Goal: Task Accomplishment & Management: Manage account settings

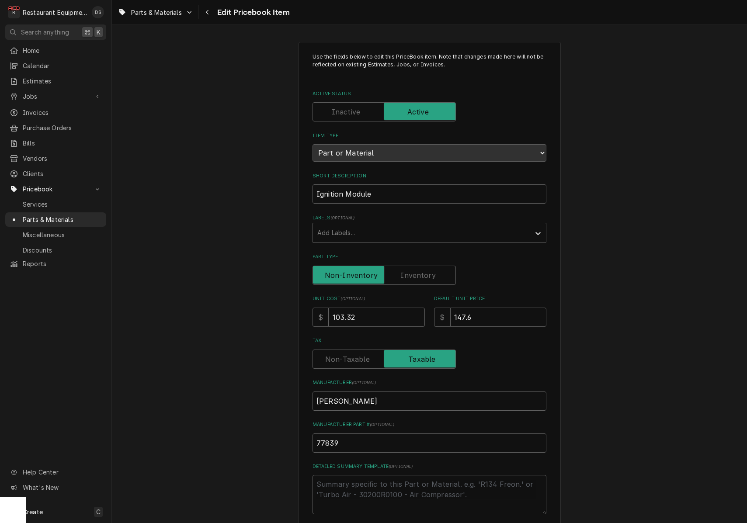
scroll to position [299, 0]
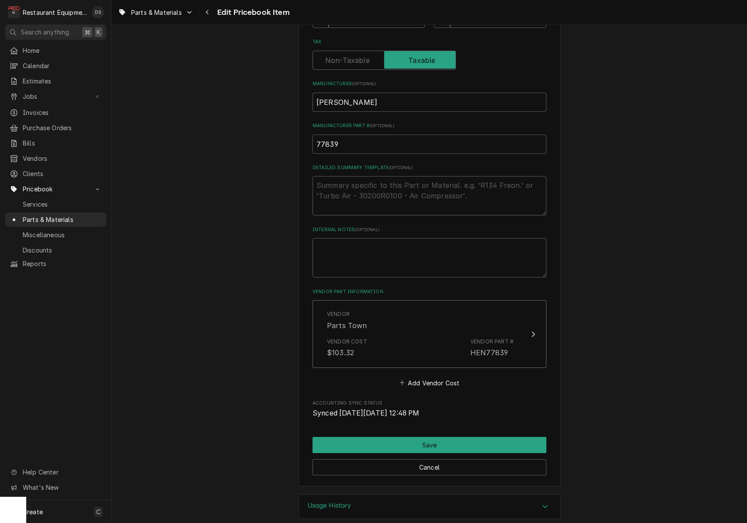
type textarea "x"
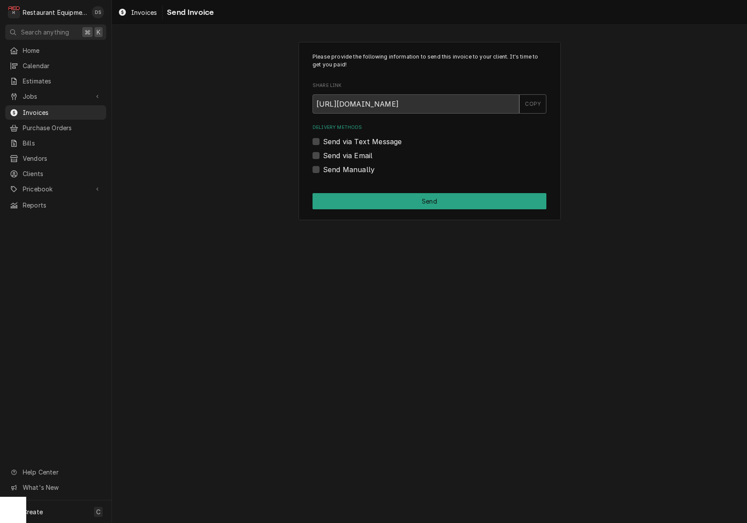
click at [323, 167] on label "Send Manually" at bounding box center [349, 169] width 52 height 10
click at [323, 167] on input "Send Manually" at bounding box center [440, 173] width 234 height 19
checkbox input "true"
click at [394, 209] on div "Please provide the following information to send this invoice to your client. I…" at bounding box center [429, 131] width 262 height 179
click at [316, 150] on div "Send via Email" at bounding box center [429, 155] width 234 height 10
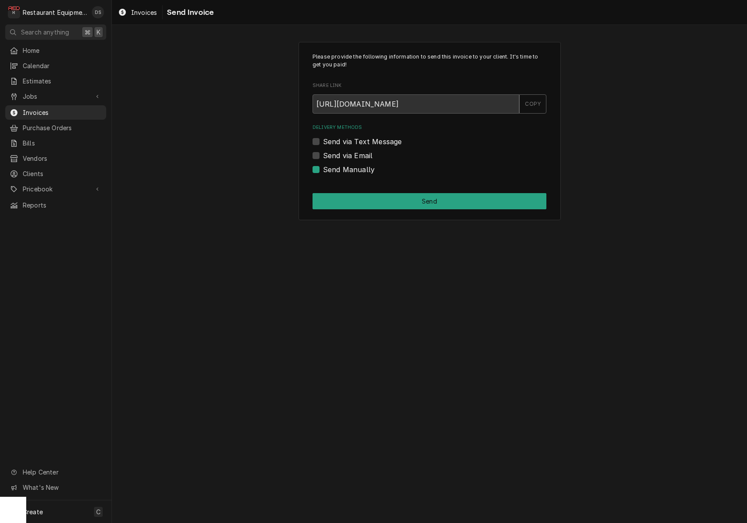
drag, startPoint x: 316, startPoint y: 154, endPoint x: 322, endPoint y: 156, distance: 5.9
click at [323, 154] on label "Send via Email" at bounding box center [347, 155] width 49 height 10
click at [323, 154] on input "Send via Email" at bounding box center [440, 159] width 234 height 19
checkbox input "true"
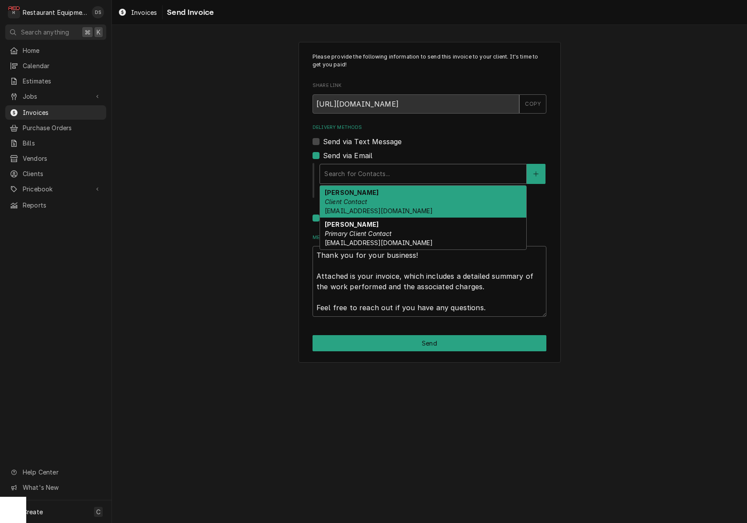
click at [382, 169] on div "Search for Contacts..." at bounding box center [423, 173] width 198 height 9
click at [354, 212] on span "smcneel@k12.wv.us" at bounding box center [379, 210] width 108 height 7
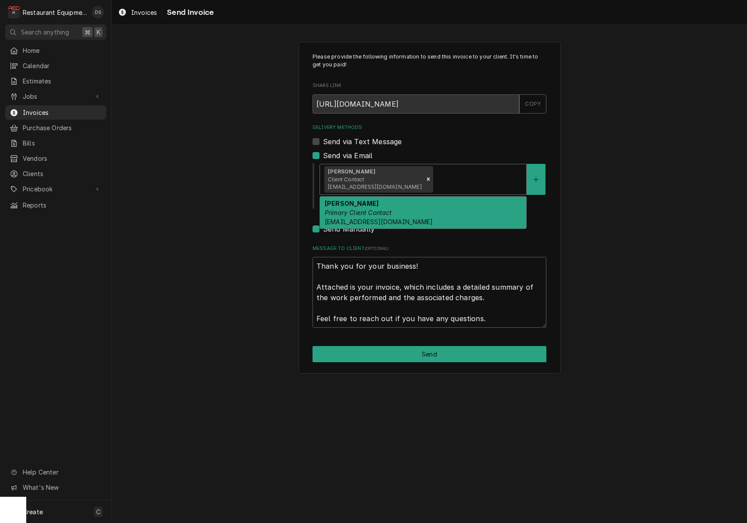
drag, startPoint x: 444, startPoint y: 183, endPoint x: 441, endPoint y: 192, distance: 9.4
click at [444, 183] on div "Delivery Methods" at bounding box center [477, 179] width 87 height 16
drag, startPoint x: 420, startPoint y: 216, endPoint x: 380, endPoint y: 217, distance: 40.2
click at [420, 215] on div "Malati Reeve Primary Client Contact mreeve@k12.wv.us" at bounding box center [423, 213] width 206 height 32
type textarea "x"
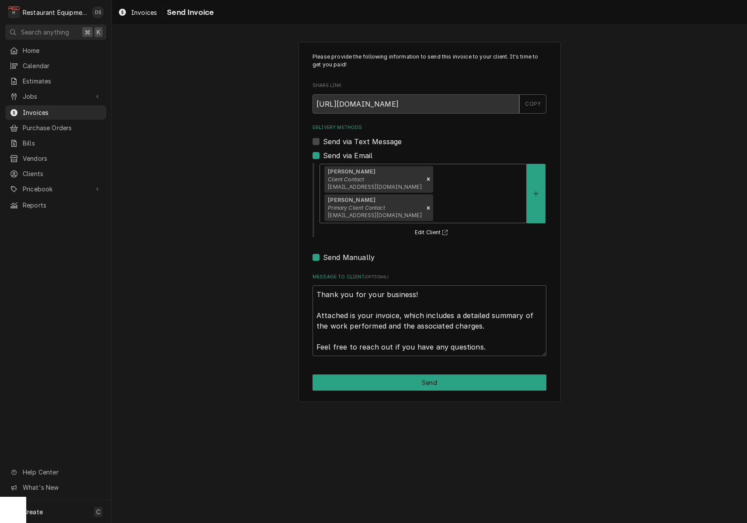
click at [323, 252] on label "Send Manually" at bounding box center [349, 257] width 52 height 10
click at [323, 252] on input "Send Manually" at bounding box center [440, 261] width 234 height 19
checkbox input "false"
click at [453, 375] on button "Send" at bounding box center [429, 383] width 234 height 16
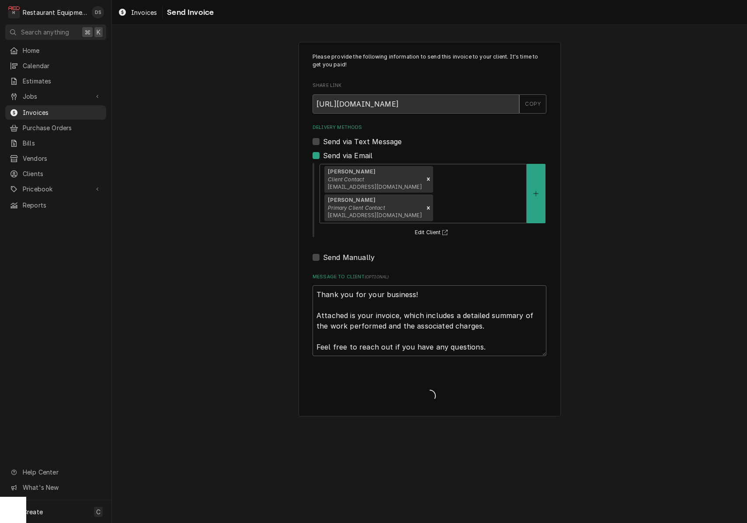
type textarea "x"
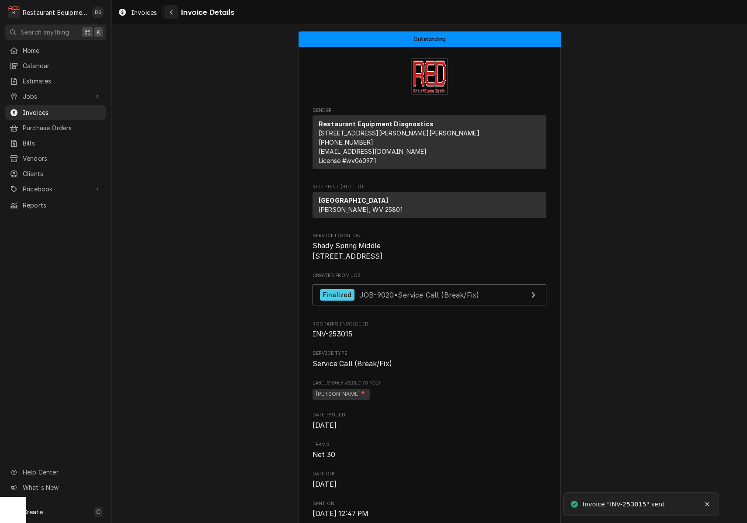
click at [175, 14] on div "Navigate back" at bounding box center [171, 12] width 9 height 9
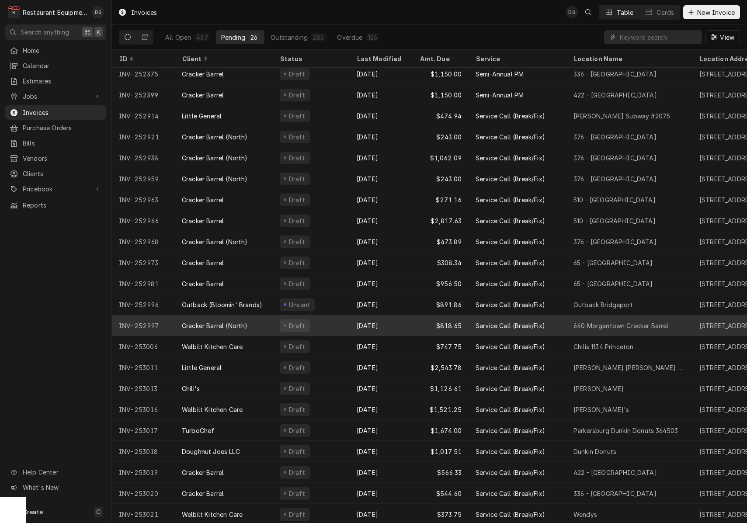
scroll to position [88, 0]
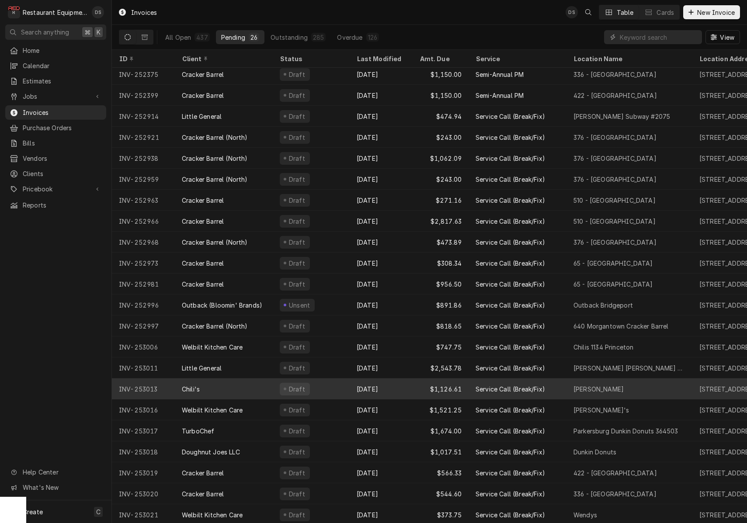
click at [402, 390] on div "[DATE]" at bounding box center [381, 388] width 63 height 21
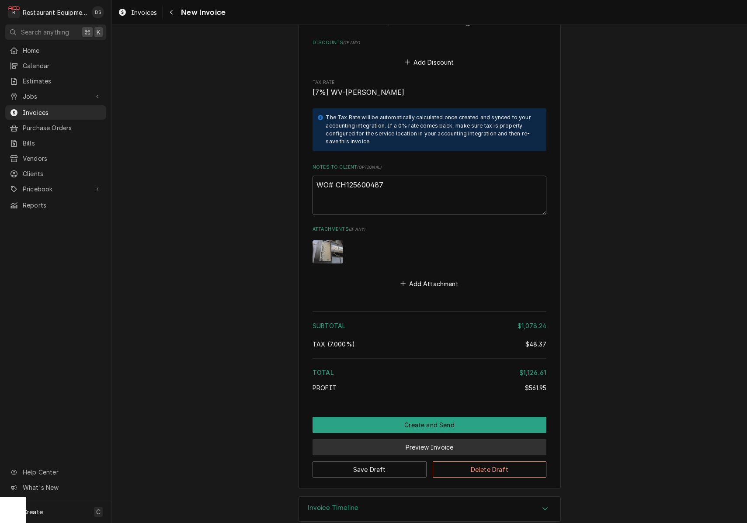
click at [431, 439] on button "Preview Invoice" at bounding box center [429, 447] width 234 height 16
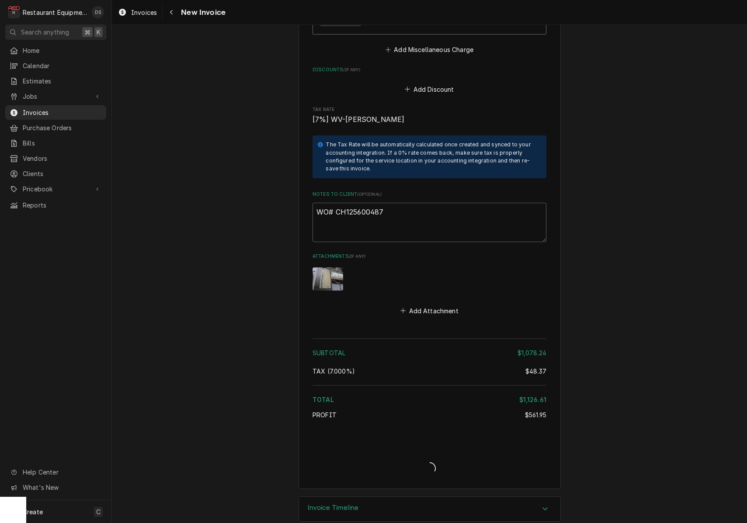
type textarea "x"
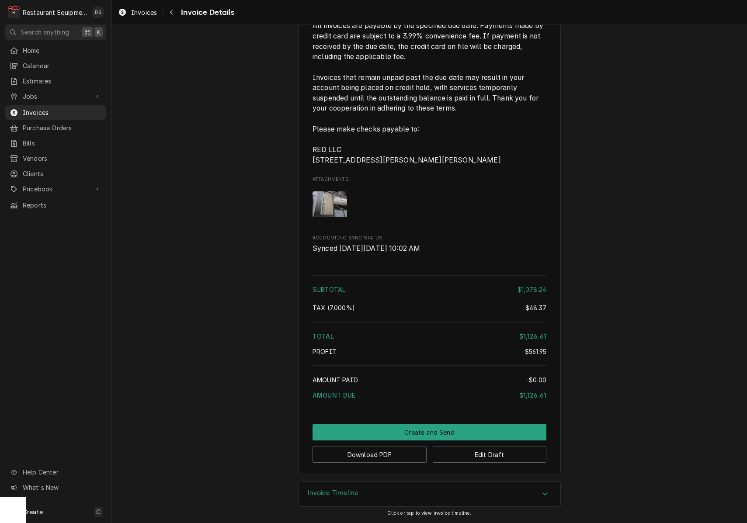
scroll to position [1895, 0]
click at [441, 437] on button "Create and Send" at bounding box center [429, 432] width 234 height 16
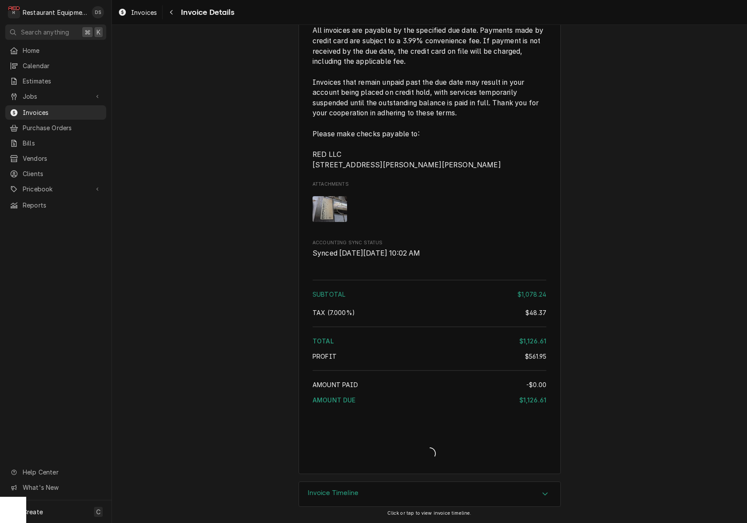
scroll to position [1890, 0]
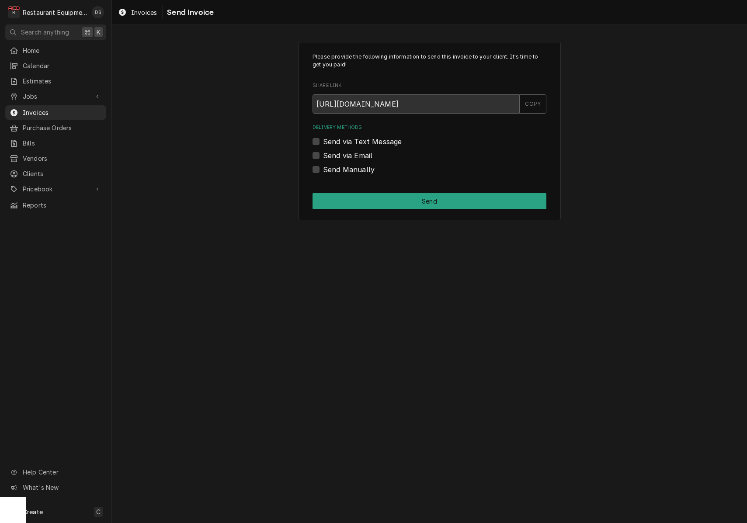
click at [323, 167] on label "Send Manually" at bounding box center [349, 169] width 52 height 10
click at [323, 167] on input "Send Manually" at bounding box center [440, 173] width 234 height 19
checkbox input "true"
click at [390, 205] on button "Send" at bounding box center [429, 201] width 234 height 16
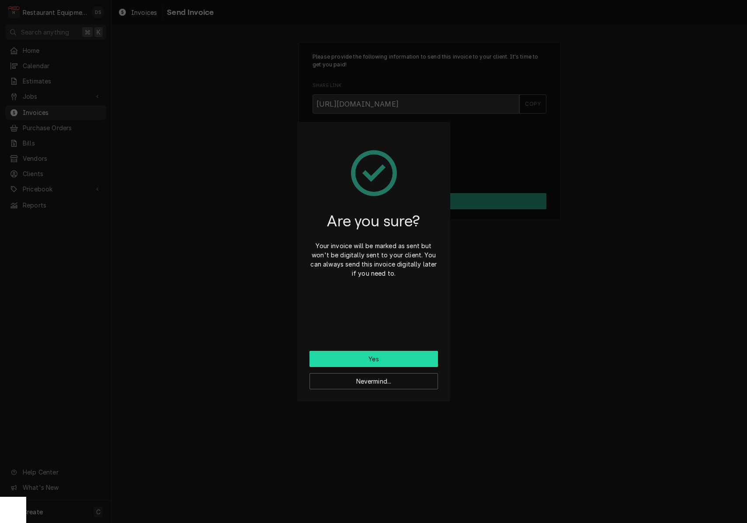
click at [402, 358] on button "Yes" at bounding box center [373, 359] width 128 height 16
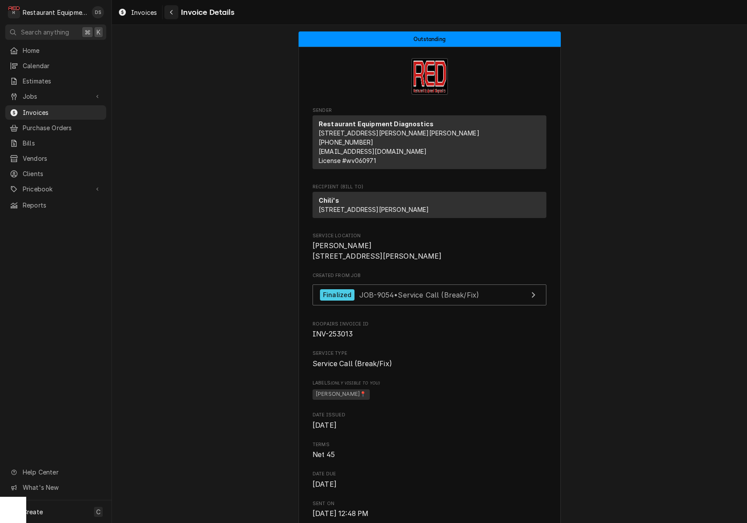
click at [170, 16] on div "Navigate back" at bounding box center [171, 12] width 9 height 9
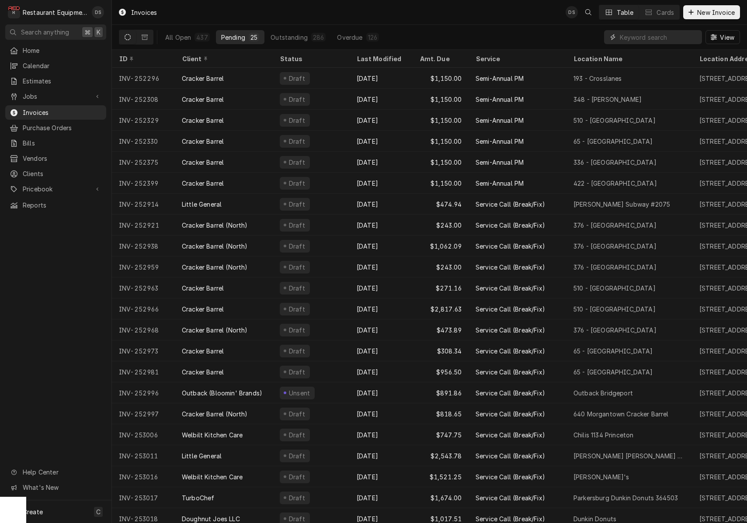
click at [643, 39] on input "Dynamic Content Wrapper" at bounding box center [659, 37] width 78 height 14
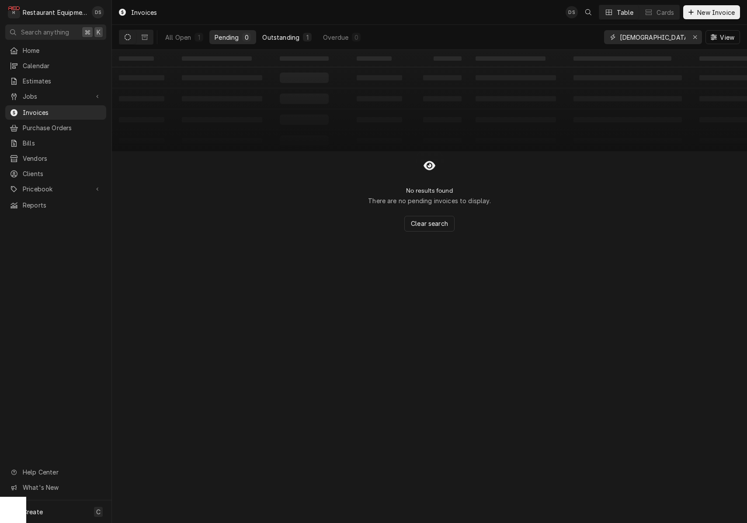
type input "[DEMOGRAPHIC_DATA]"
click at [289, 31] on button "Outstanding 1" at bounding box center [287, 37] width 60 height 14
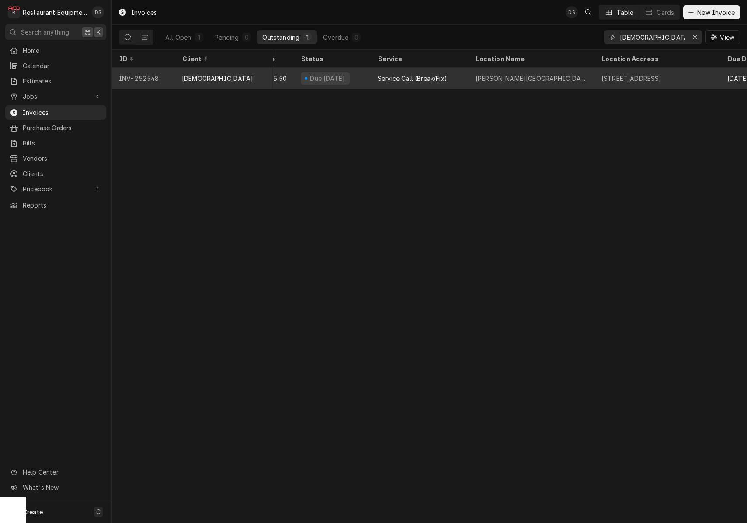
scroll to position [0, 248]
click at [537, 72] on div "Nicholas Co High School" at bounding box center [528, 78] width 126 height 21
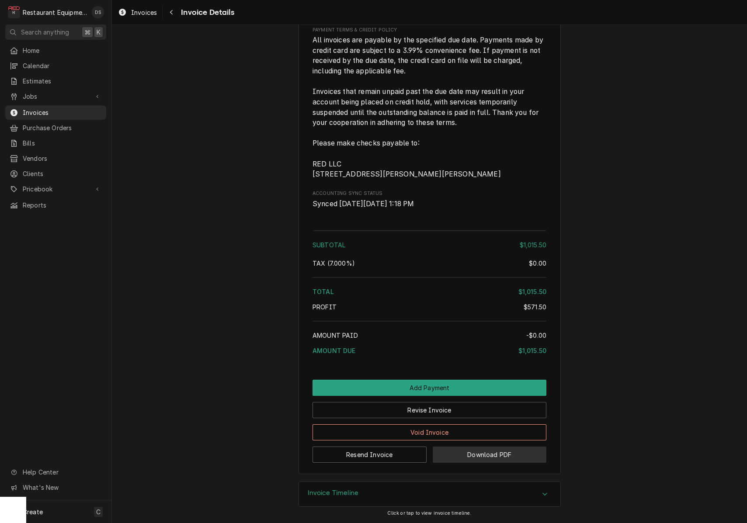
drag, startPoint x: 464, startPoint y: 498, endPoint x: 472, endPoint y: 456, distance: 43.2
click at [463, 497] on div "Invoice Timeline" at bounding box center [429, 494] width 261 height 24
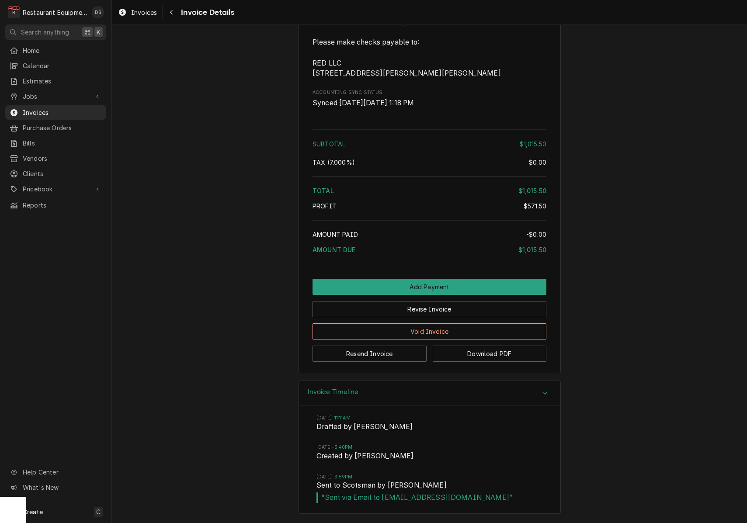
scroll to position [1572, 0]
drag, startPoint x: 389, startPoint y: 499, endPoint x: 444, endPoint y: 499, distance: 55.1
click at [449, 500] on span "“ Sent via Email to dgillilan@smohio.com ”" at bounding box center [429, 497] width 226 height 10
copy span "dgillilan@smohio.co"
click at [481, 357] on button "Download PDF" at bounding box center [490, 354] width 114 height 16
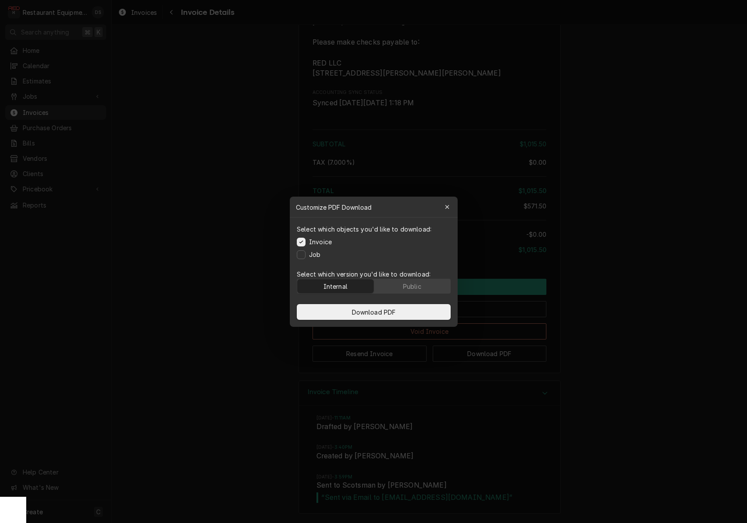
click at [400, 275] on p "Select which version you'd like to download:" at bounding box center [374, 274] width 154 height 9
click at [410, 285] on div "Public" at bounding box center [411, 285] width 18 height 9
click at [413, 314] on button "Download PDF" at bounding box center [374, 312] width 154 height 16
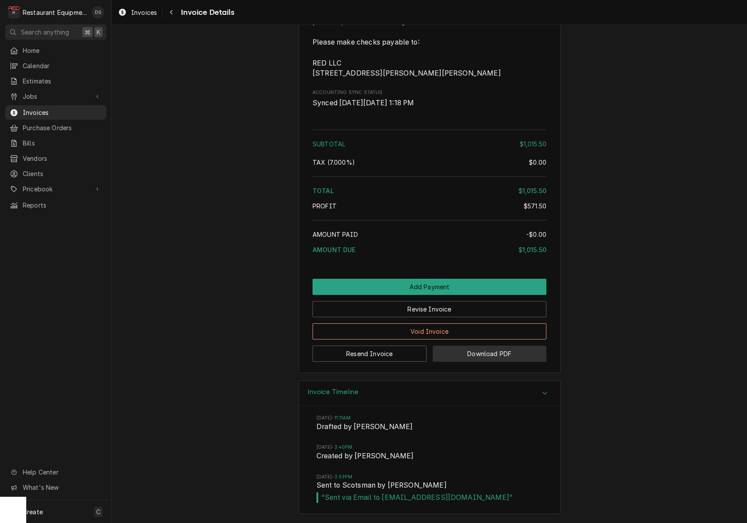
click at [476, 356] on button "Download PDF" at bounding box center [490, 354] width 114 height 16
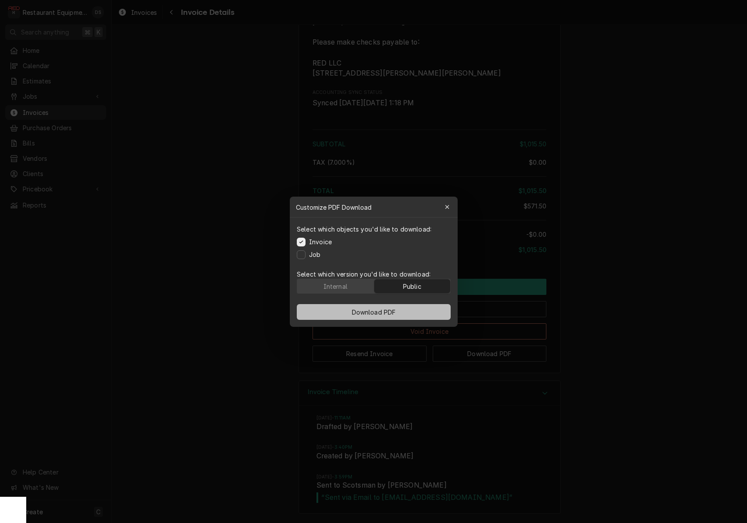
click at [404, 306] on button "Download PDF" at bounding box center [374, 312] width 154 height 16
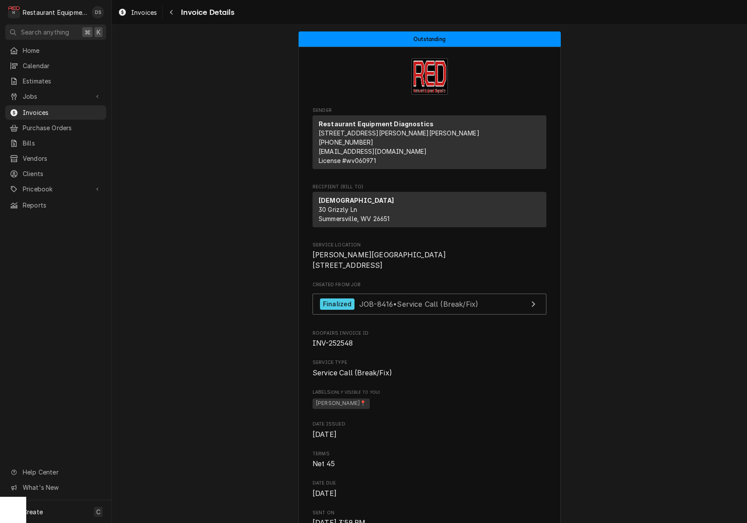
scroll to position [0, 0]
click at [175, 14] on div "Navigate back" at bounding box center [171, 12] width 9 height 9
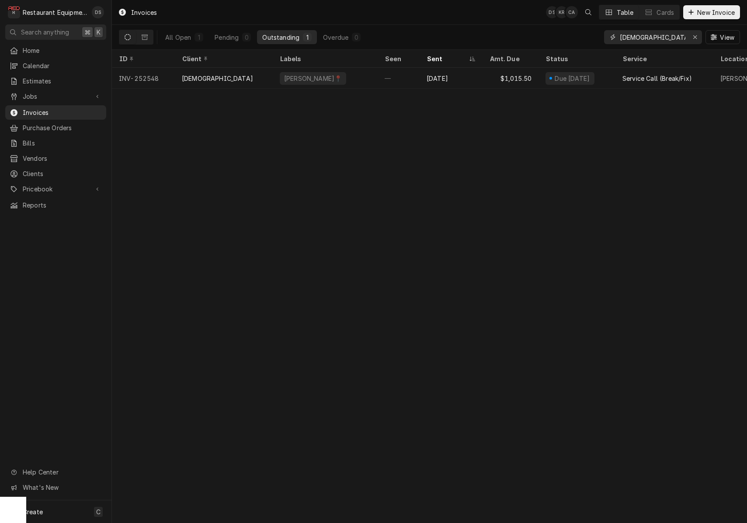
click at [673, 38] on input "scotsman" at bounding box center [653, 37] width 66 height 14
type input "Hoshizaki"
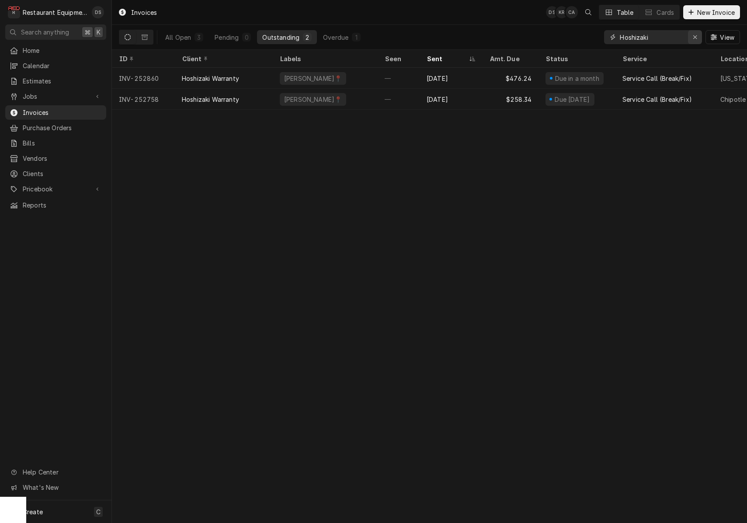
click at [697, 38] on div "Erase input" at bounding box center [694, 37] width 9 height 9
click at [697, 38] on input "Dynamic Content Wrapper" at bounding box center [661, 37] width 82 height 14
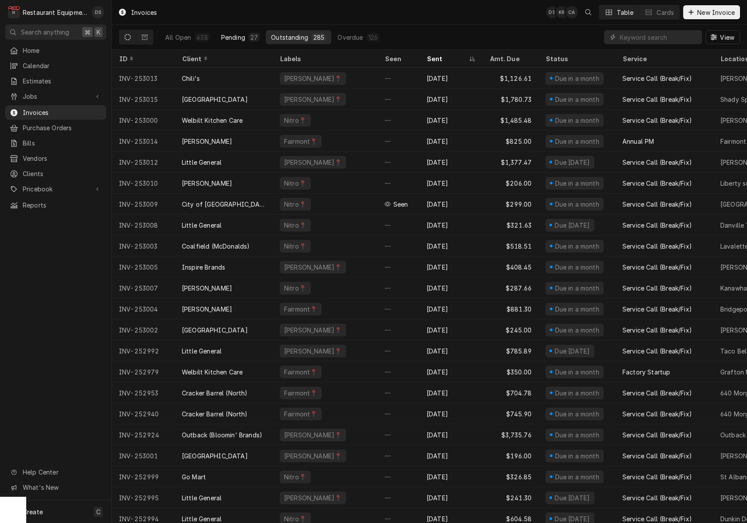
click at [230, 34] on div "Pending" at bounding box center [233, 37] width 24 height 9
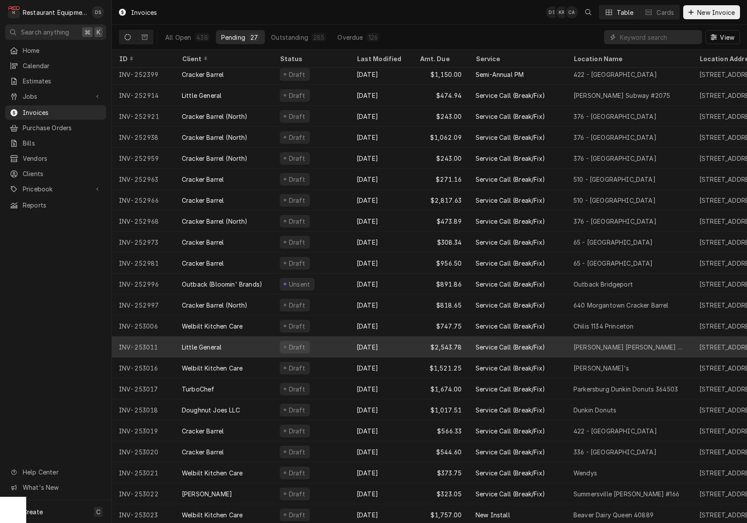
click at [335, 346] on div "Draft" at bounding box center [311, 346] width 77 height 21
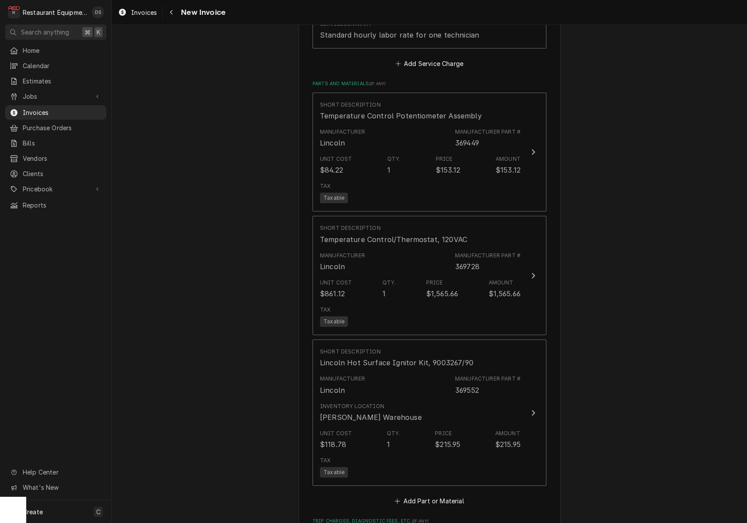
scroll to position [1533, 0]
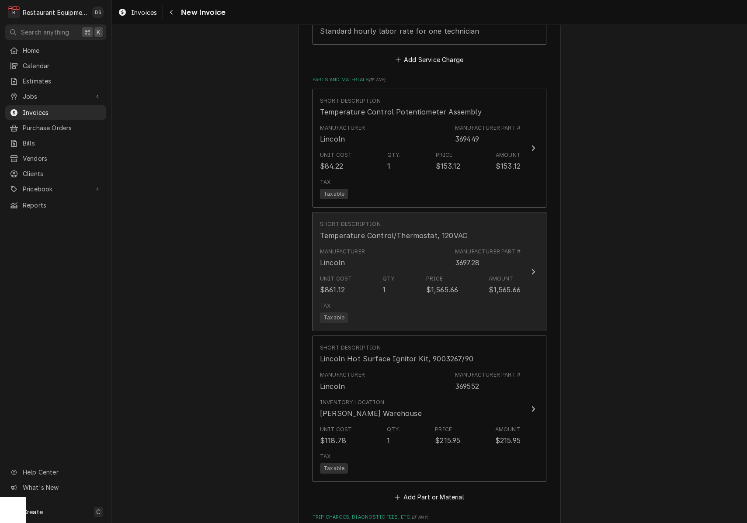
click at [448, 298] on div "Tax Taxable" at bounding box center [420, 312] width 201 height 28
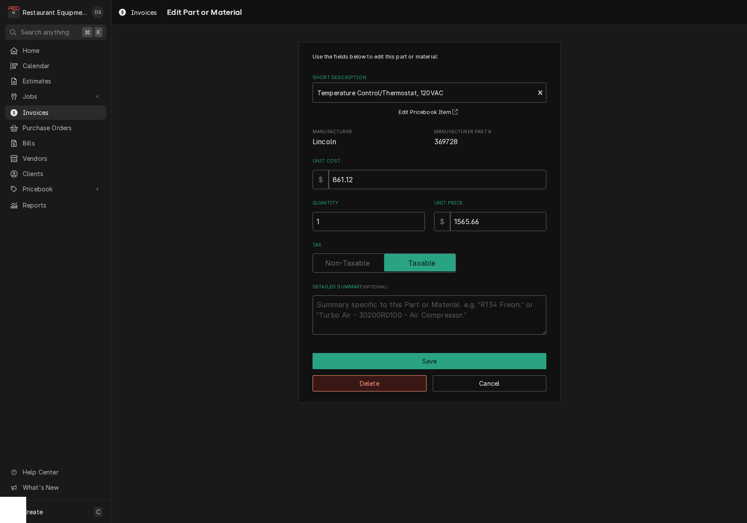
click at [394, 384] on button "Delete" at bounding box center [369, 383] width 114 height 16
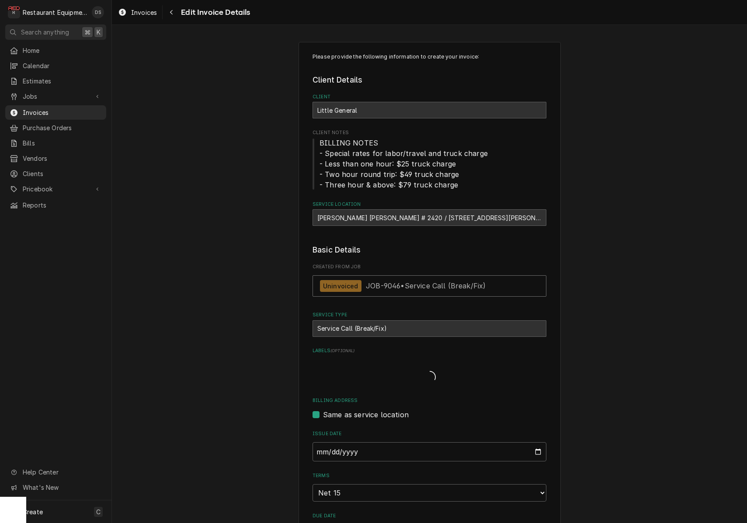
type textarea "x"
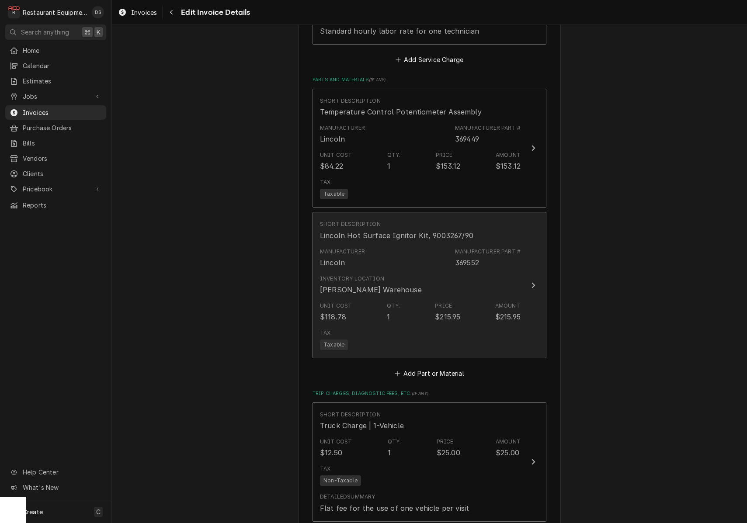
scroll to position [1537, 0]
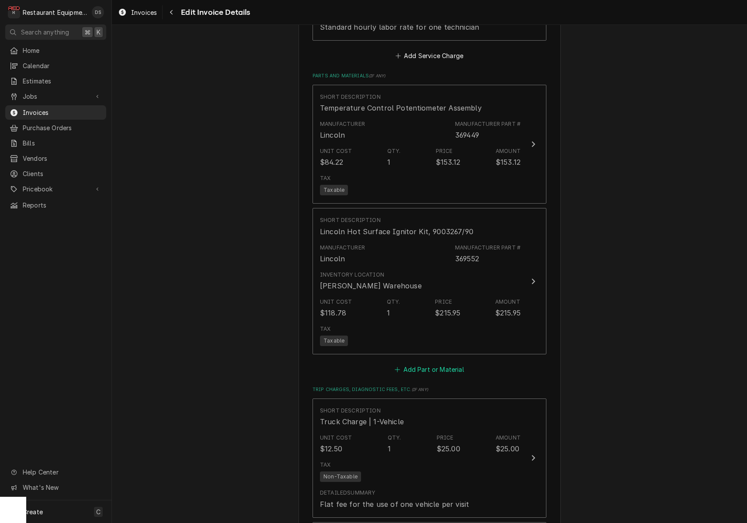
click at [424, 364] on button "Add Part or Material" at bounding box center [429, 370] width 72 height 12
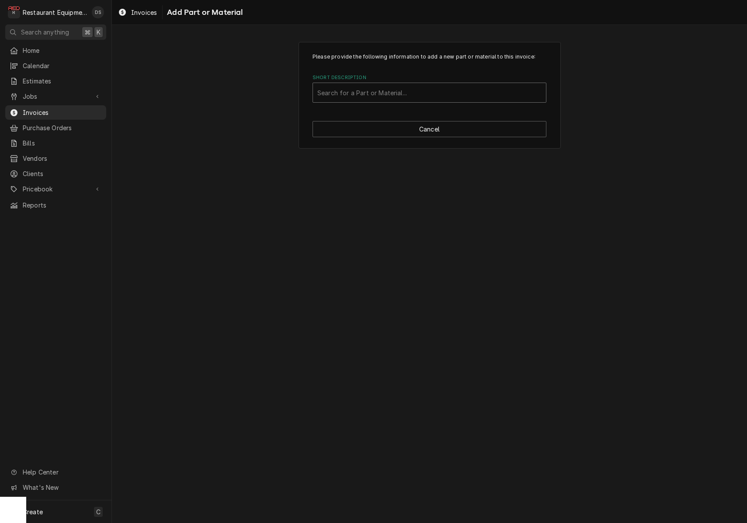
click at [371, 92] on div "Search for a Part or Material..." at bounding box center [429, 92] width 224 height 9
type input "Pressure regulator"
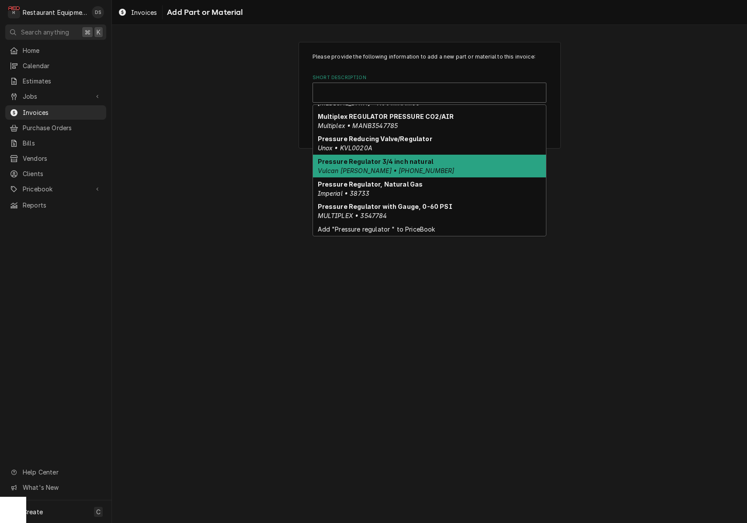
click at [405, 88] on div "Short Description" at bounding box center [429, 92] width 233 height 19
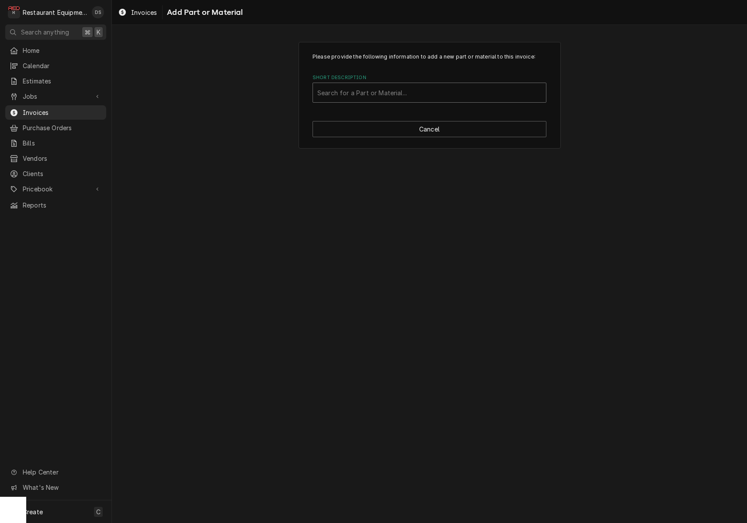
click at [405, 88] on div "Search for a Part or Material..." at bounding box center [429, 92] width 224 height 9
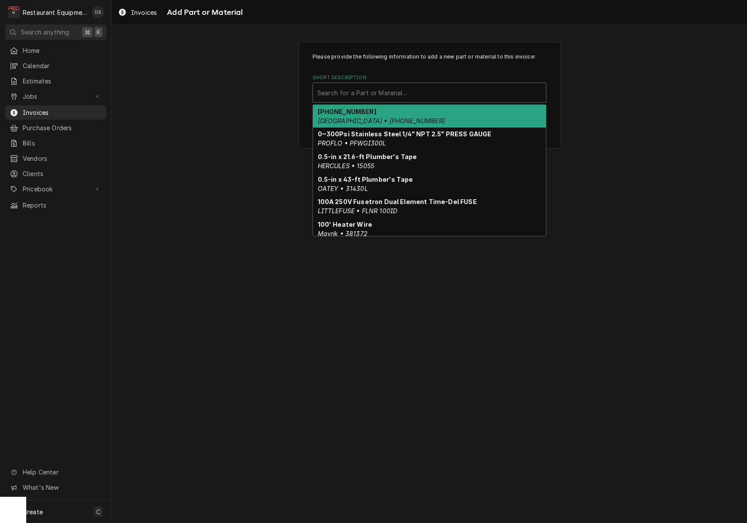
click at [405, 88] on div "Search for a Part or Material..." at bounding box center [429, 92] width 224 height 9
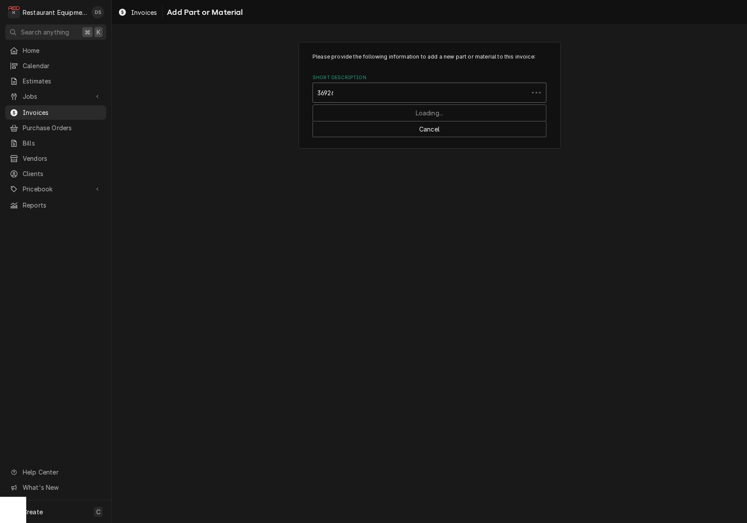
type input "369263"
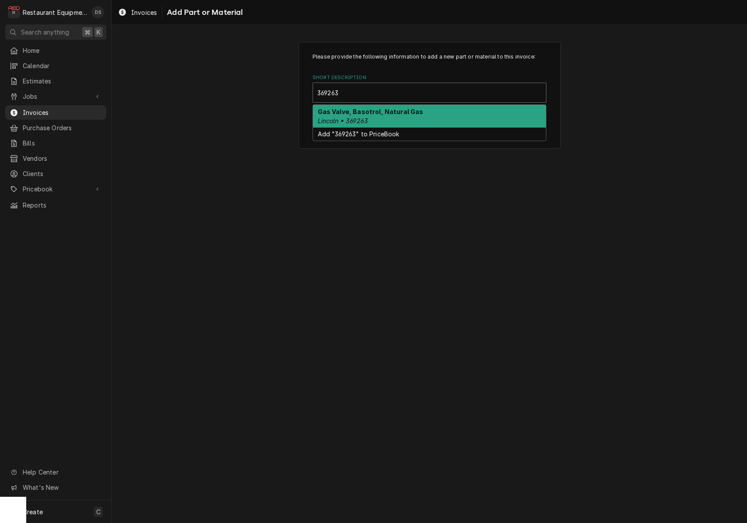
click at [412, 108] on strong "Gas Valve, Basotrol, Natural Gas" at bounding box center [371, 111] width 106 height 7
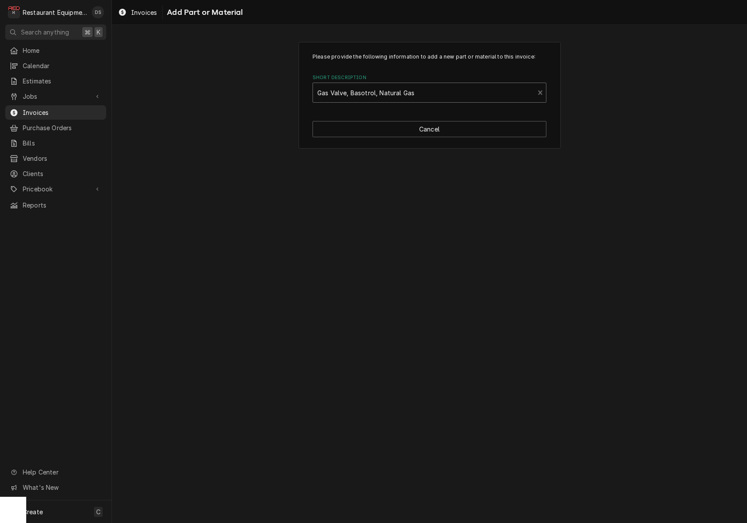
type textarea "x"
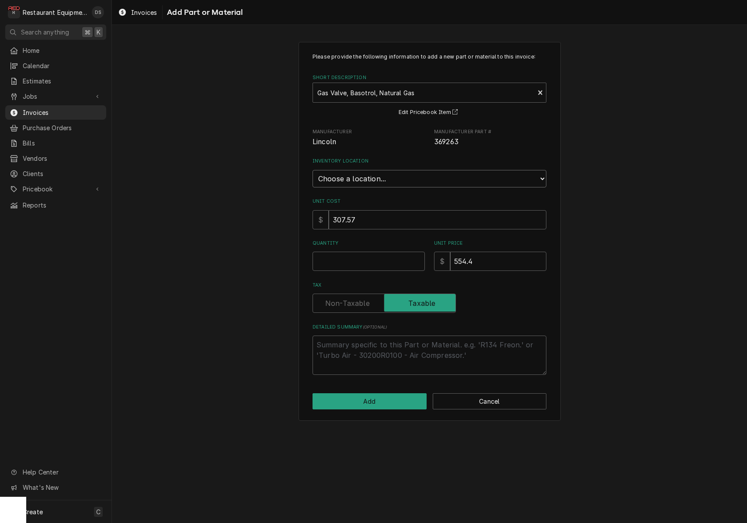
select select "54"
click at [363, 252] on input "Quantity" at bounding box center [368, 261] width 112 height 19
type textarea "x"
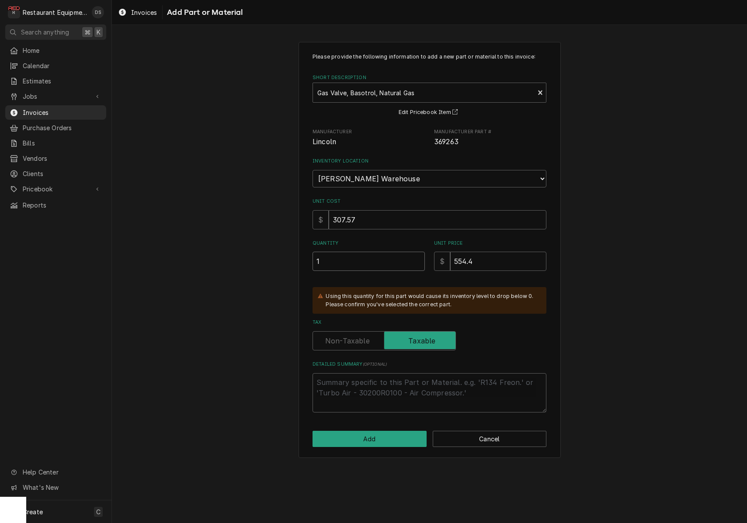
type input "1"
click at [481, 252] on input "554.4" at bounding box center [498, 261] width 96 height 19
type textarea "x"
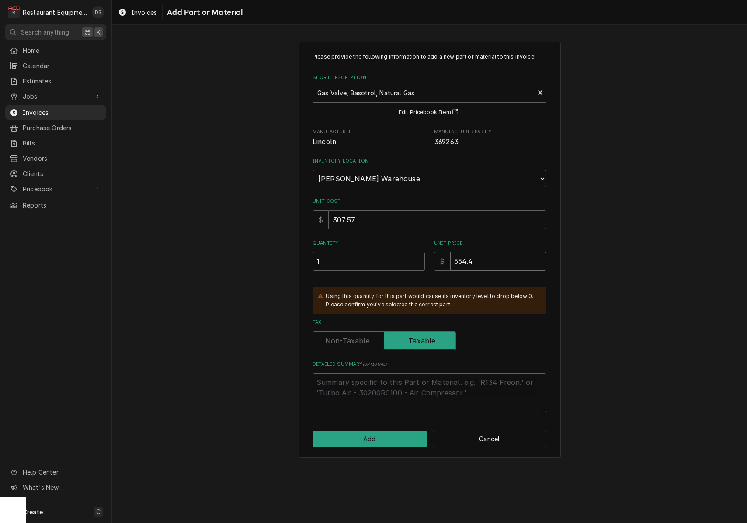
type input "5"
type textarea "x"
type input "57"
type textarea "x"
type input "579"
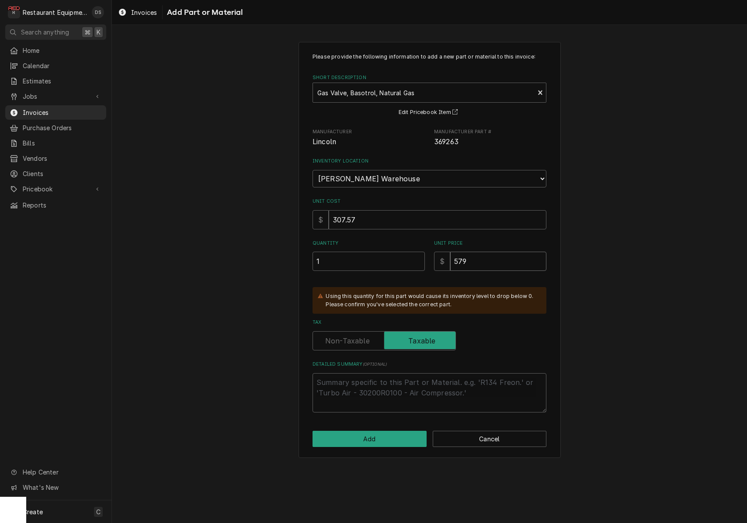
type textarea "x"
type input "579.7"
type textarea "x"
type input "579.70"
click at [389, 218] on input "307.57" at bounding box center [438, 219] width 218 height 19
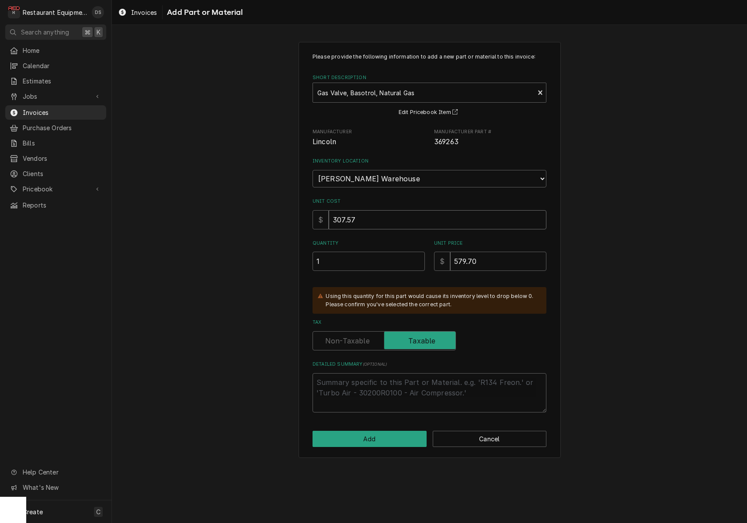
click at [389, 218] on input "307.57" at bounding box center [438, 219] width 218 height 19
type textarea "x"
type input "3"
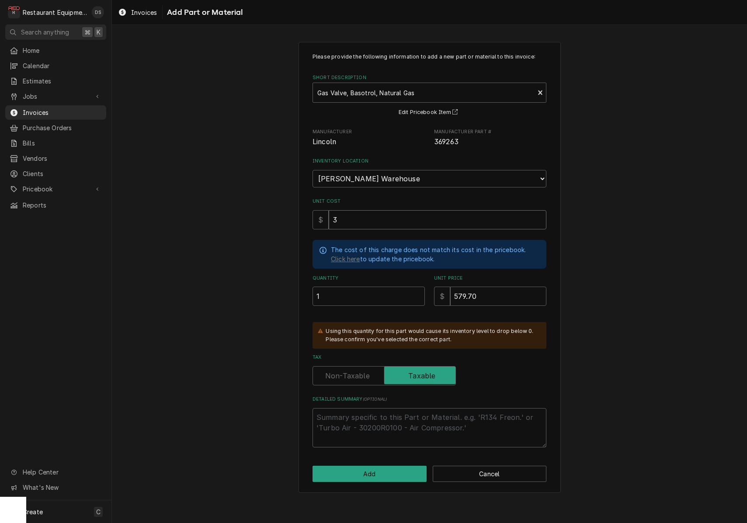
type textarea "x"
type input "3.1"
type textarea "x"
type input "3"
type textarea "x"
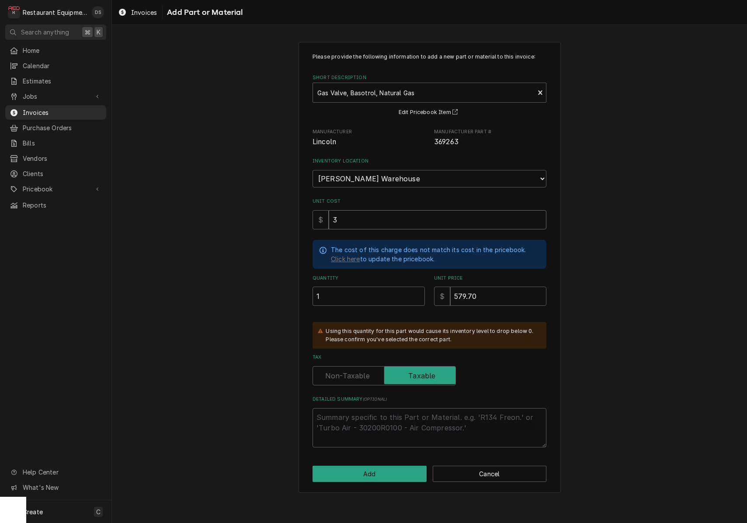
type input "31"
type textarea "x"
type input "318"
type textarea "x"
type input "318.8"
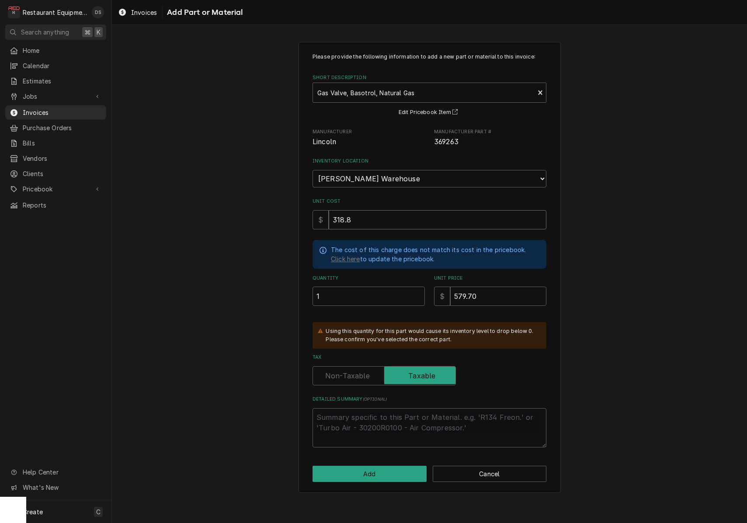
type textarea "x"
type input "318.84"
click at [390, 466] on button "Add" at bounding box center [369, 474] width 114 height 16
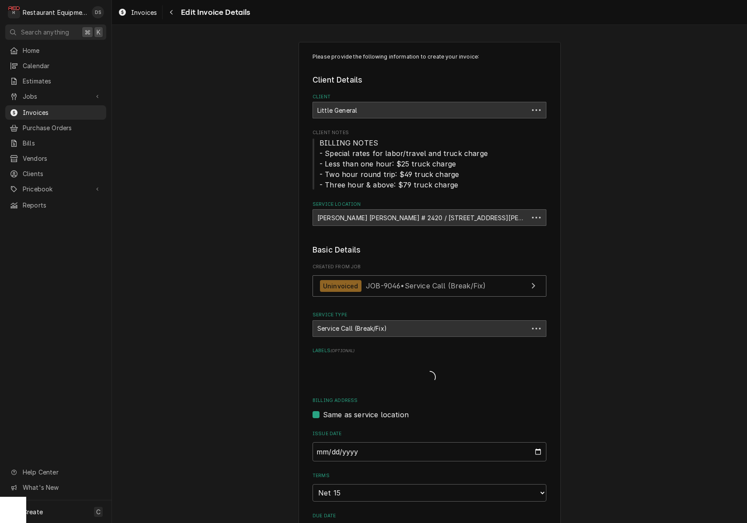
scroll to position [1537, 0]
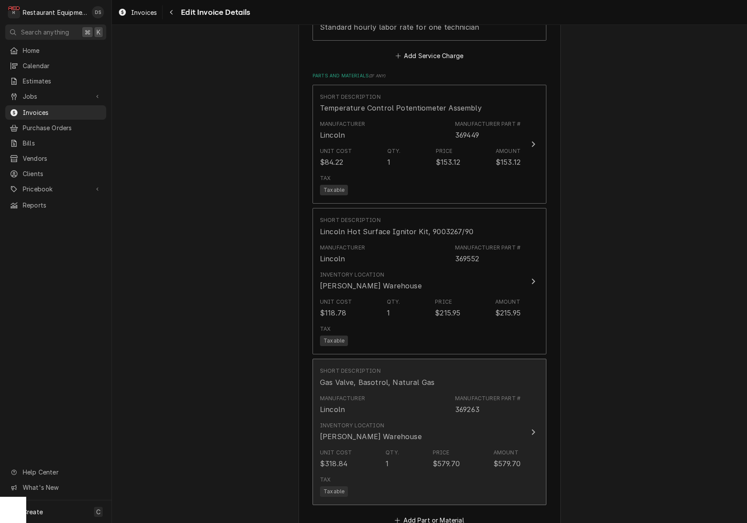
click at [456, 368] on div "Short Description Gas Valve, Basotrol, Natural Gas" at bounding box center [420, 377] width 201 height 27
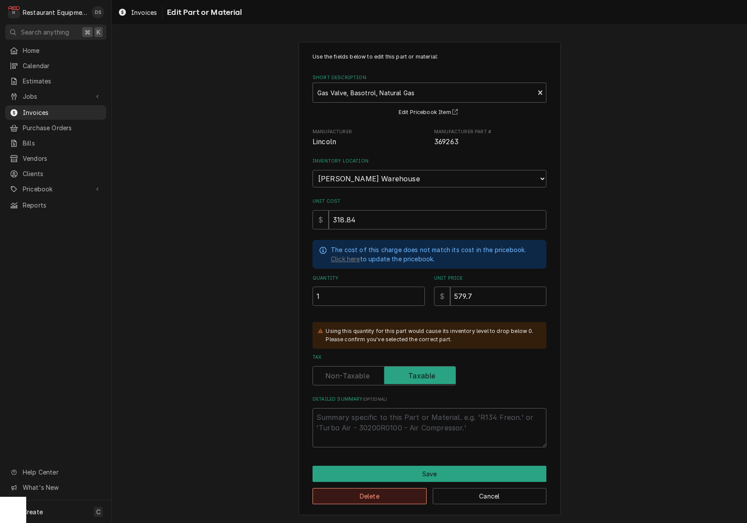
scroll to position [0, 0]
click at [395, 488] on button "Delete" at bounding box center [369, 496] width 114 height 16
type textarea "x"
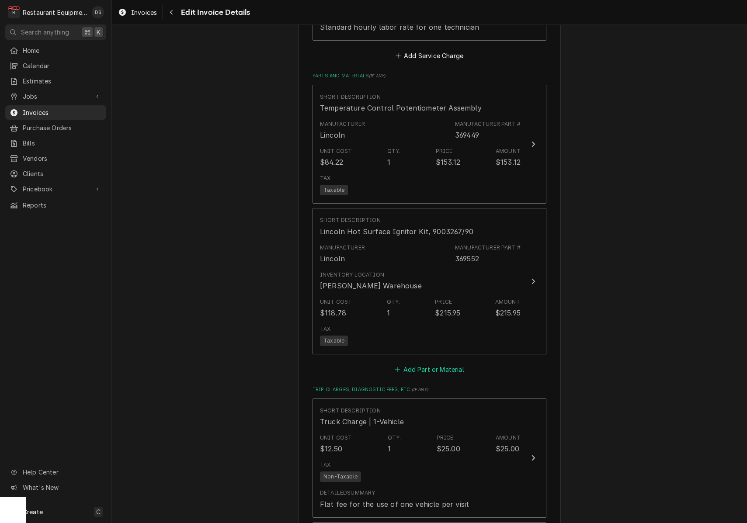
click at [437, 364] on button "Add Part or Material" at bounding box center [429, 370] width 72 height 12
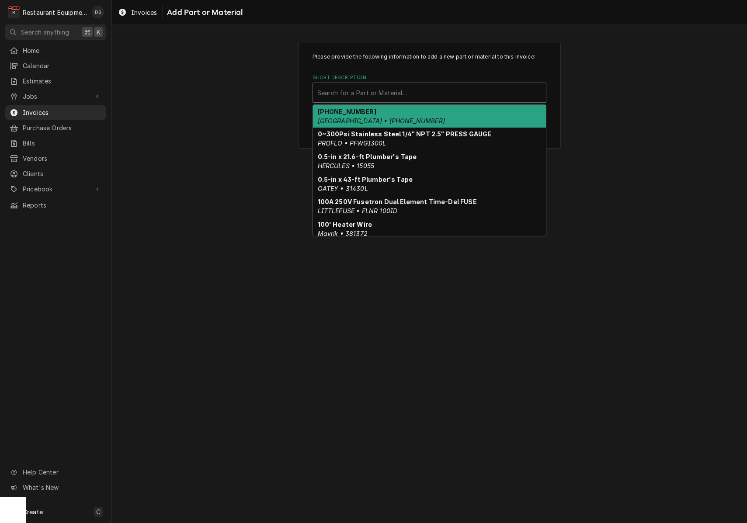
click at [385, 85] on div "Short Description" at bounding box center [429, 93] width 224 height 16
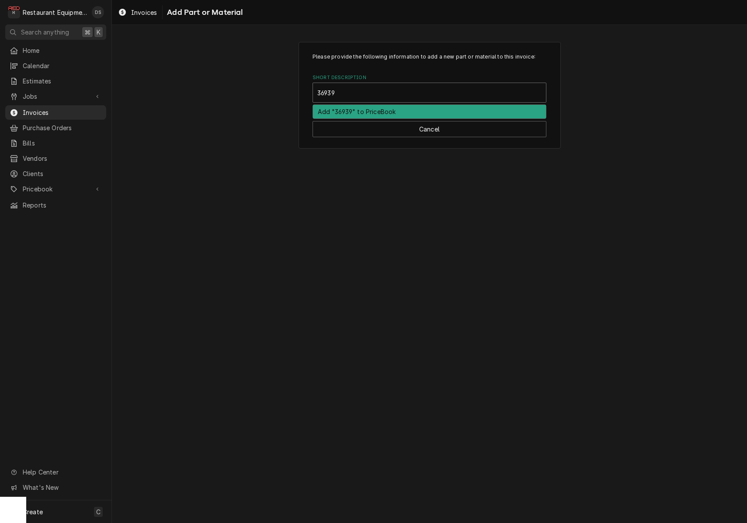
type input "369398"
click at [402, 107] on div "Gas Valve , Basotrol, 120V, 60HZ, Natural Gas, Pro Lincoln • 369398" at bounding box center [429, 116] width 233 height 23
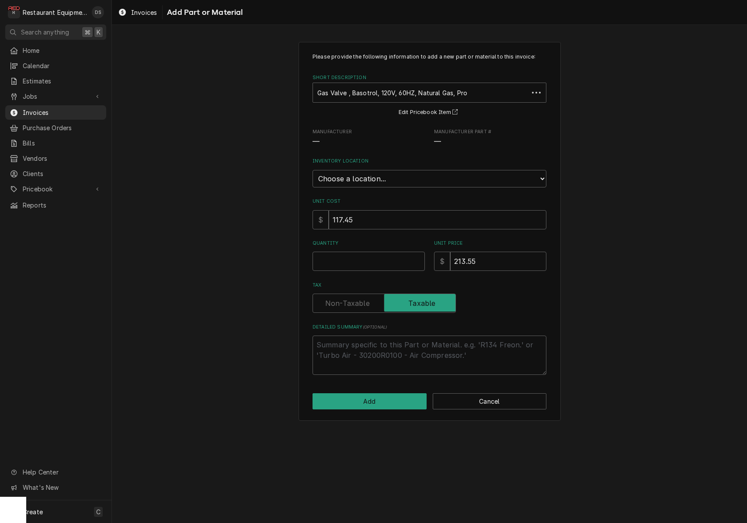
type textarea "x"
select select "54"
click at [391, 210] on input "117.45" at bounding box center [438, 219] width 218 height 19
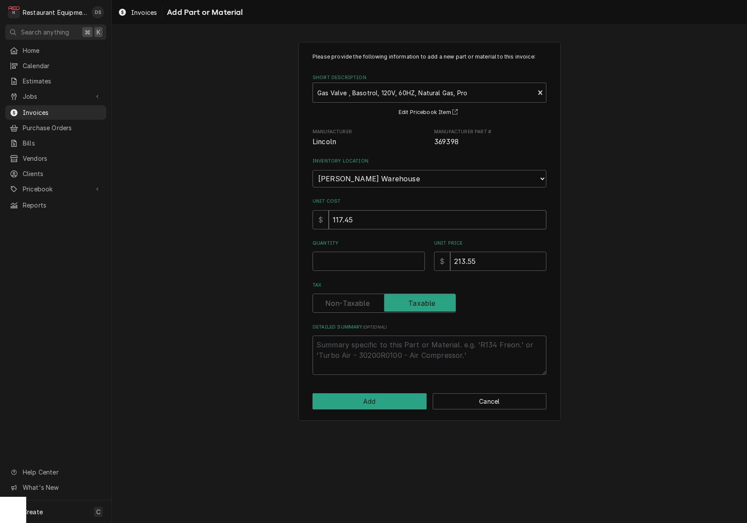
type textarea "x"
type input "1"
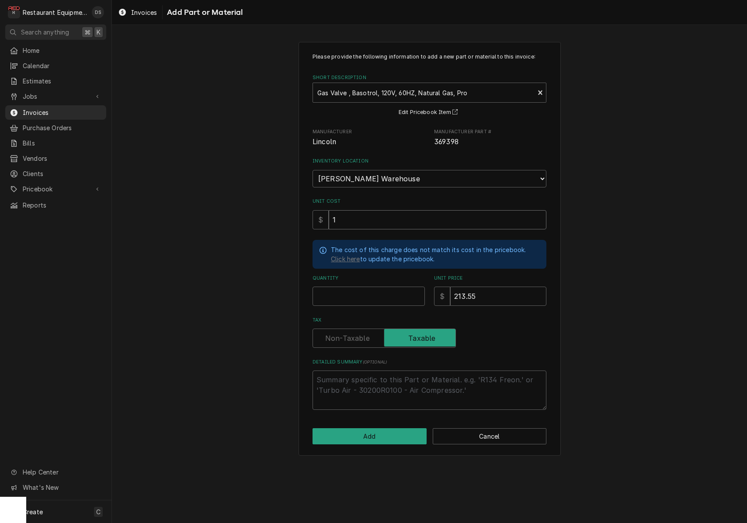
type textarea "x"
type input "12"
type textarea "x"
type input "122"
type textarea "x"
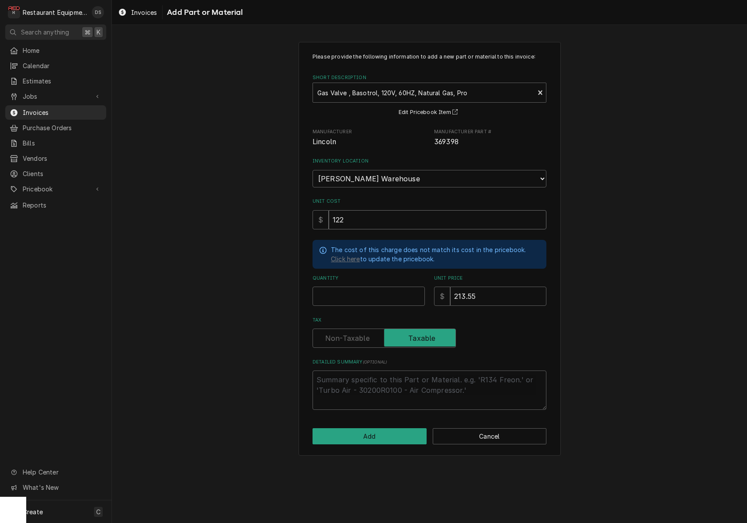
type input "122.1"
type textarea "x"
type input "122.15"
type textarea "x"
type input "1"
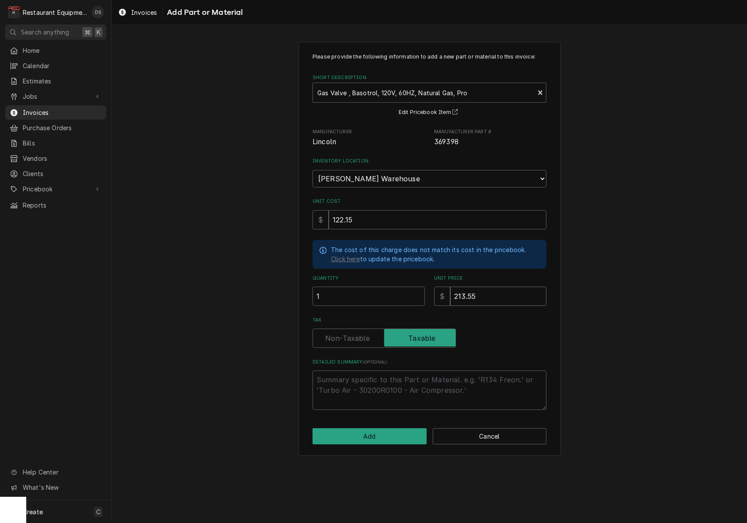
type textarea "x"
type input "2"
type textarea "x"
type input "22"
type textarea "x"
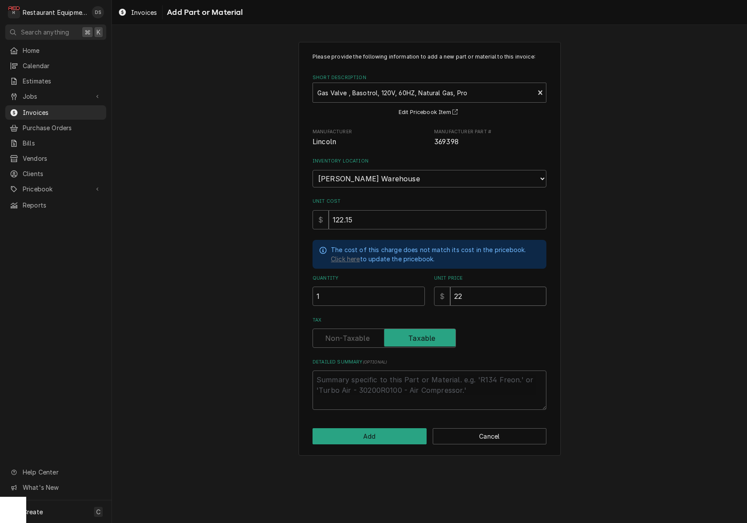
type input "222"
type textarea "x"
type input "222.9"
drag, startPoint x: 469, startPoint y: 286, endPoint x: 492, endPoint y: 270, distance: 28.5
click at [470, 287] on input "222.9" at bounding box center [498, 296] width 96 height 19
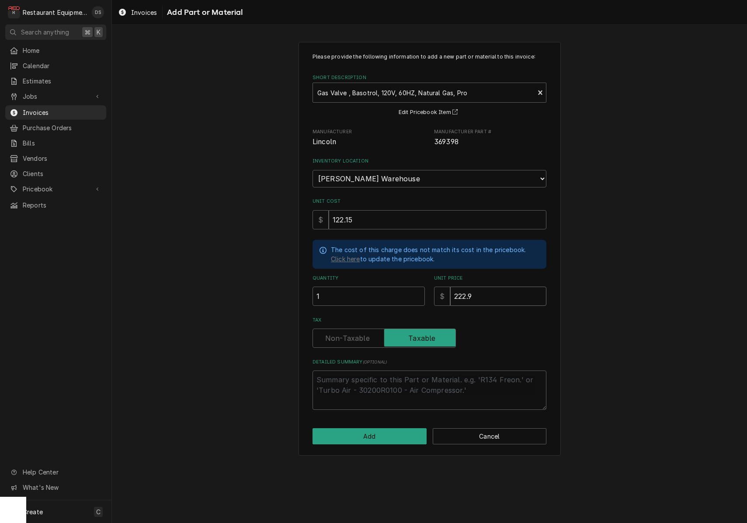
type textarea "x"
type input "222.09"
click at [380, 428] on button "Add" at bounding box center [369, 436] width 114 height 16
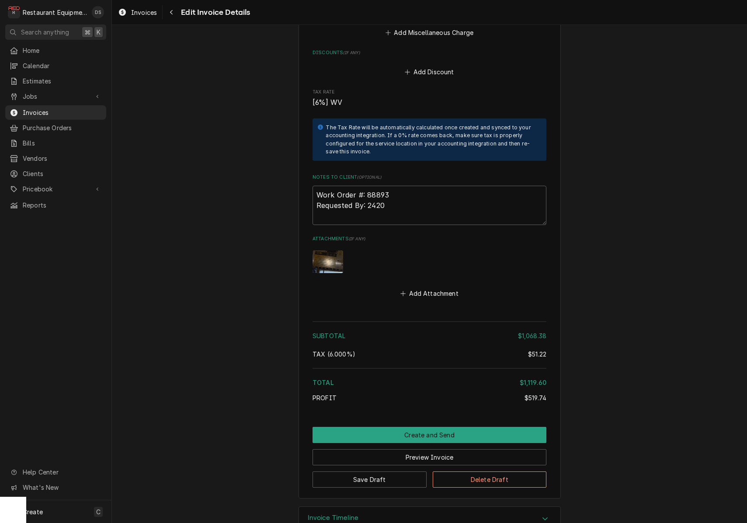
scroll to position [2284, 0]
click at [455, 427] on button "Create and Send" at bounding box center [429, 435] width 234 height 16
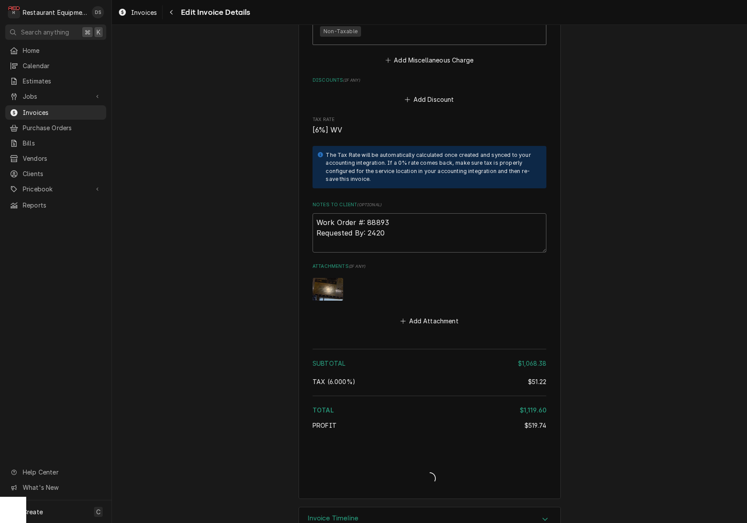
type textarea "x"
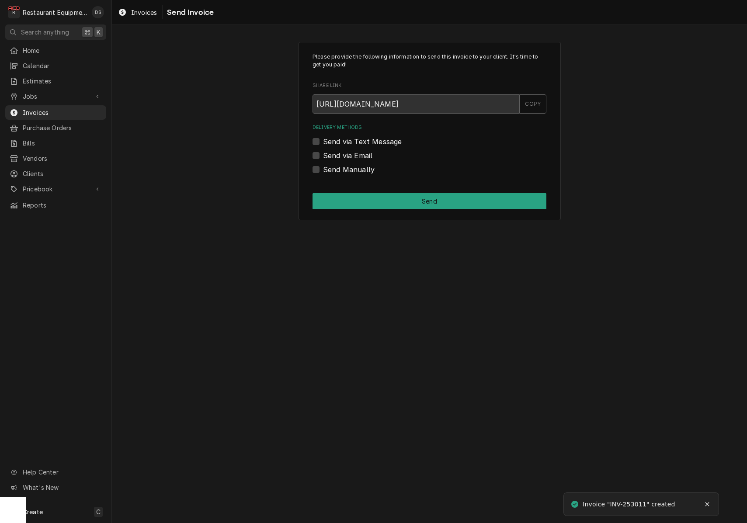
click at [323, 155] on label "Send via Email" at bounding box center [347, 155] width 49 height 10
click at [323, 155] on input "Send via Email" at bounding box center [440, 159] width 234 height 19
checkbox input "true"
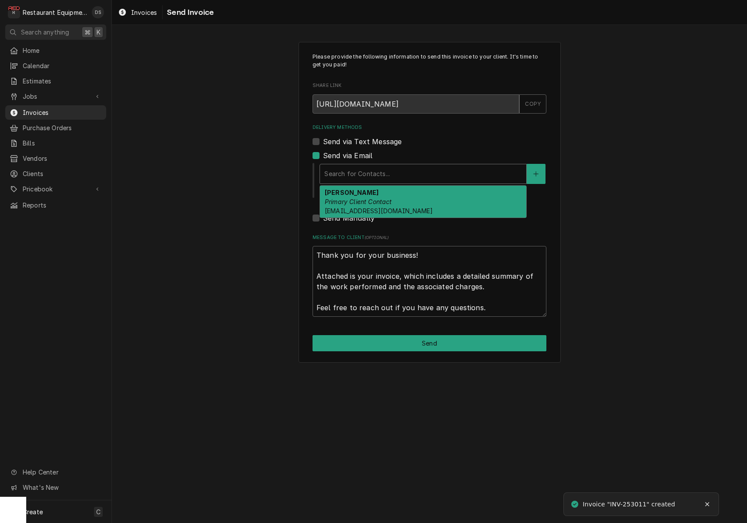
click at [399, 174] on div "Delivery Methods" at bounding box center [423, 174] width 198 height 16
click at [395, 193] on div "[PERSON_NAME] Primary Client Contact [EMAIL_ADDRESS][DOMAIN_NAME]" at bounding box center [423, 202] width 206 height 32
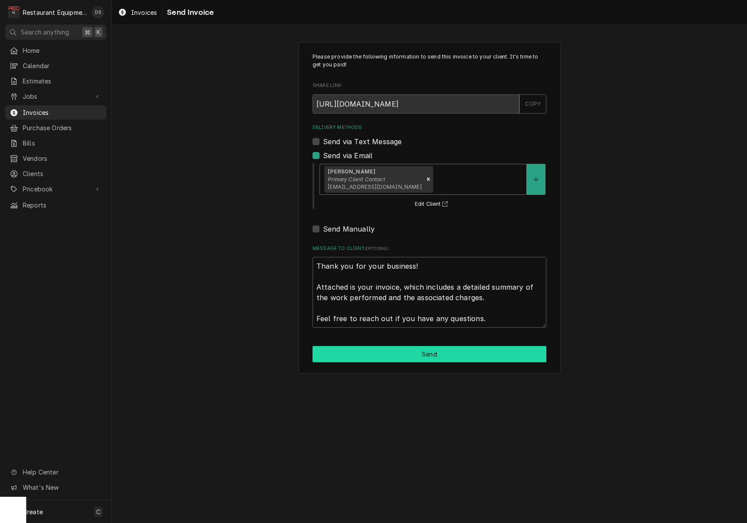
click at [428, 348] on button "Send" at bounding box center [429, 354] width 234 height 16
type textarea "x"
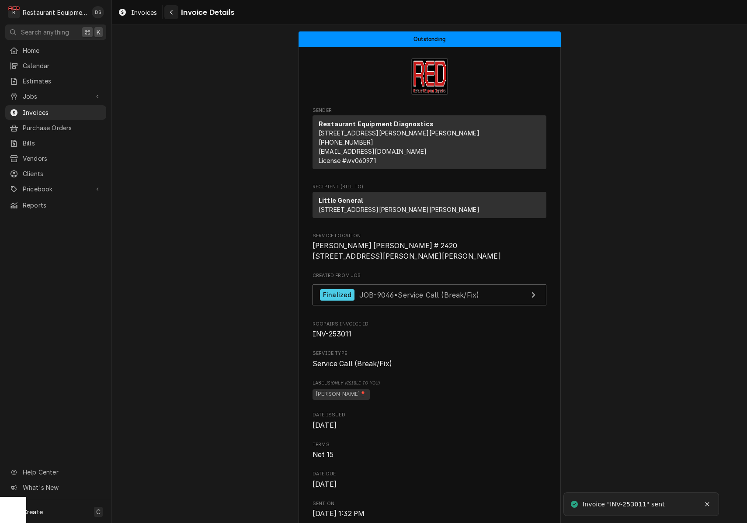
click at [174, 13] on div "Navigate back" at bounding box center [171, 12] width 9 height 9
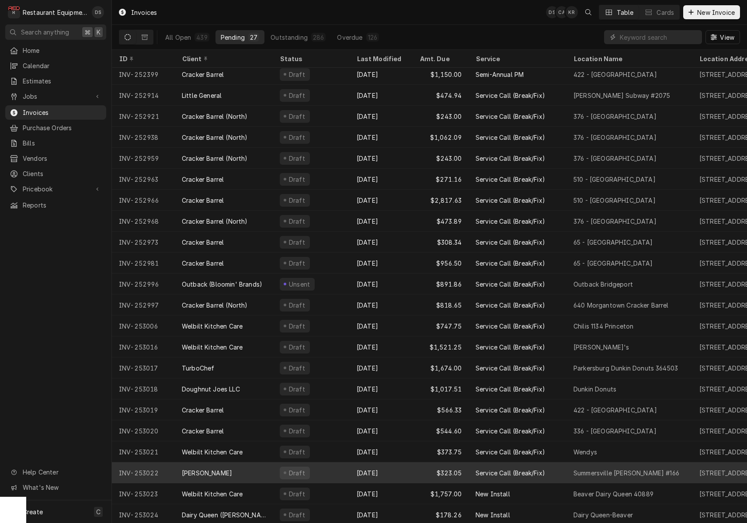
click at [335, 465] on div "Draft" at bounding box center [311, 472] width 77 height 21
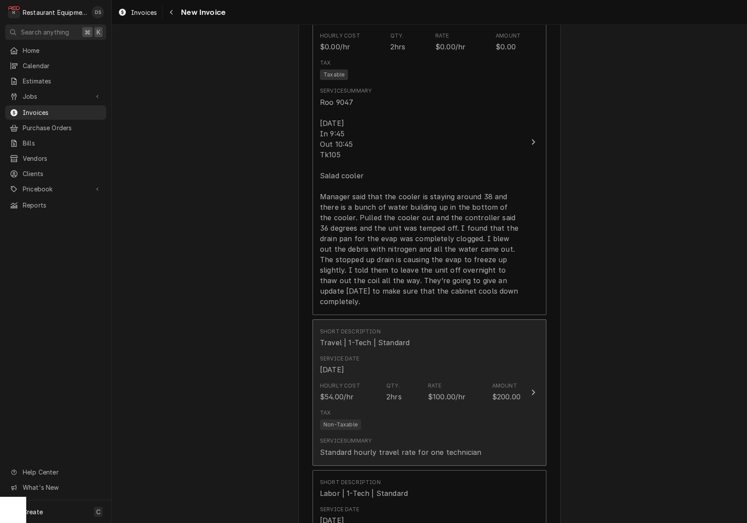
scroll to position [826, 0]
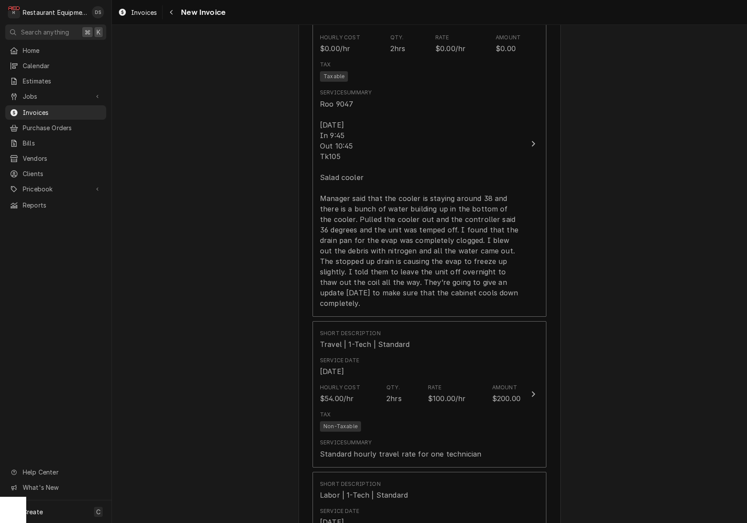
click at [602, 236] on div "Please provide the following information to create your invoice: Client Details…" at bounding box center [429, 267] width 635 height 2119
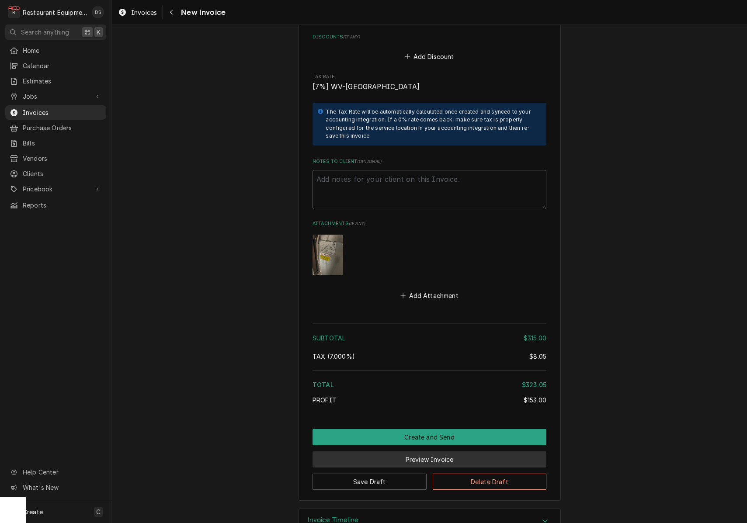
click at [442, 451] on button "Preview Invoice" at bounding box center [429, 459] width 234 height 16
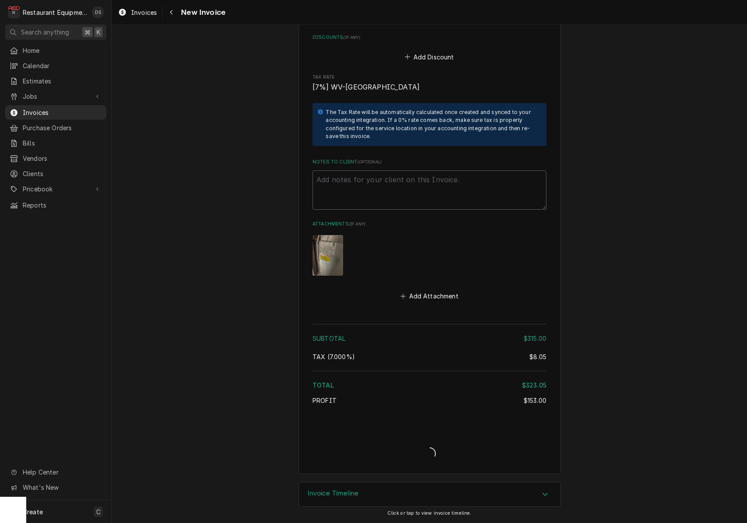
scroll to position [1618, 0]
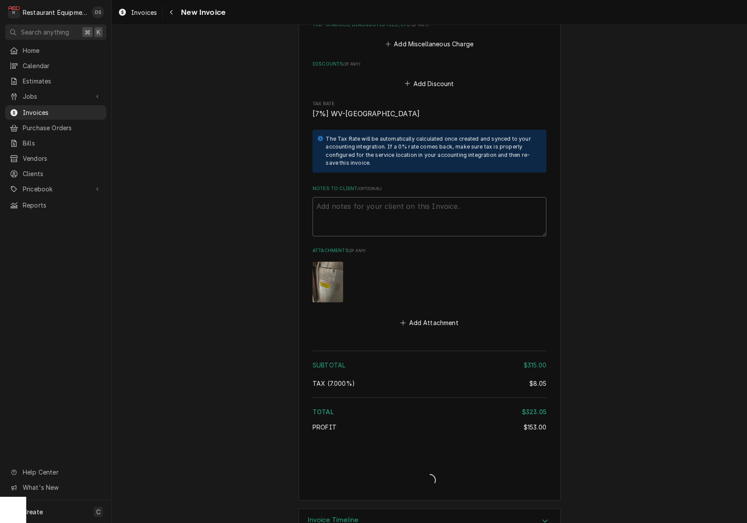
type textarea "x"
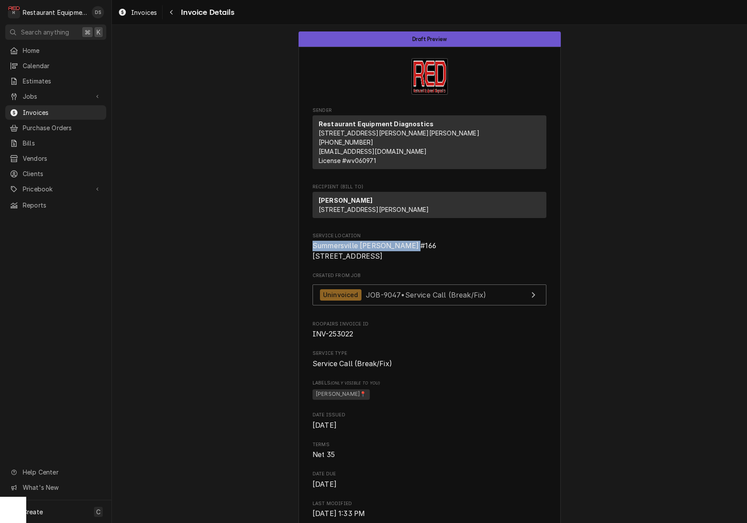
drag, startPoint x: 314, startPoint y: 263, endPoint x: 413, endPoint y: 264, distance: 99.6
click at [414, 261] on span "Summersville [PERSON_NAME] #166 [STREET_ADDRESS]" at bounding box center [429, 251] width 234 height 21
copy span "Summersville [PERSON_NAME] #166"
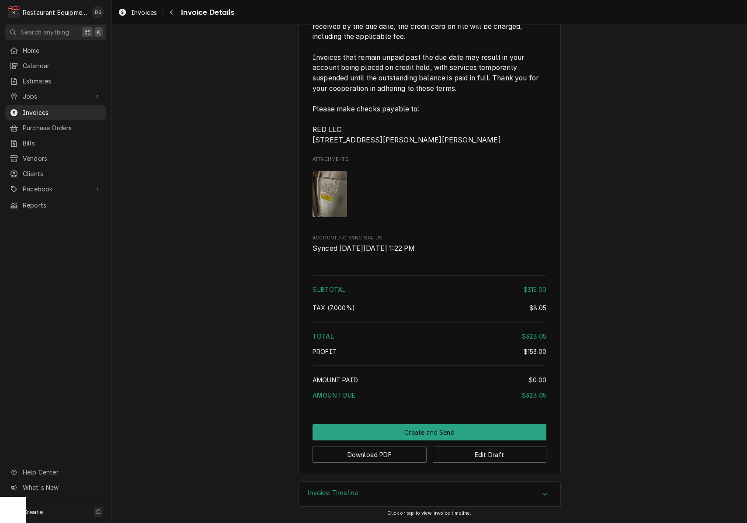
scroll to position [1359, 0]
click at [385, 452] on button "Download PDF" at bounding box center [369, 455] width 114 height 16
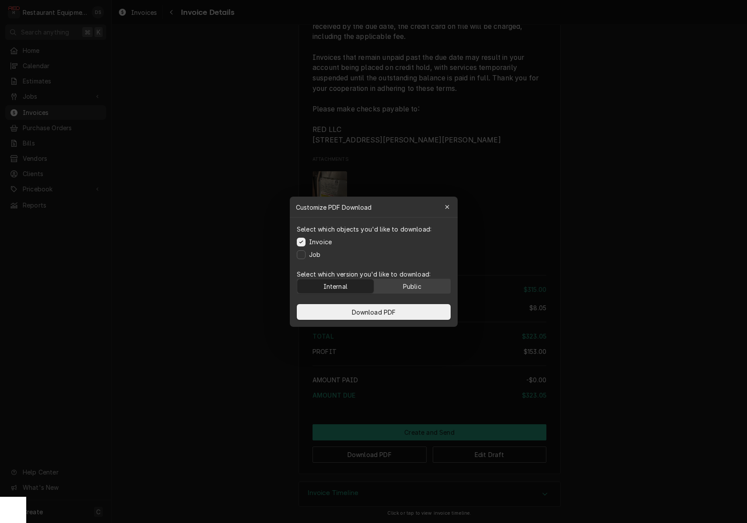
click at [417, 286] on div "Public" at bounding box center [411, 285] width 18 height 9
click at [414, 308] on button "Download PDF" at bounding box center [374, 312] width 154 height 16
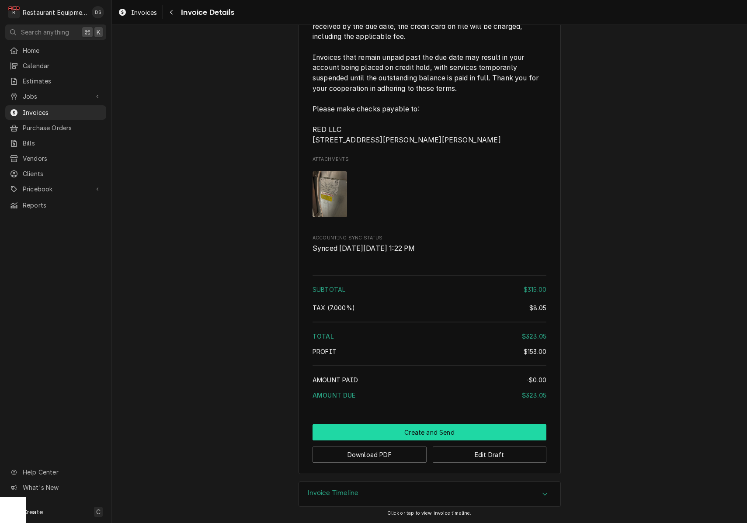
click at [426, 430] on button "Create and Send" at bounding box center [429, 432] width 234 height 16
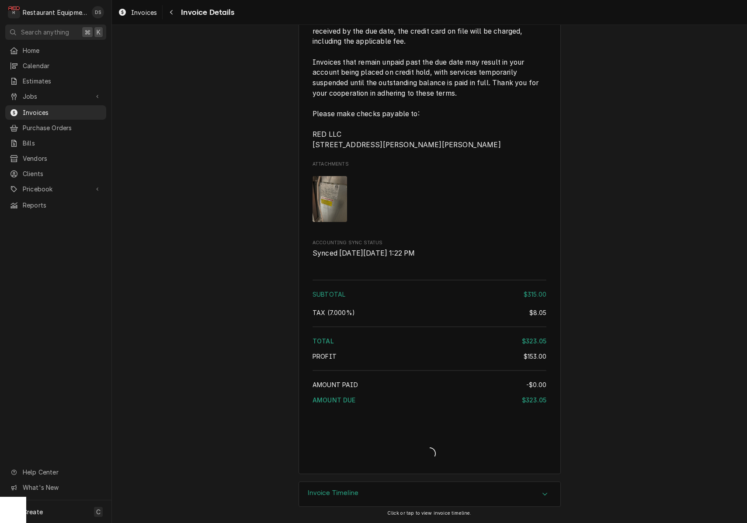
scroll to position [1354, 0]
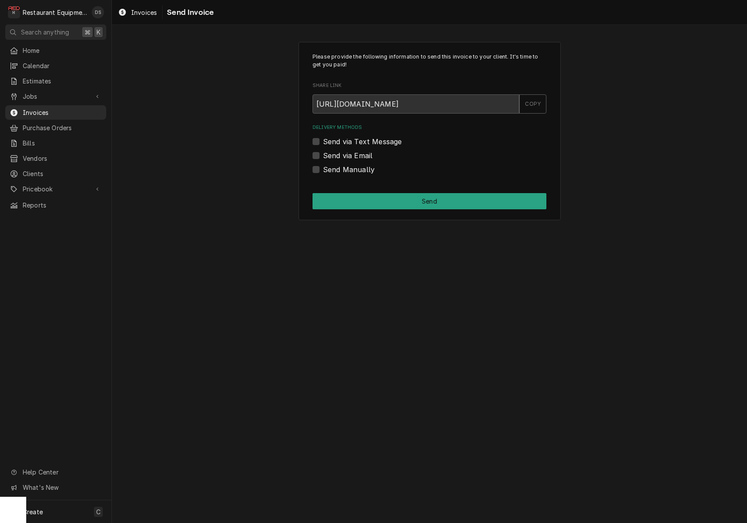
click at [323, 169] on label "Send Manually" at bounding box center [349, 169] width 52 height 10
click at [323, 169] on input "Send Manually" at bounding box center [440, 173] width 234 height 19
checkbox input "true"
click at [323, 154] on label "Send via Email" at bounding box center [347, 155] width 49 height 10
click at [323, 154] on input "Send via Email" at bounding box center [440, 159] width 234 height 19
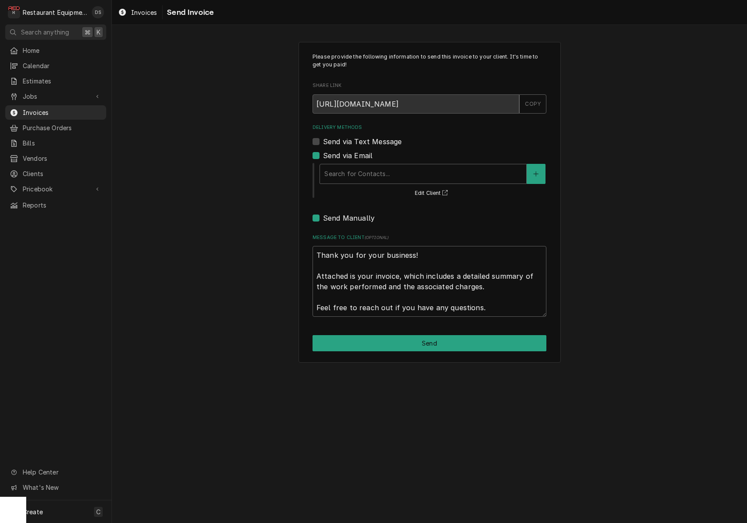
click at [323, 156] on label "Send via Email" at bounding box center [347, 155] width 49 height 10
click at [323, 156] on input "Send via Email" at bounding box center [440, 159] width 234 height 19
checkbox input "false"
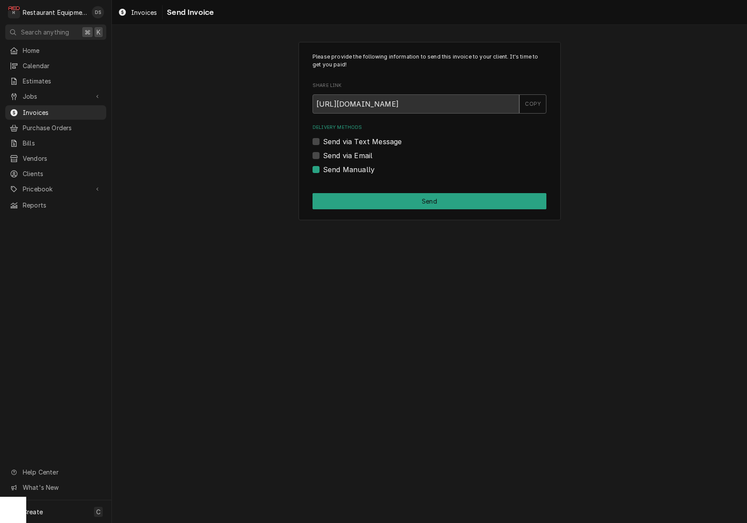
click at [426, 201] on button "Send" at bounding box center [429, 201] width 234 height 16
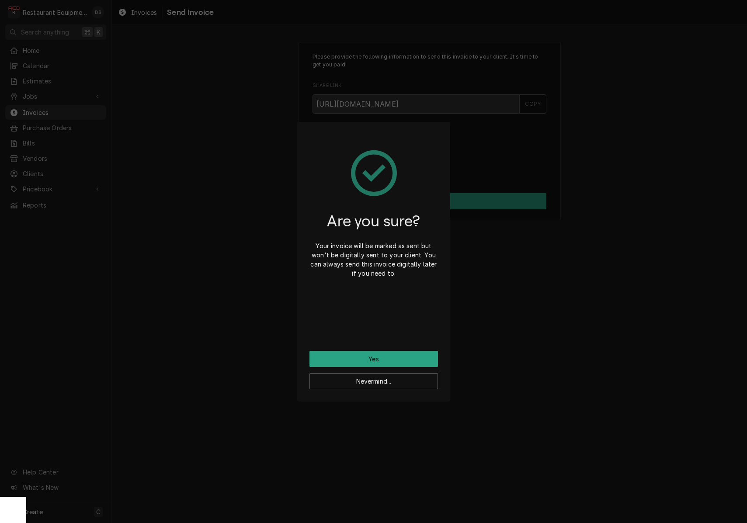
click at [402, 359] on button "Yes" at bounding box center [373, 359] width 128 height 16
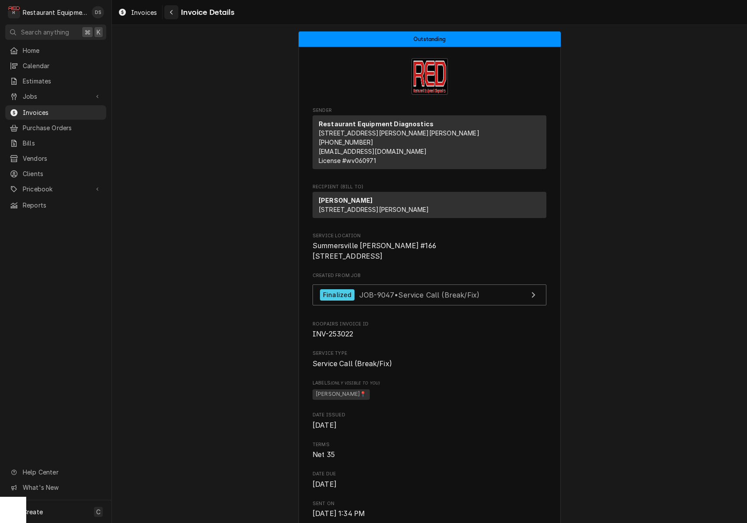
click at [171, 11] on icon "Navigate back" at bounding box center [172, 12] width 4 height 6
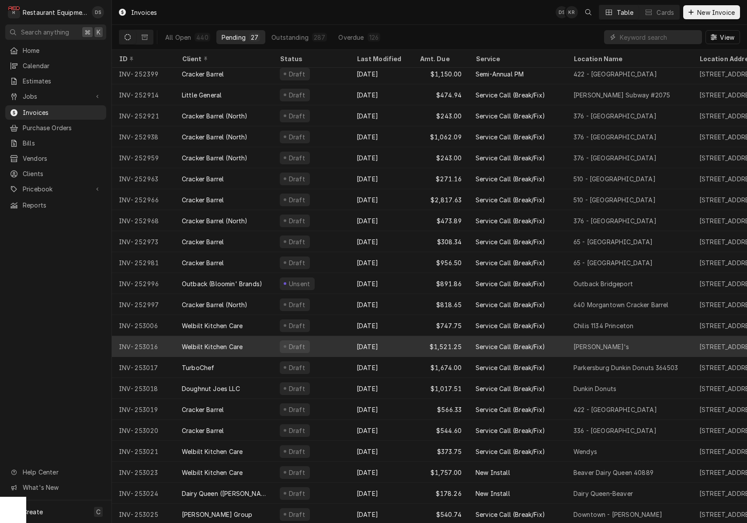
scroll to position [109, 0]
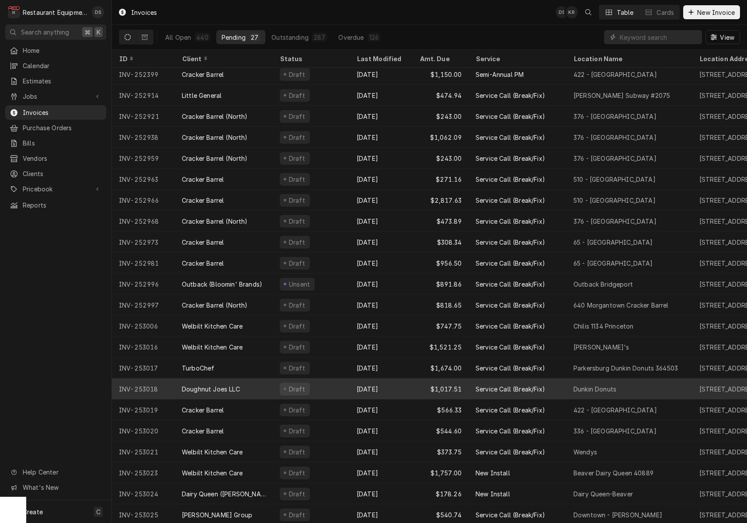
click at [262, 388] on div "Doughnut Joes LLC" at bounding box center [224, 388] width 98 height 21
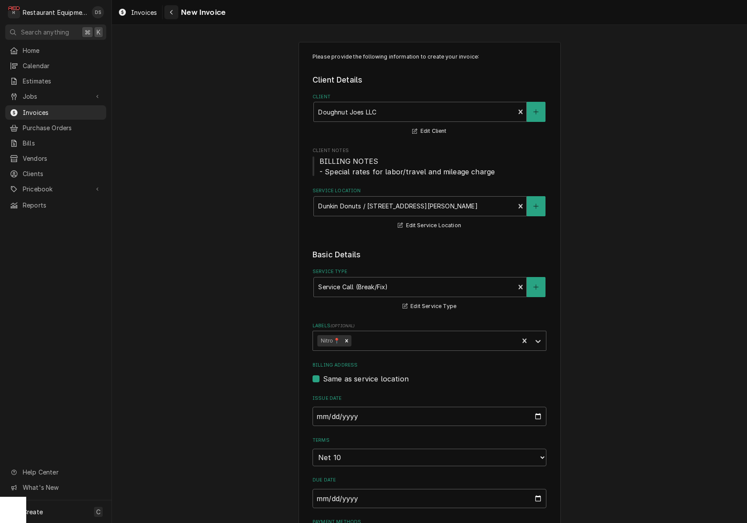
click at [171, 15] on div "Navigate back" at bounding box center [171, 12] width 9 height 9
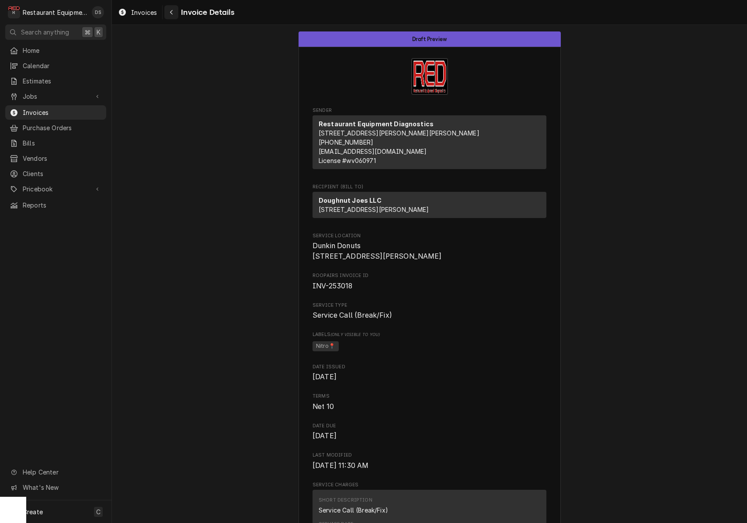
click at [174, 14] on div "Navigate back" at bounding box center [171, 12] width 9 height 9
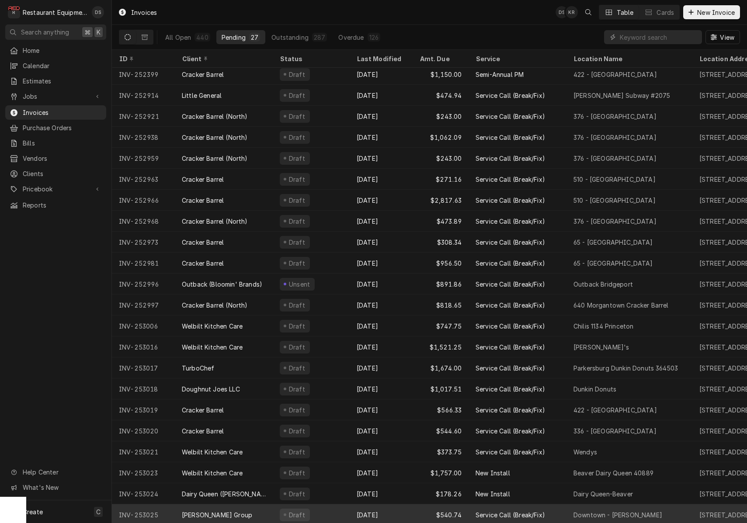
click at [389, 513] on div "Oct 2" at bounding box center [381, 514] width 63 height 21
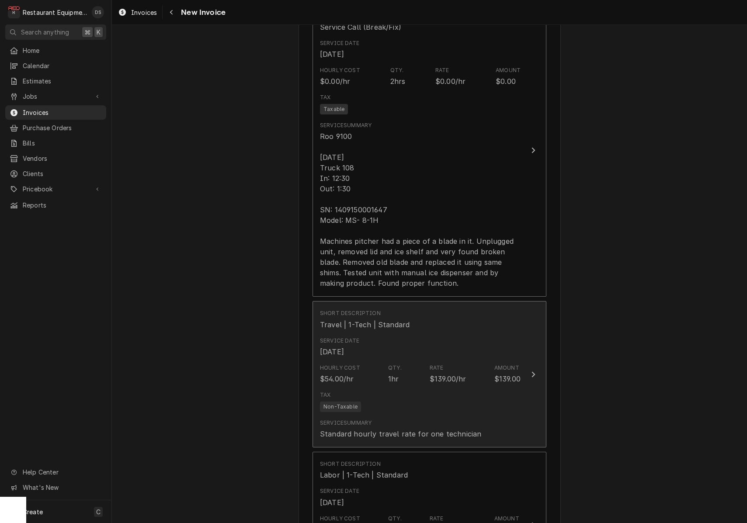
scroll to position [586, 0]
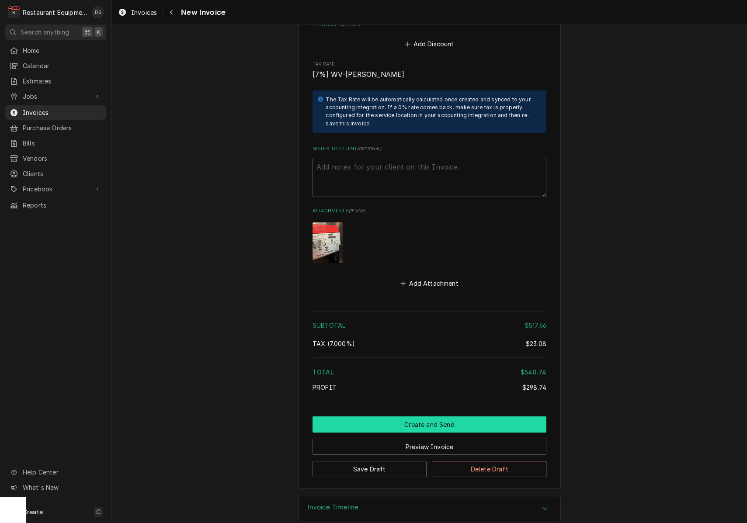
click at [405, 416] on button "Create and Send" at bounding box center [429, 424] width 234 height 16
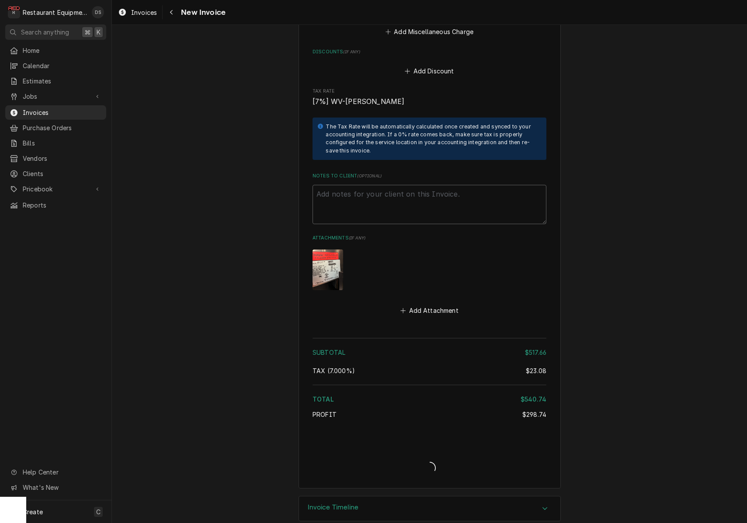
type textarea "x"
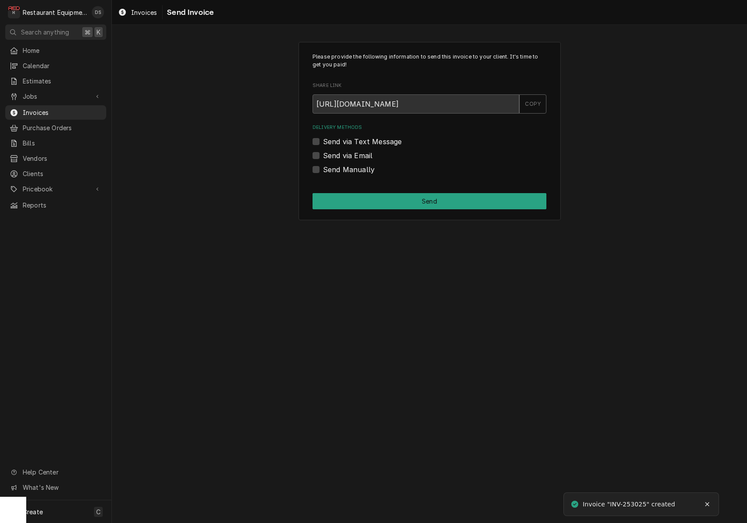
click at [323, 155] on label "Send via Email" at bounding box center [347, 155] width 49 height 10
click at [323, 155] on input "Send via Email" at bounding box center [440, 159] width 234 height 19
checkbox input "true"
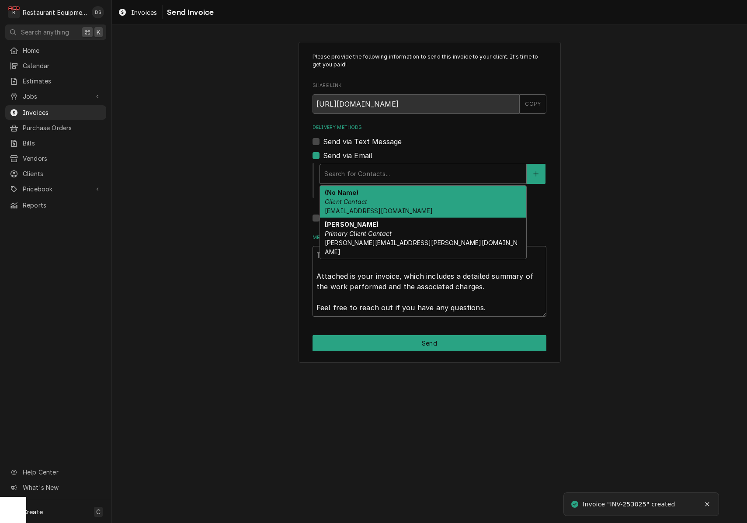
click at [384, 182] on div "Search for Contacts..." at bounding box center [423, 173] width 206 height 19
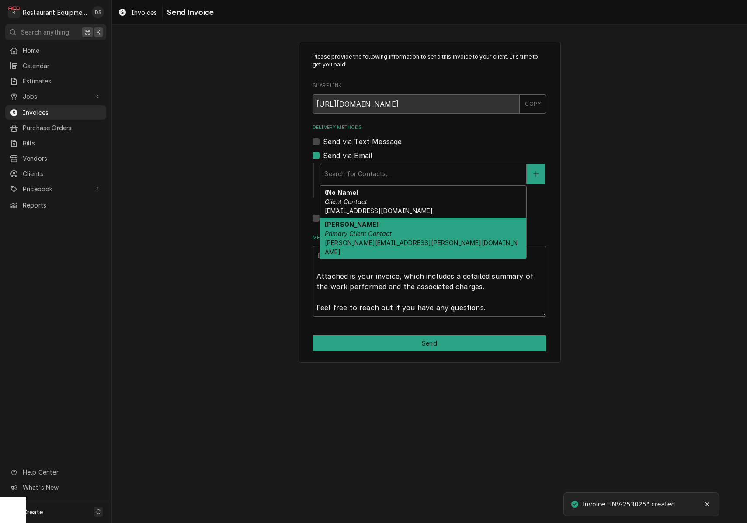
click at [392, 231] on div "Robin Pinter Primary Client Contact robin.pinter@us.stores.mcd.com" at bounding box center [423, 238] width 206 height 41
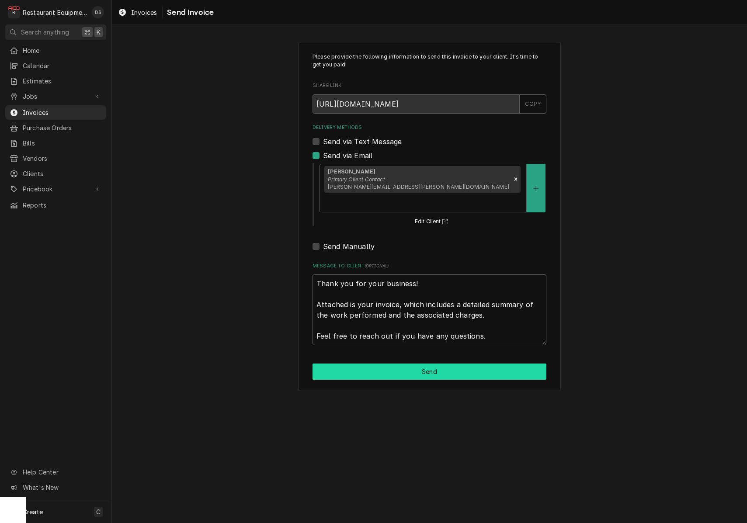
click at [427, 364] on button "Send" at bounding box center [429, 372] width 234 height 16
type textarea "x"
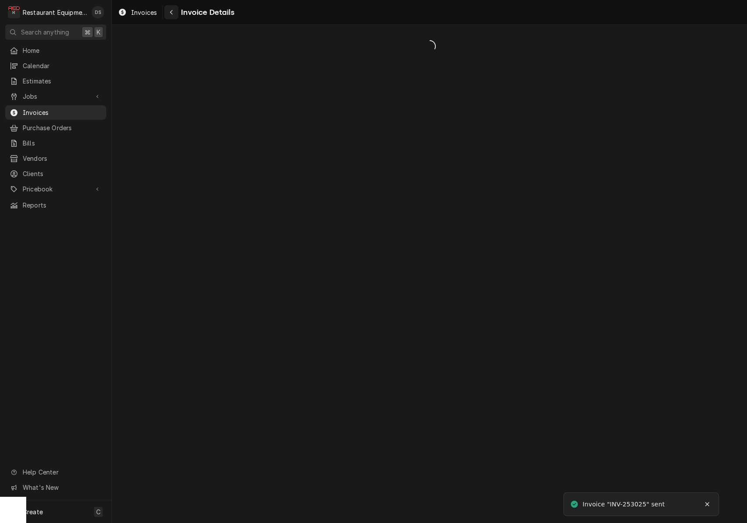
click at [174, 9] on div "Navigate back" at bounding box center [171, 12] width 9 height 9
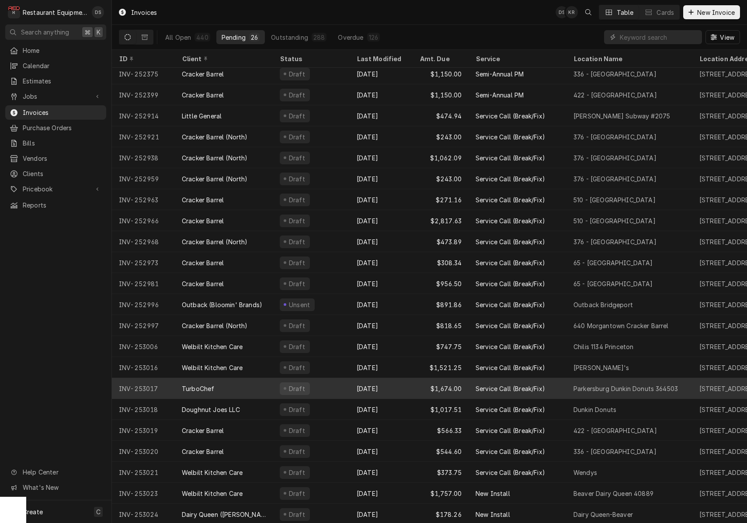
scroll to position [88, 0]
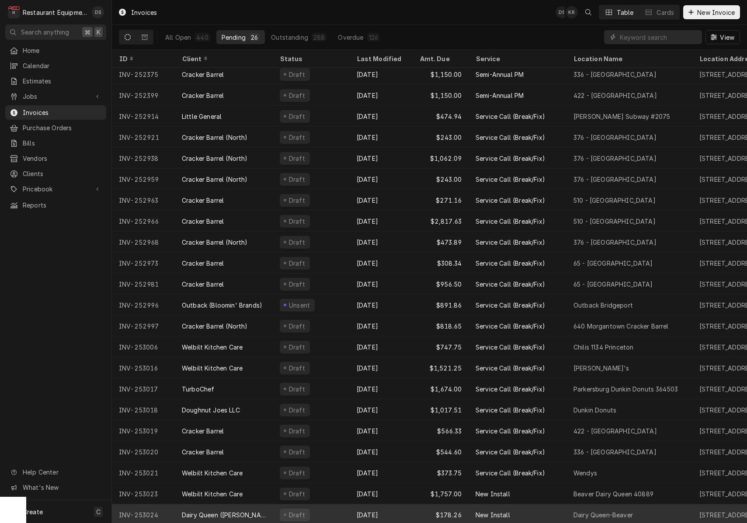
click at [402, 518] on div "Oct 2" at bounding box center [381, 514] width 63 height 21
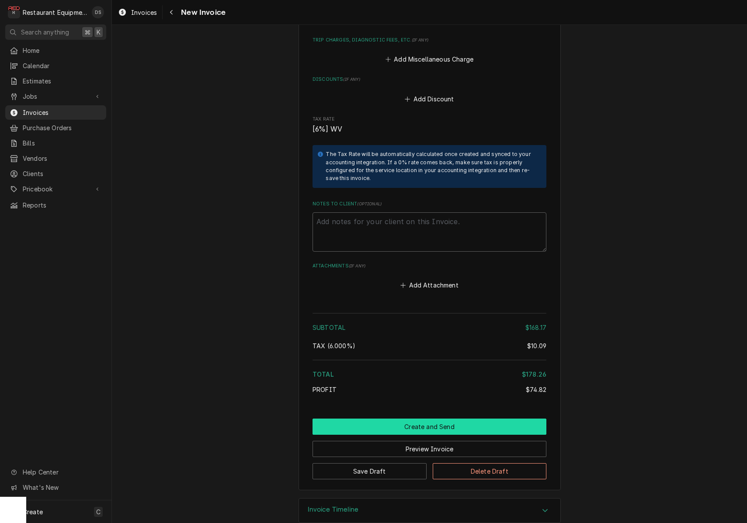
scroll to position [0, 1]
click at [444, 419] on button "Create and Send" at bounding box center [429, 427] width 234 height 16
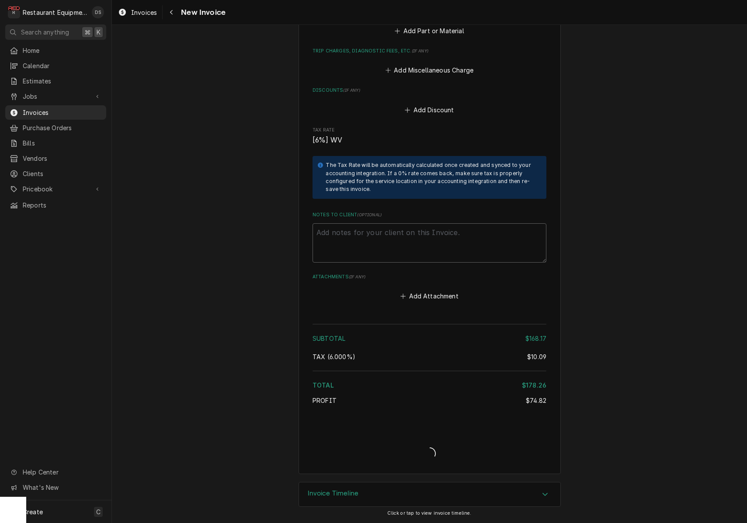
scroll to position [0, 0]
type textarea "x"
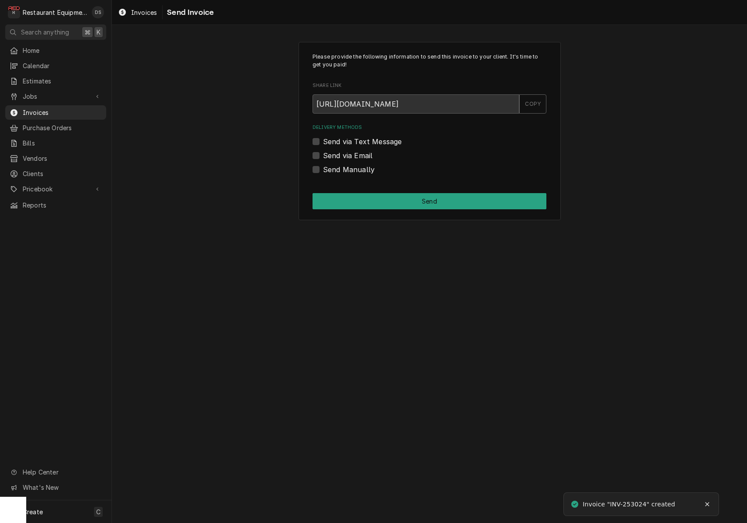
click at [323, 154] on label "Send via Email" at bounding box center [347, 155] width 49 height 10
click at [323, 154] on input "Send via Email" at bounding box center [440, 159] width 234 height 19
checkbox input "true"
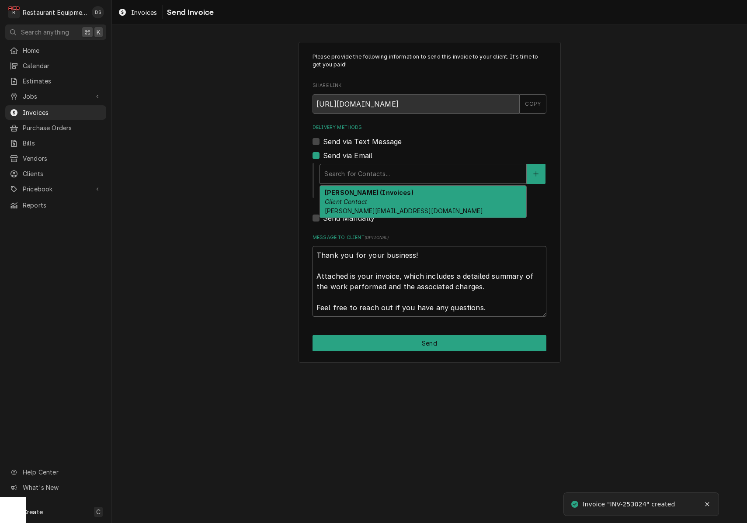
click at [375, 165] on div "Search for Contacts..." at bounding box center [423, 173] width 206 height 19
click at [378, 192] on strong "[PERSON_NAME] (Invoices)" at bounding box center [369, 192] width 89 height 7
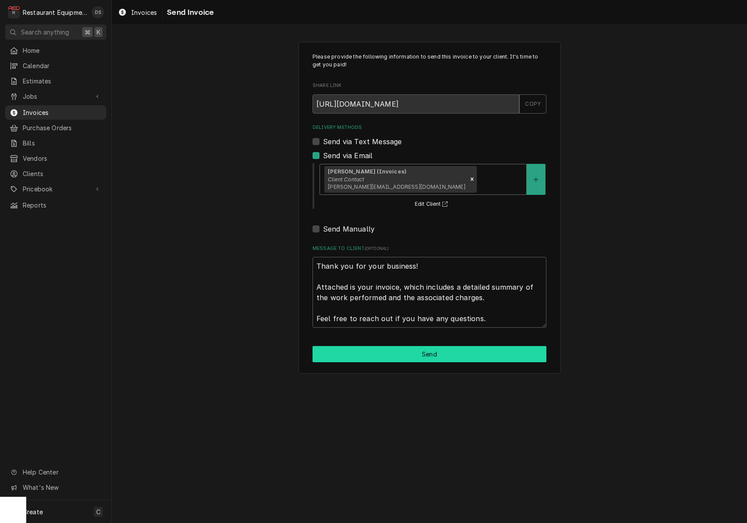
click at [430, 358] on button "Send" at bounding box center [429, 354] width 234 height 16
type textarea "x"
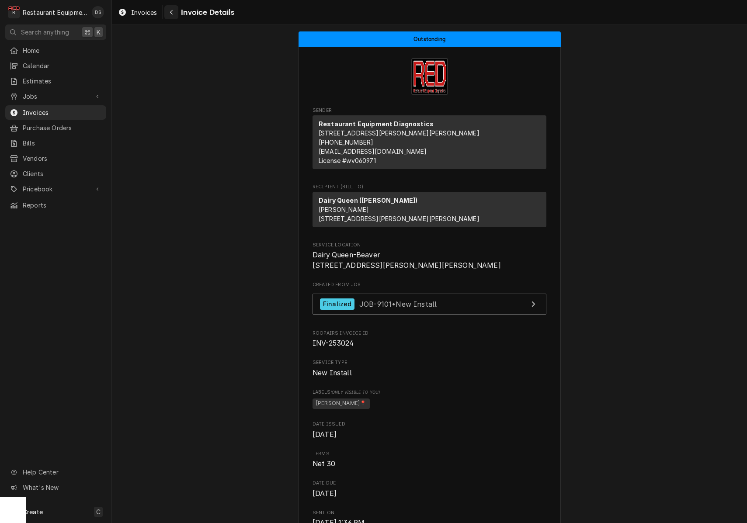
click at [171, 12] on icon "Navigate back" at bounding box center [171, 12] width 3 height 5
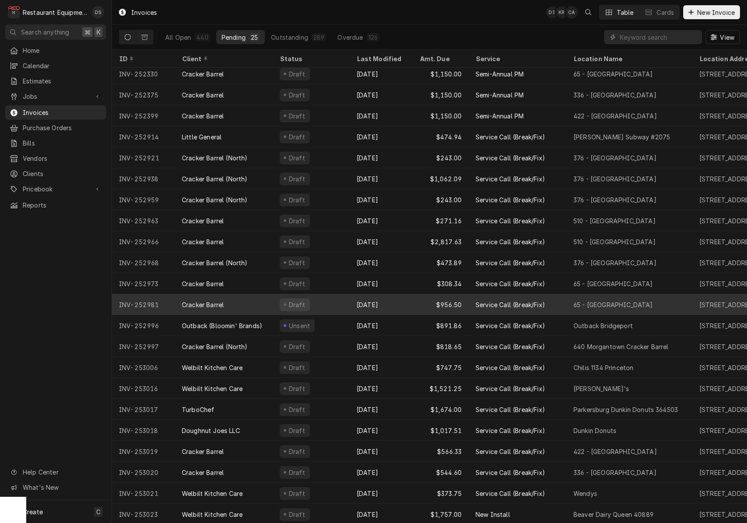
scroll to position [67, 0]
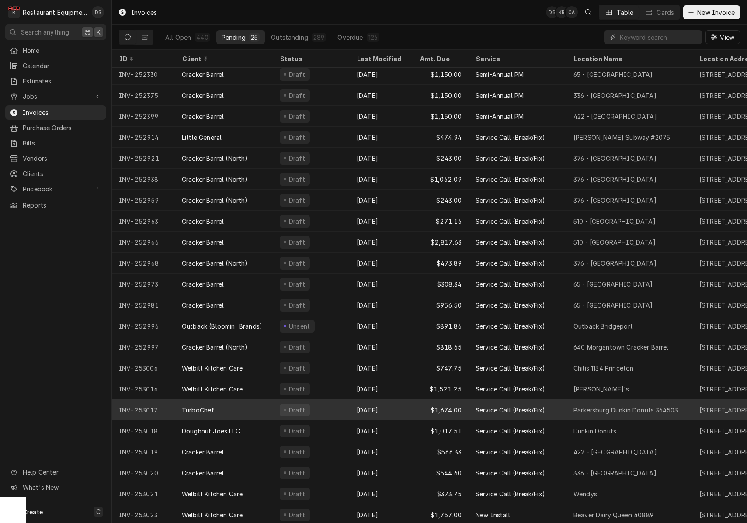
click at [395, 407] on div "[DATE]" at bounding box center [381, 409] width 63 height 21
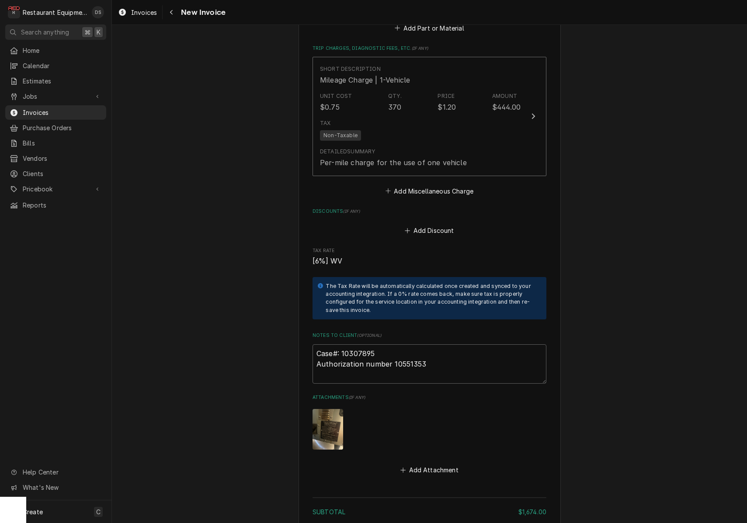
scroll to position [1834, 0]
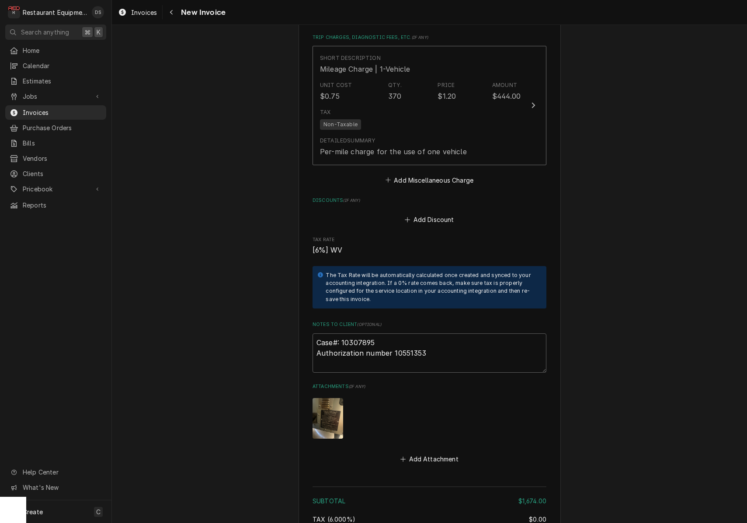
click at [323, 398] on img "Attachments" at bounding box center [327, 418] width 31 height 41
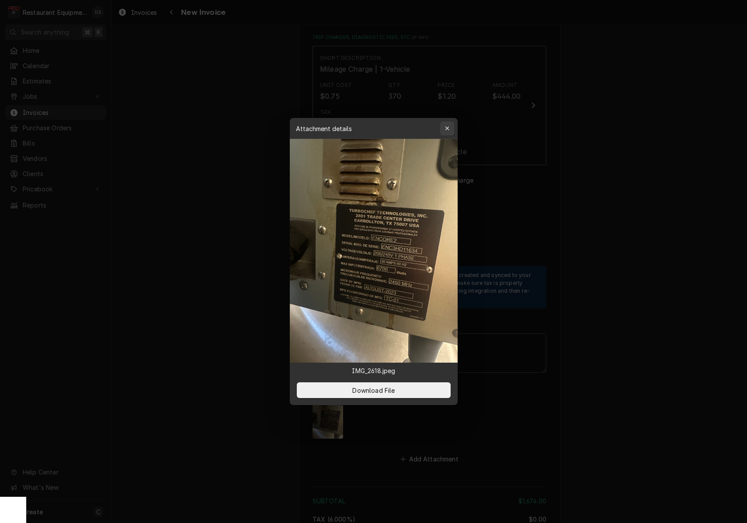
click at [444, 128] on div "button" at bounding box center [447, 128] width 9 height 9
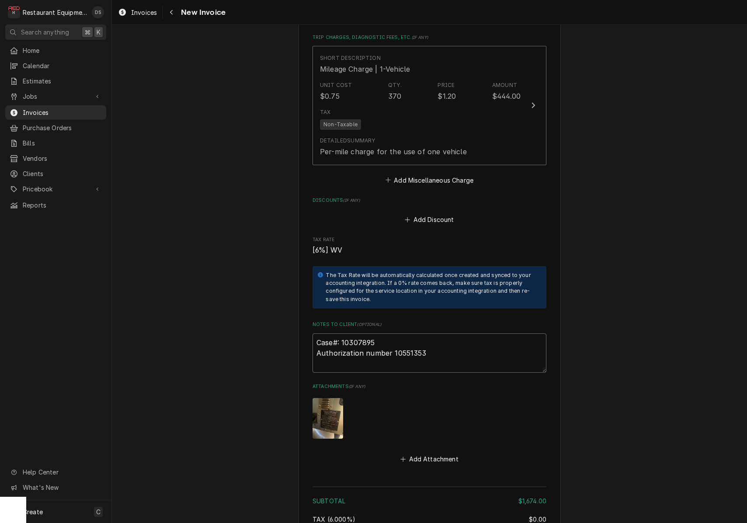
drag, startPoint x: 378, startPoint y: 317, endPoint x: 364, endPoint y: 319, distance: 14.0
click at [345, 333] on textarea "Case#: 10307895 Authorization number 10551353" at bounding box center [429, 352] width 234 height 39
drag, startPoint x: 432, startPoint y: 329, endPoint x: 392, endPoint y: 329, distance: 40.2
click at [392, 333] on textarea "Case#: 10307895 Authorization number 10551353" at bounding box center [429, 352] width 234 height 39
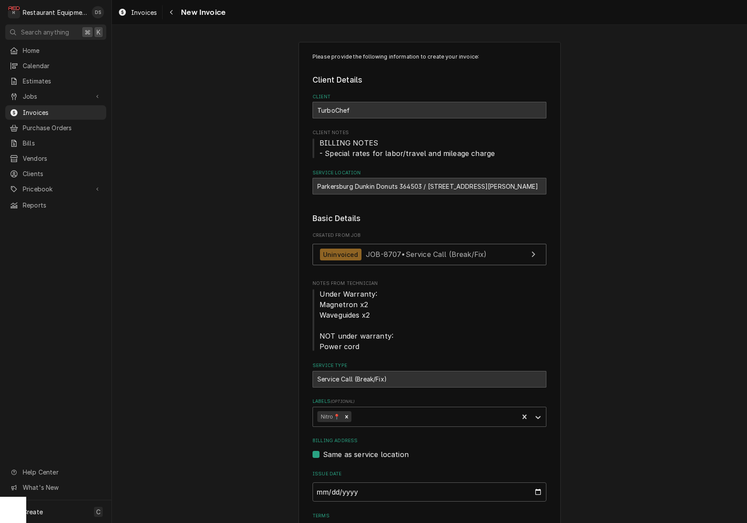
scroll to position [0, 0]
click at [450, 251] on span "JOB-8707 • Service Call (Break/Fix)" at bounding box center [426, 254] width 121 height 9
click at [179, 13] on span "New Invoice" at bounding box center [201, 13] width 47 height 12
click at [175, 14] on div "Navigate back" at bounding box center [171, 12] width 9 height 9
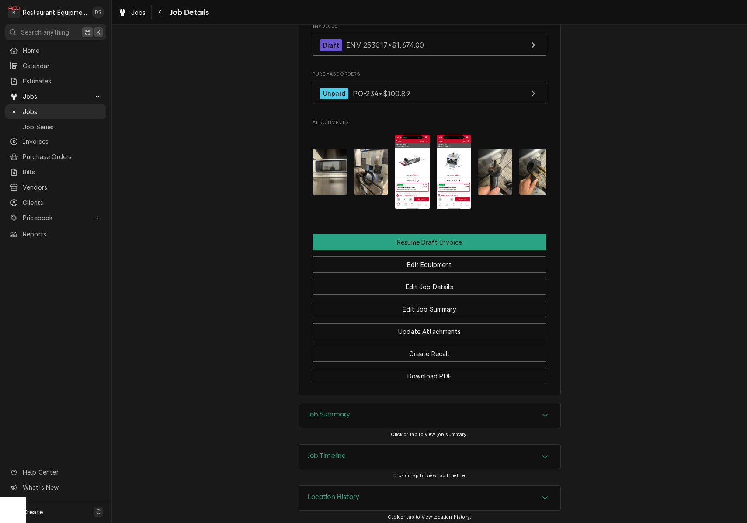
click at [409, 413] on div "Job Summary" at bounding box center [429, 415] width 261 height 24
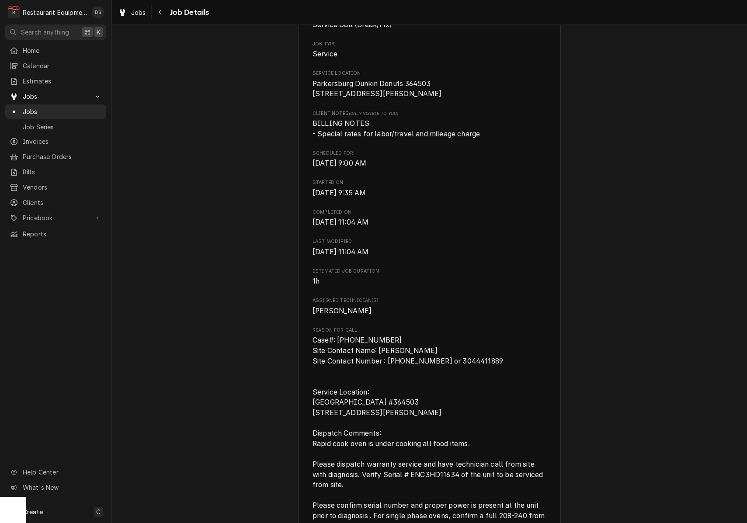
scroll to position [166, 0]
drag, startPoint x: 373, startPoint y: 341, endPoint x: 339, endPoint y: 342, distance: 34.1
click at [339, 342] on span "Case#: 10307895 Site Contact Name: Andre Site Contact Number : 3046125007 or 30…" at bounding box center [429, 500] width 234 height 330
copy span "10307895"
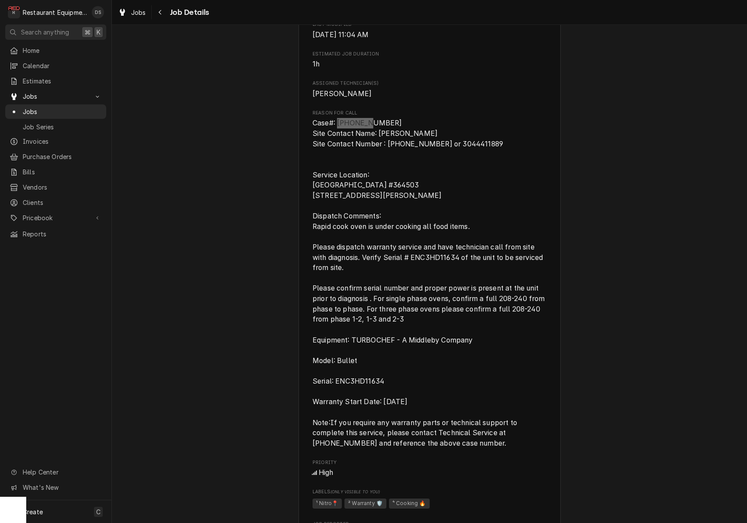
scroll to position [383, 0]
drag, startPoint x: 313, startPoint y: 123, endPoint x: 378, endPoint y: 122, distance: 65.1
click at [378, 122] on span "Case#: 10307895 Site Contact Name: Andre Site Contact Number : 3046125007 or 30…" at bounding box center [429, 283] width 234 height 330
copy span "Case#: 10307895"
click at [164, 16] on div "Navigate back" at bounding box center [160, 12] width 9 height 9
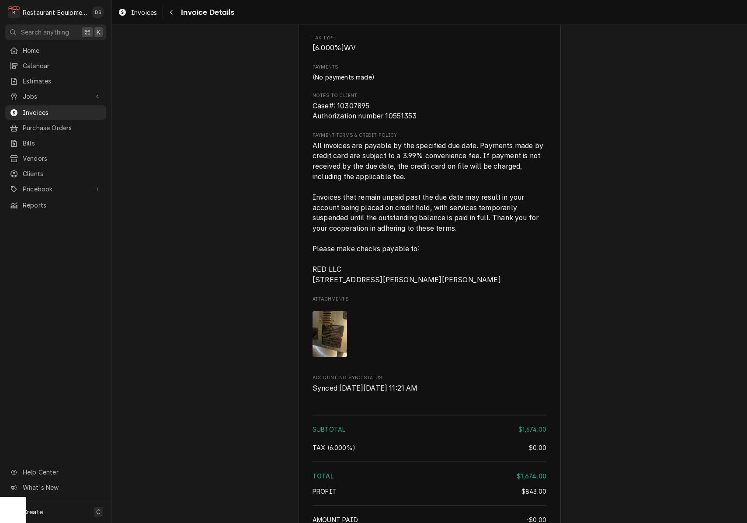
scroll to position [1630, 0]
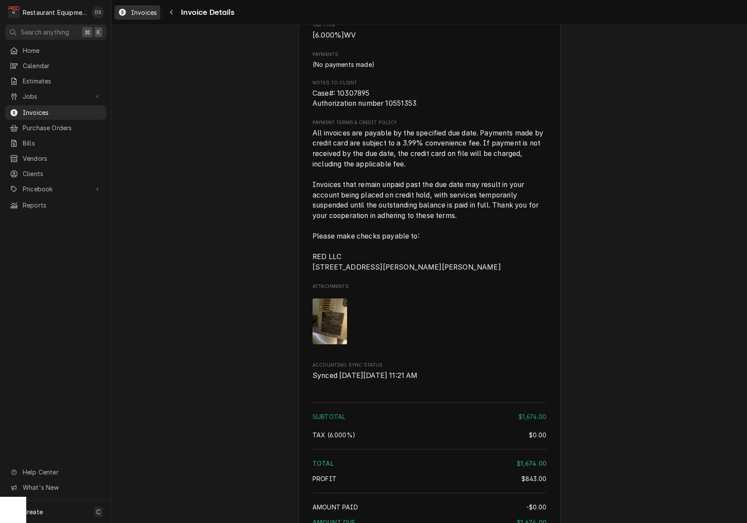
click at [137, 16] on span "Invoices" at bounding box center [144, 12] width 26 height 9
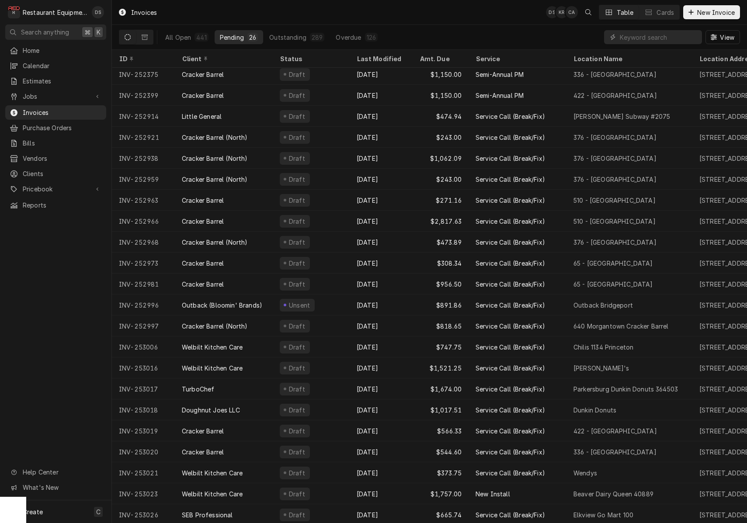
drag, startPoint x: 179, startPoint y: 36, endPoint x: 240, endPoint y: 33, distance: 61.7
click at [179, 36] on div "All Open" at bounding box center [178, 37] width 26 height 9
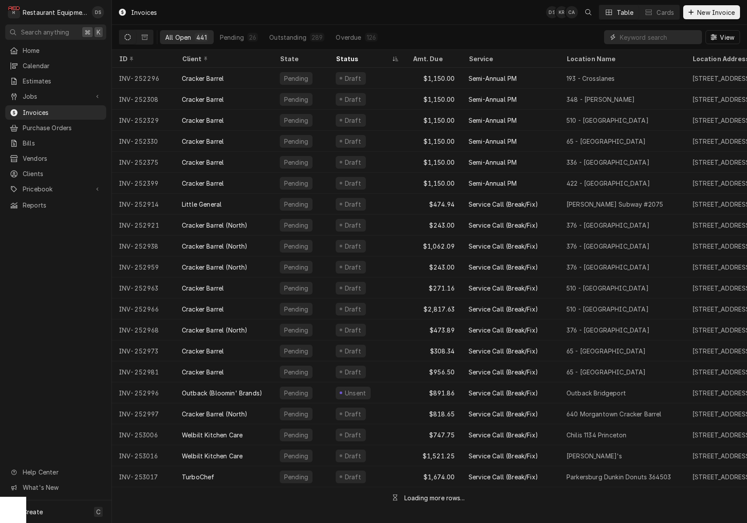
click at [640, 37] on input "Dynamic Content Wrapper" at bounding box center [659, 37] width 78 height 14
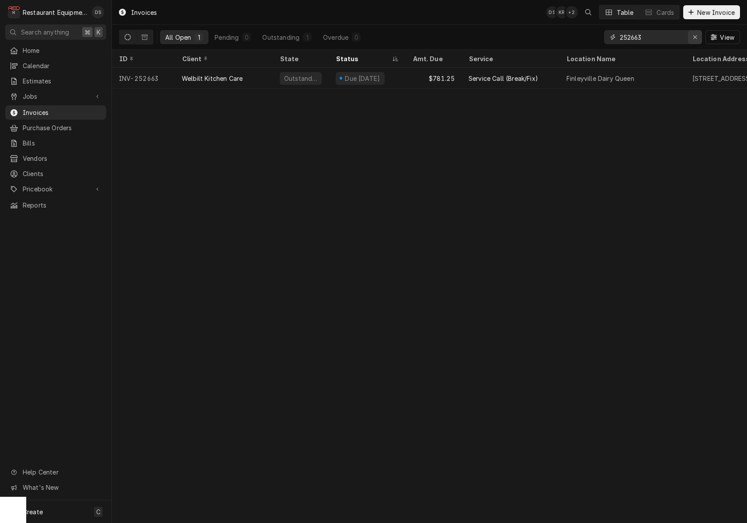
type input "252663"
click at [692, 41] on div "Erase input" at bounding box center [694, 37] width 9 height 9
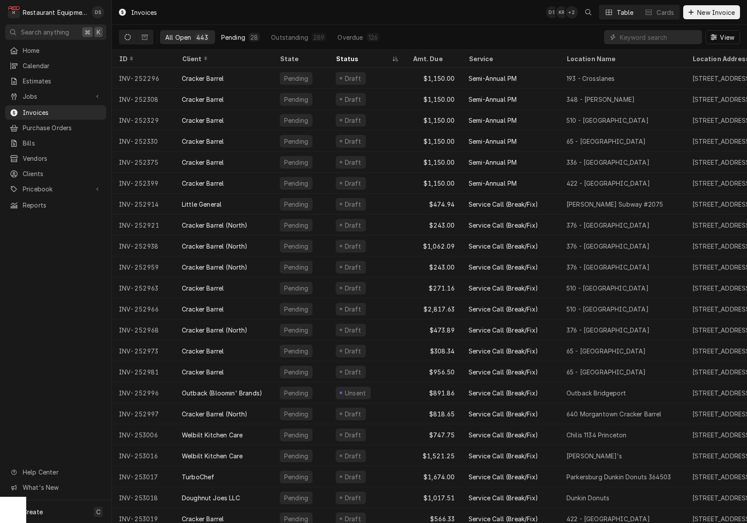
click at [230, 39] on div "Pending" at bounding box center [233, 37] width 24 height 9
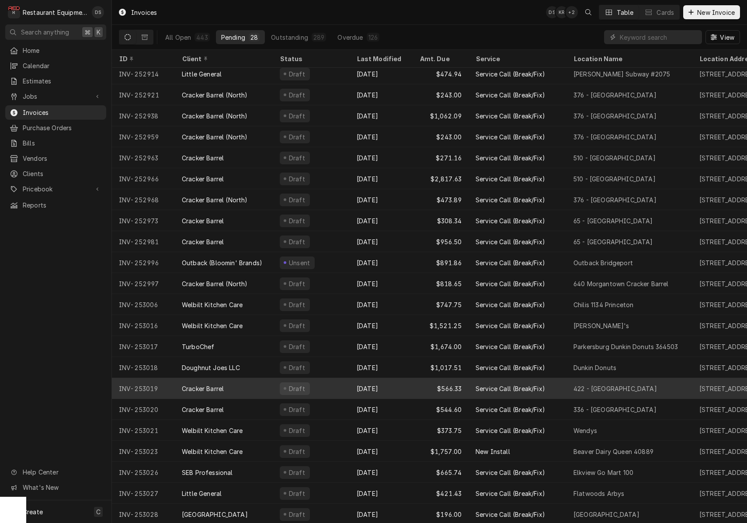
scroll to position [130, 0]
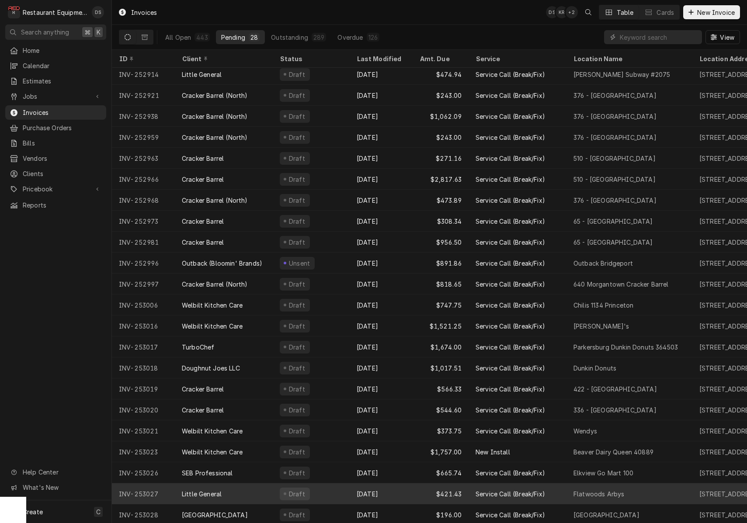
click at [340, 490] on div "Draft" at bounding box center [311, 493] width 77 height 21
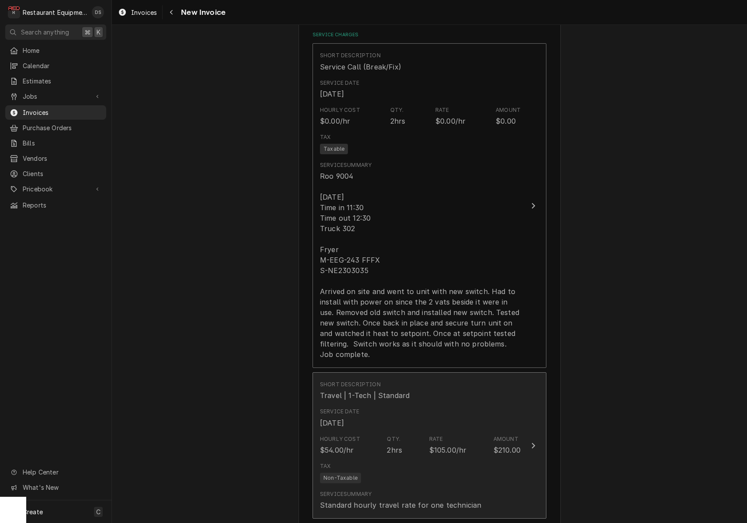
scroll to position [605, 0]
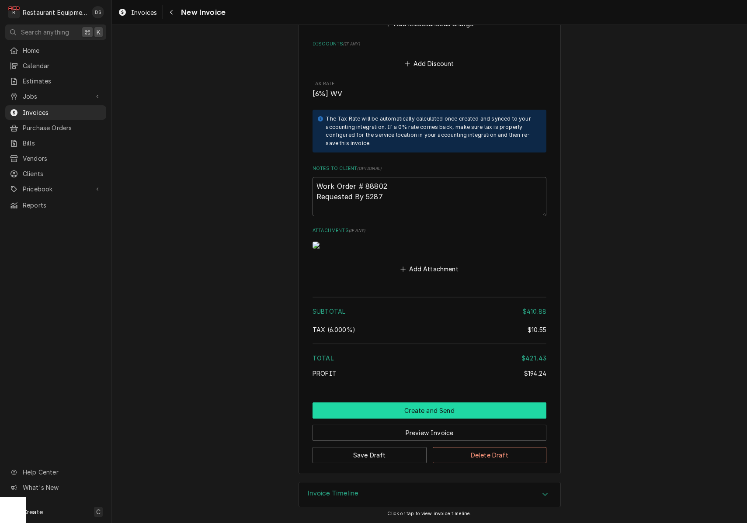
click at [428, 409] on button "Create and Send" at bounding box center [429, 410] width 234 height 16
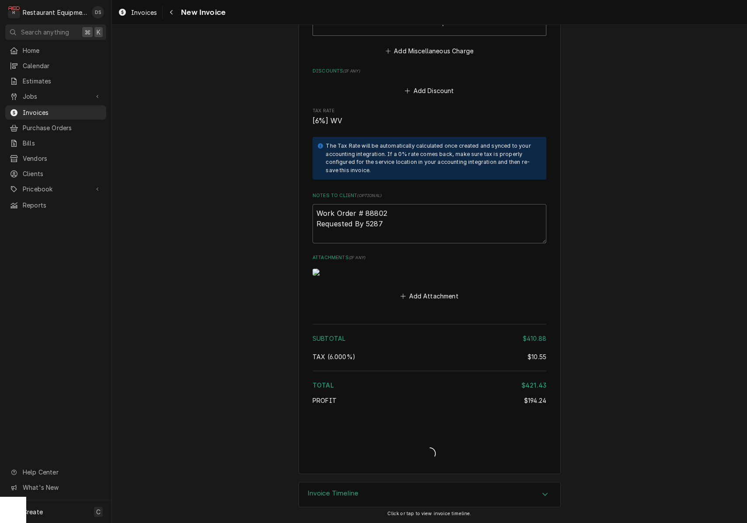
type textarea "x"
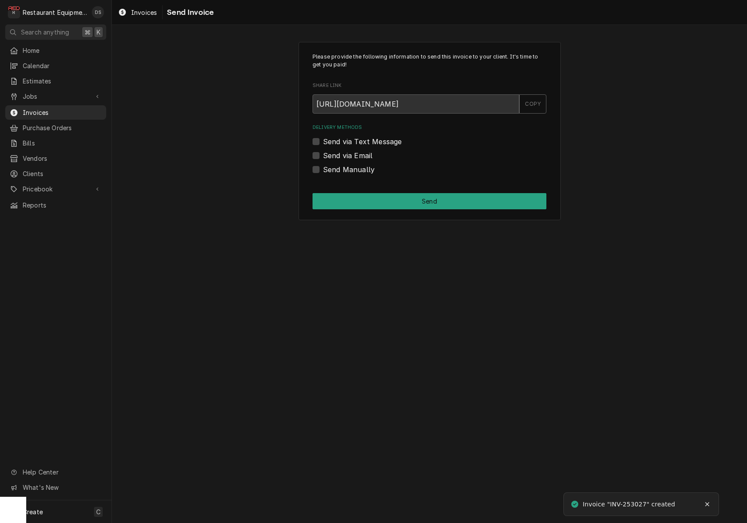
click at [323, 157] on label "Send via Email" at bounding box center [347, 155] width 49 height 10
click at [323, 157] on input "Send via Email" at bounding box center [440, 159] width 234 height 19
checkbox input "true"
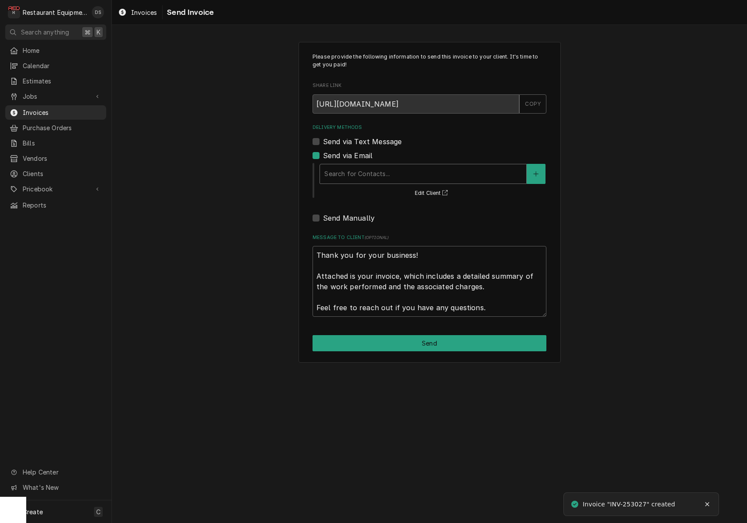
drag, startPoint x: 391, startPoint y: 176, endPoint x: 395, endPoint y: 179, distance: 5.0
click at [392, 177] on div "Delivery Methods" at bounding box center [423, 174] width 198 height 16
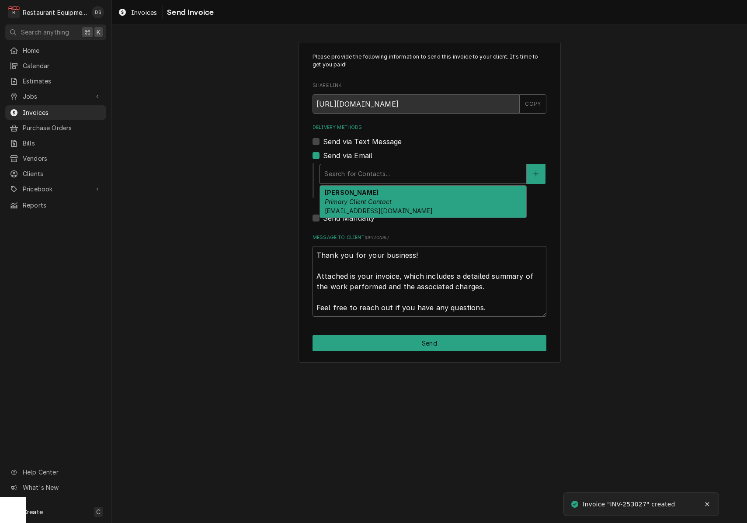
click at [400, 199] on div "[PERSON_NAME] Primary Client Contact [EMAIL_ADDRESS][DOMAIN_NAME]" at bounding box center [423, 202] width 206 height 32
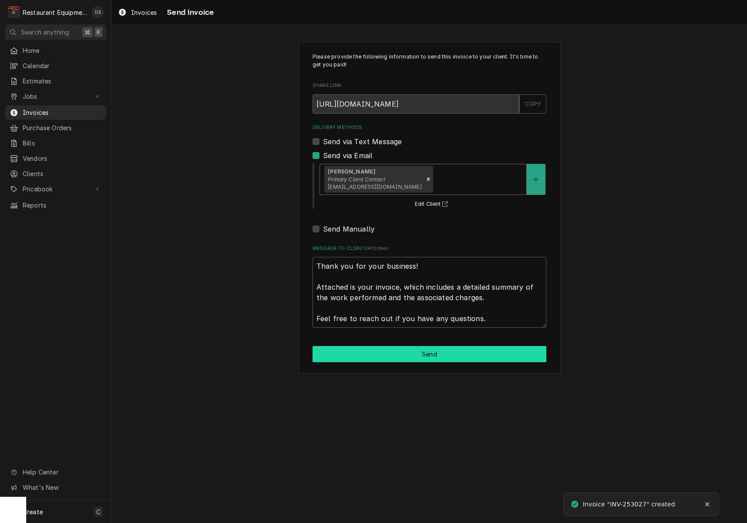
click at [455, 354] on button "Send" at bounding box center [429, 354] width 234 height 16
type textarea "x"
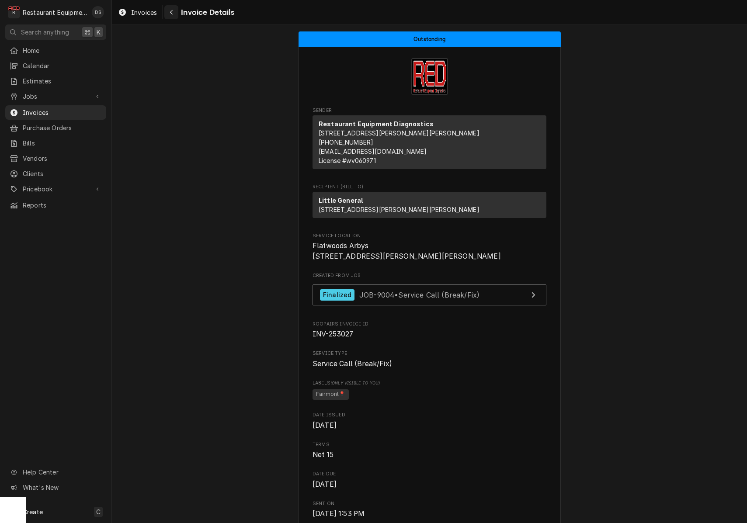
click at [171, 11] on icon "Navigate back" at bounding box center [172, 12] width 4 height 6
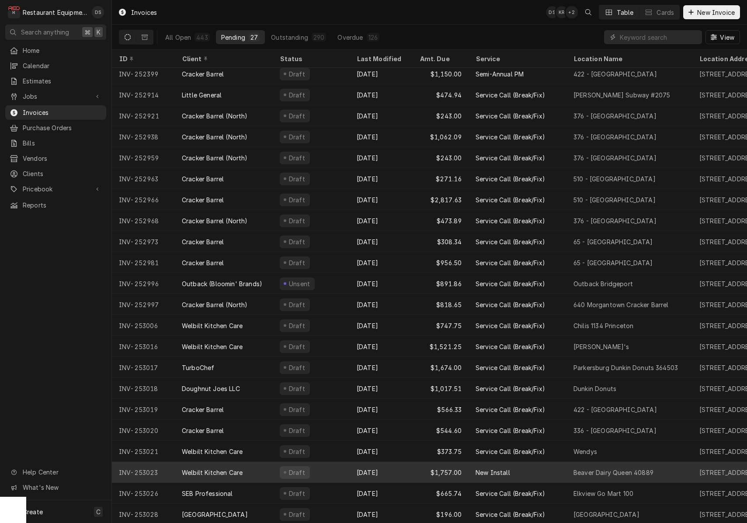
scroll to position [109, 0]
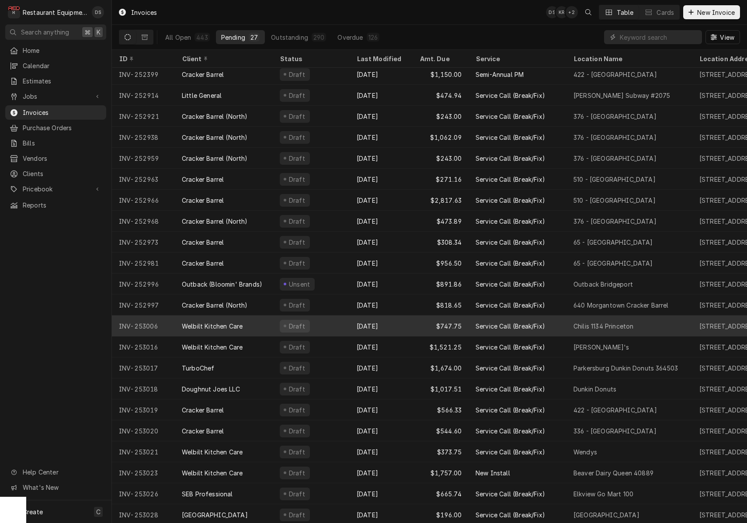
click at [406, 325] on div "[DATE]" at bounding box center [381, 326] width 63 height 21
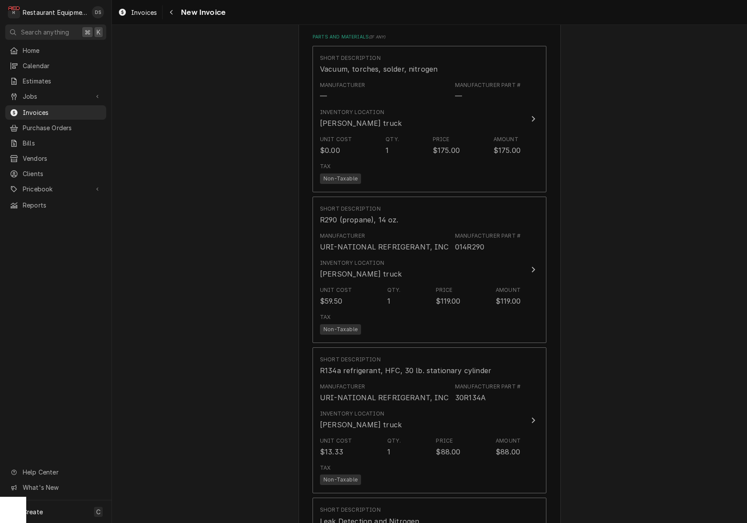
scroll to position [1300, 0]
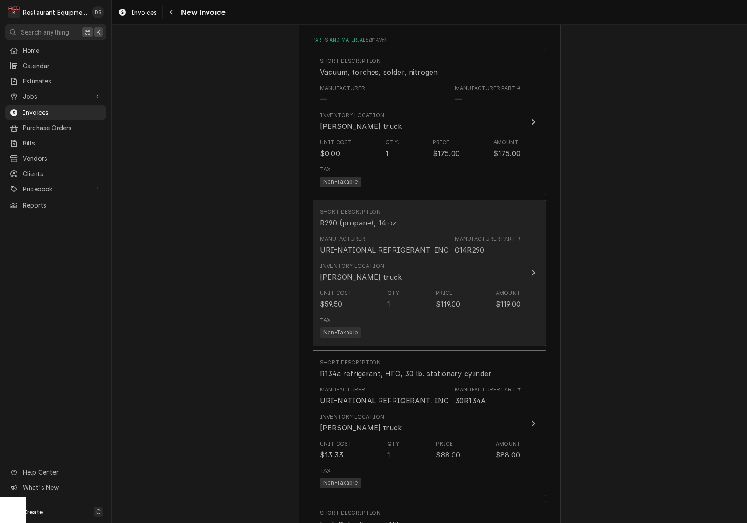
click at [412, 286] on div "Unit Cost $59.50 Qty. 1 Price $119.00 Amount $119.00" at bounding box center [420, 299] width 201 height 27
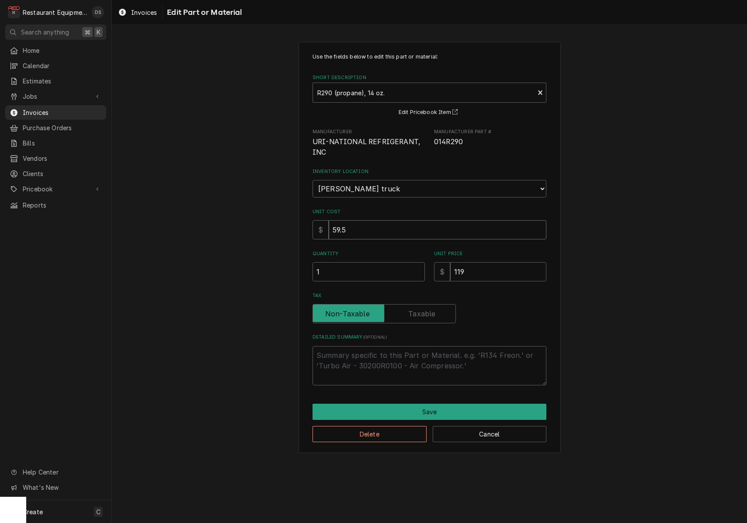
drag, startPoint x: 374, startPoint y: 219, endPoint x: 260, endPoint y: 209, distance: 114.0
click at [261, 210] on div "Use the fields below to edit this part or material: Short Description R290 (pro…" at bounding box center [429, 247] width 635 height 427
type textarea "x"
type input "1"
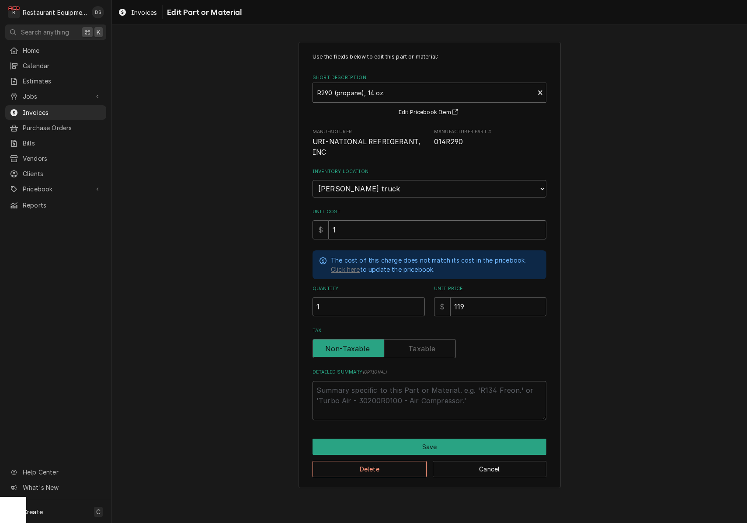
type textarea "x"
type input "12"
click at [485, 302] on input "119" at bounding box center [498, 306] width 96 height 19
click at [485, 301] on input "119" at bounding box center [498, 306] width 96 height 19
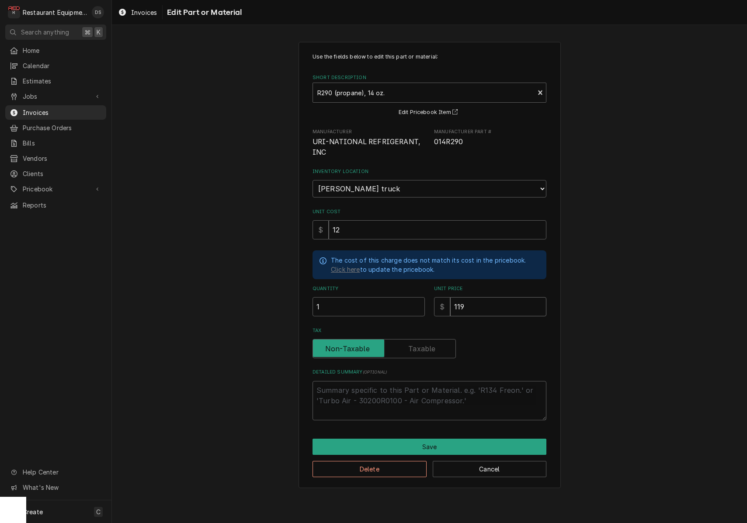
type textarea "x"
type input "2"
type textarea "x"
type input "25"
type textarea "x"
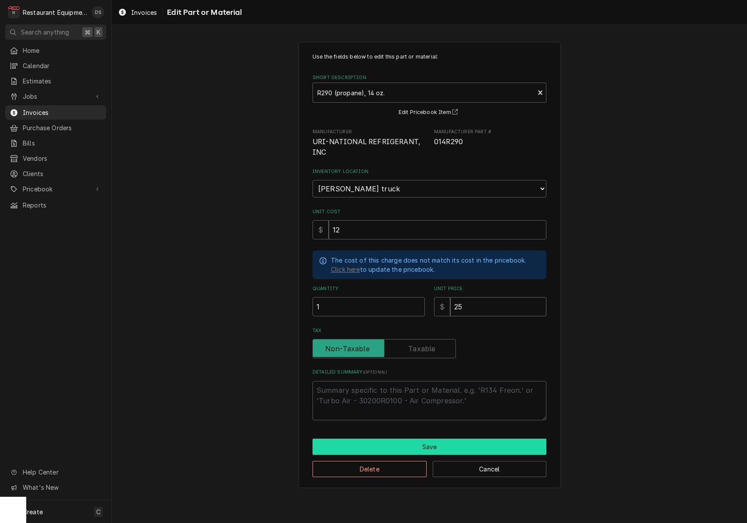
type input "2"
type textarea "x"
type input "5"
type textarea "x"
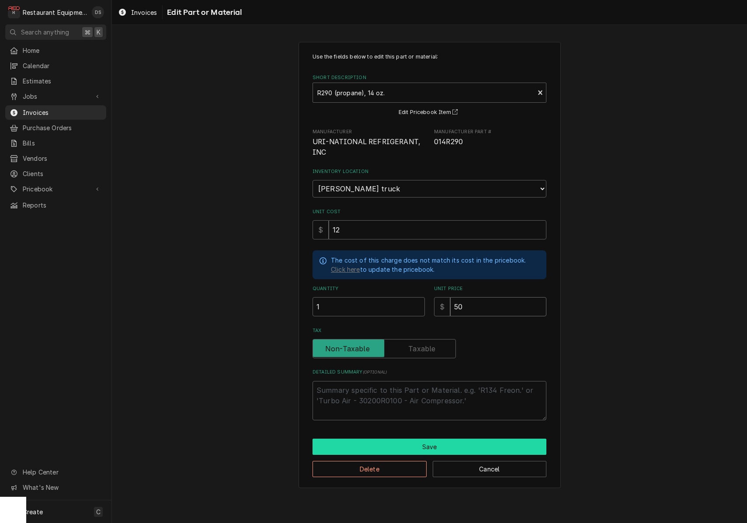
type input "50"
click at [440, 439] on button "Save" at bounding box center [429, 447] width 234 height 16
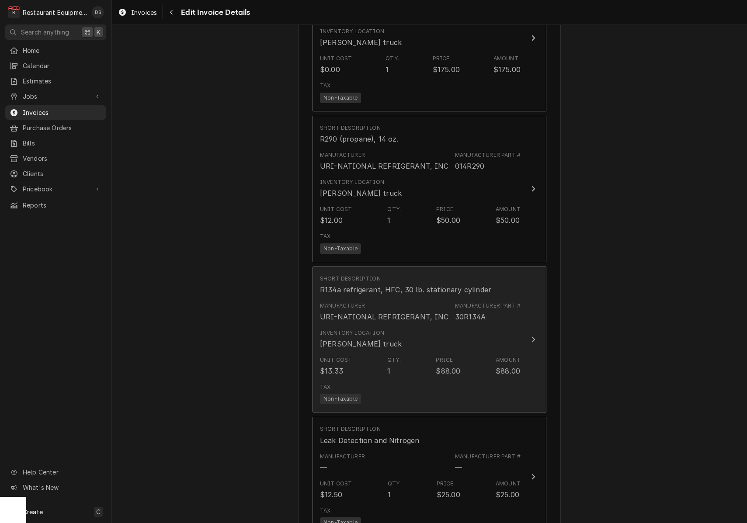
scroll to position [1387, 0]
click at [435, 323] on div "Inventory Location H. Ralston truck" at bounding box center [420, 336] width 201 height 27
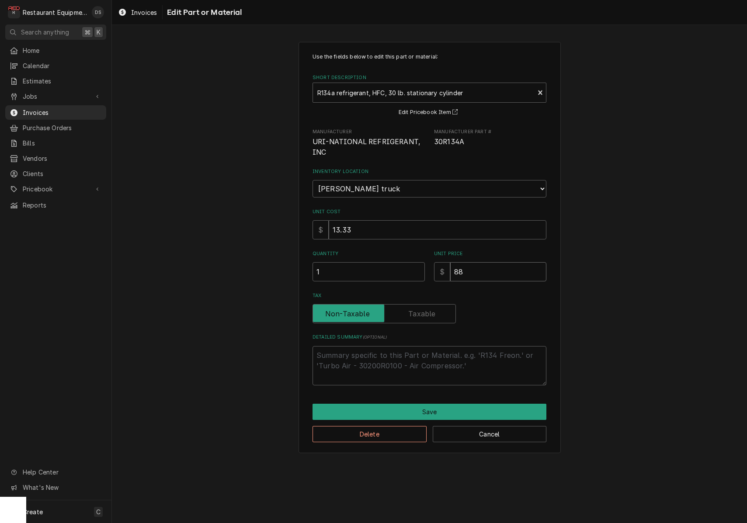
click at [481, 266] on input "88" at bounding box center [498, 271] width 96 height 19
type textarea "x"
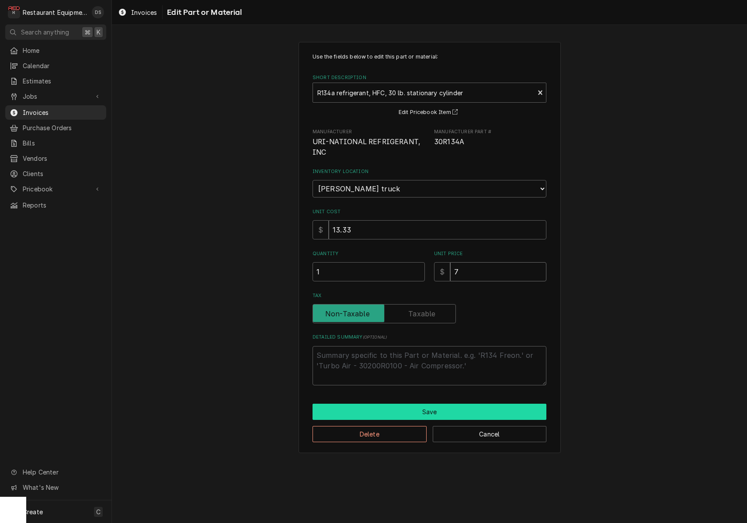
type input "7"
click at [454, 404] on button "Save" at bounding box center [429, 412] width 234 height 16
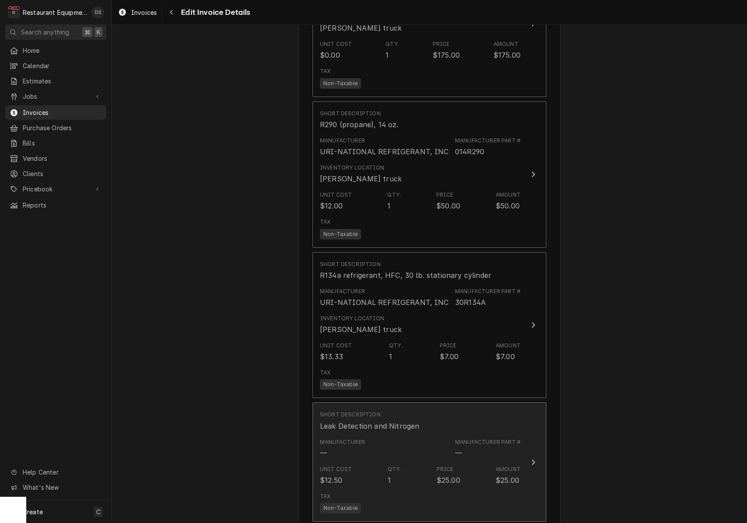
scroll to position [1396, 0]
click at [494, 437] on div "Manufacturer — Manufacturer Part # —" at bounding box center [420, 450] width 201 height 27
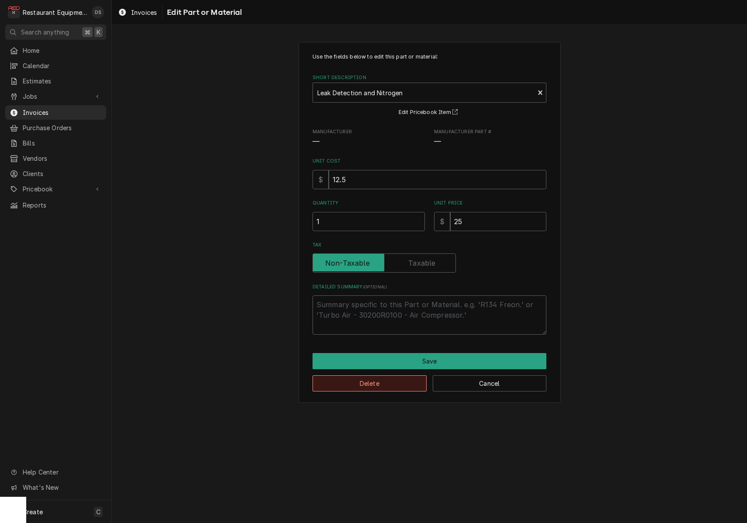
click at [402, 377] on button "Delete" at bounding box center [369, 383] width 114 height 16
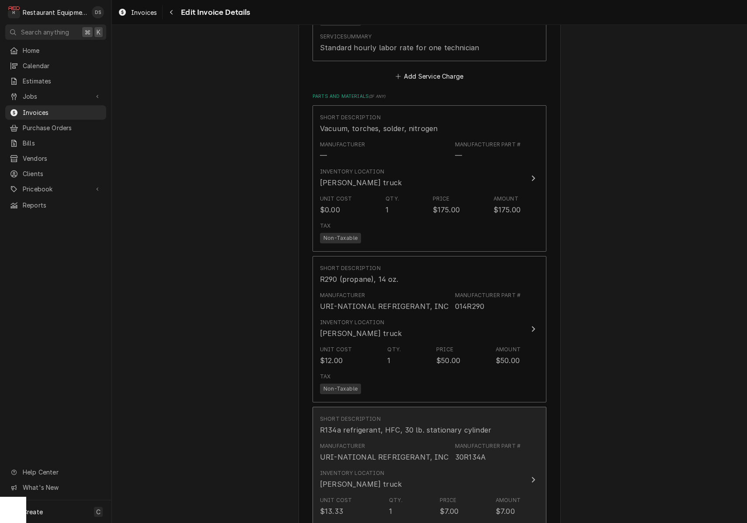
scroll to position [1208, 0]
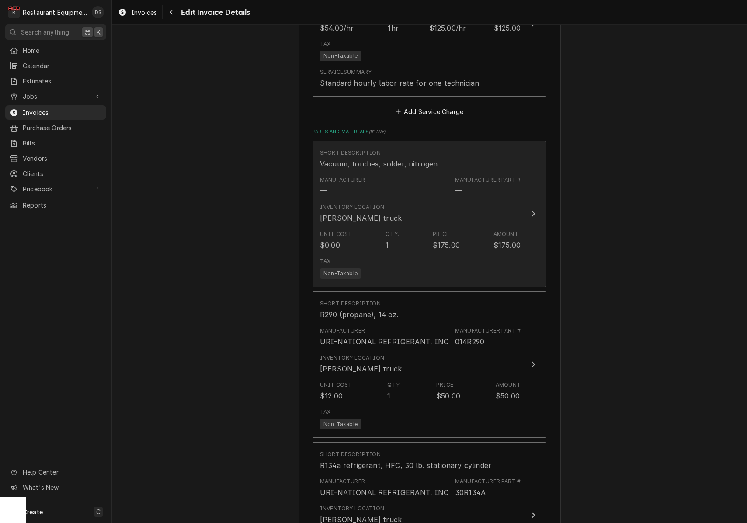
click at [446, 254] on div "Tax Non-Taxable" at bounding box center [420, 268] width 201 height 28
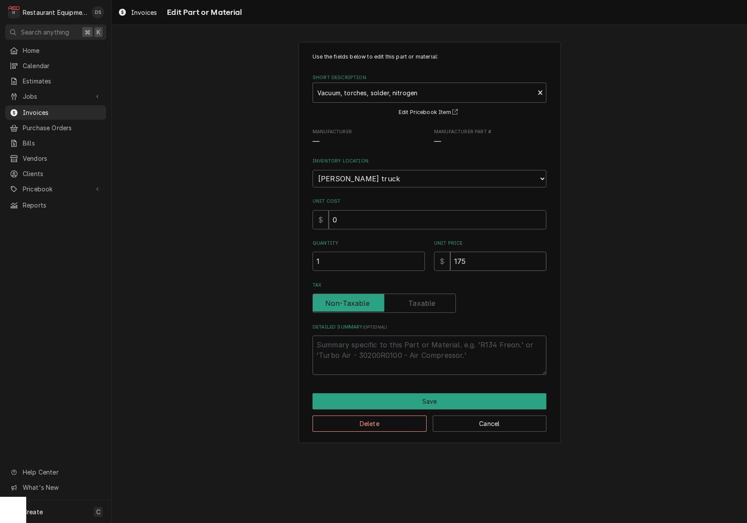
drag, startPoint x: 502, startPoint y: 252, endPoint x: 405, endPoint y: 245, distance: 96.8
click at [408, 246] on div "Quantity 1 Unit Price $ 175" at bounding box center [429, 255] width 234 height 31
type textarea "x"
type input "5"
type textarea "x"
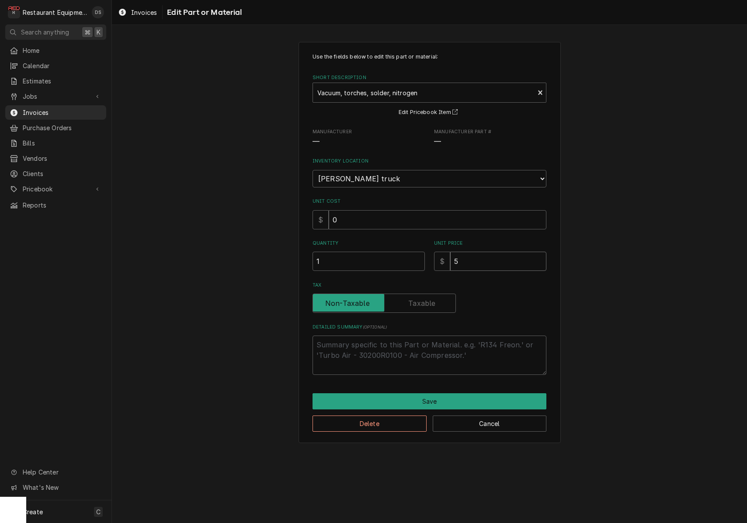
type input "55"
type textarea "x"
type input "55.0"
type textarea "x"
type input "55.00"
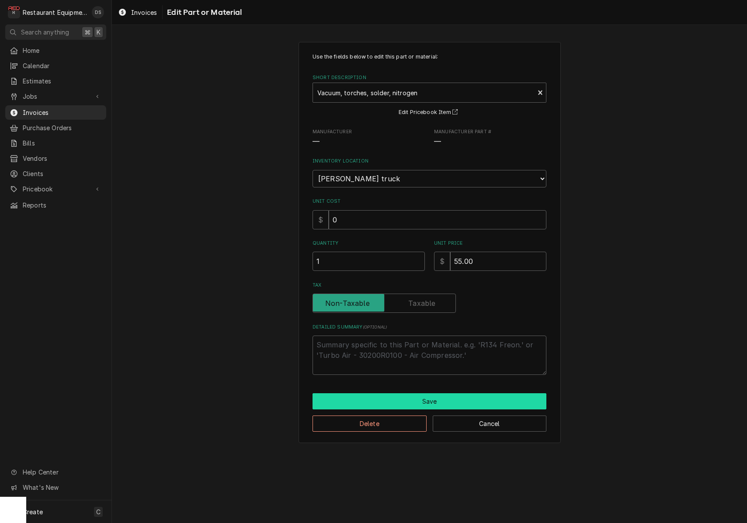
click at [446, 393] on button "Save" at bounding box center [429, 401] width 234 height 16
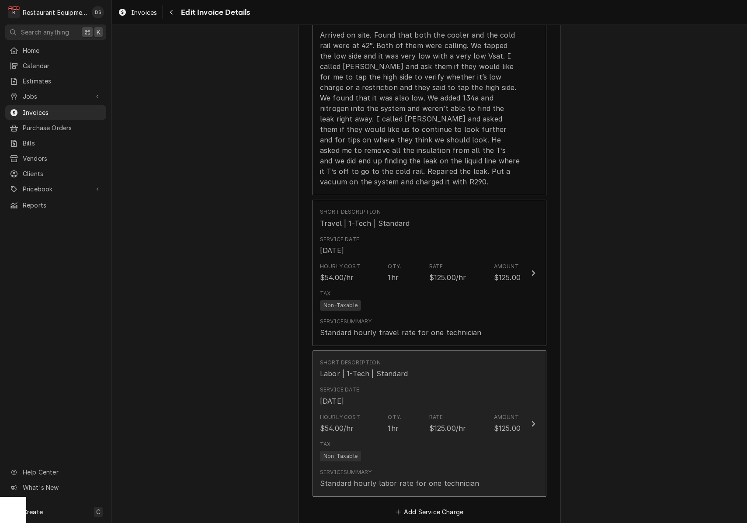
scroll to position [816, 0]
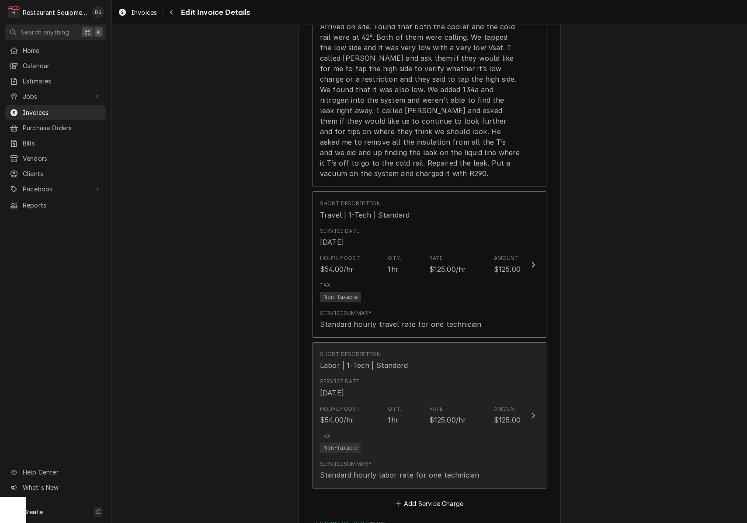
click at [461, 405] on div "Rate $125.00/hr" at bounding box center [447, 415] width 37 height 20
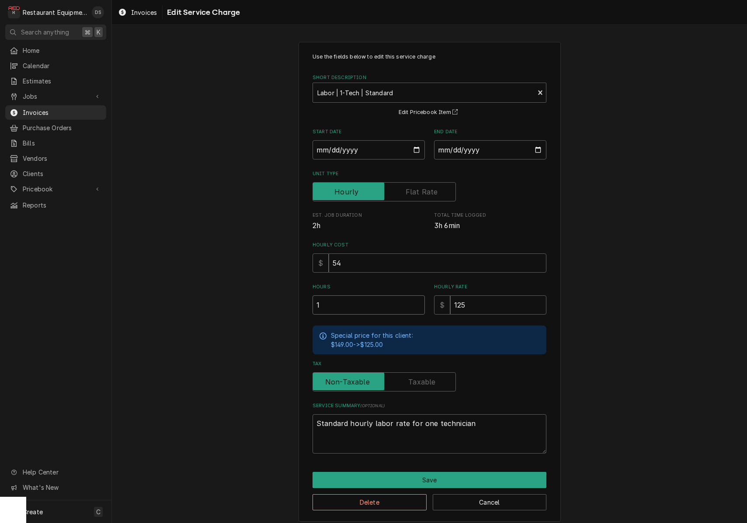
drag, startPoint x: 309, startPoint y: 296, endPoint x: 271, endPoint y: 293, distance: 38.6
click at [274, 293] on div "Use the fields below to edit this service charge Short Description Labor | 1-Te…" at bounding box center [429, 281] width 635 height 495
type textarea "x"
type input "2"
click at [433, 472] on button "Save" at bounding box center [429, 480] width 234 height 16
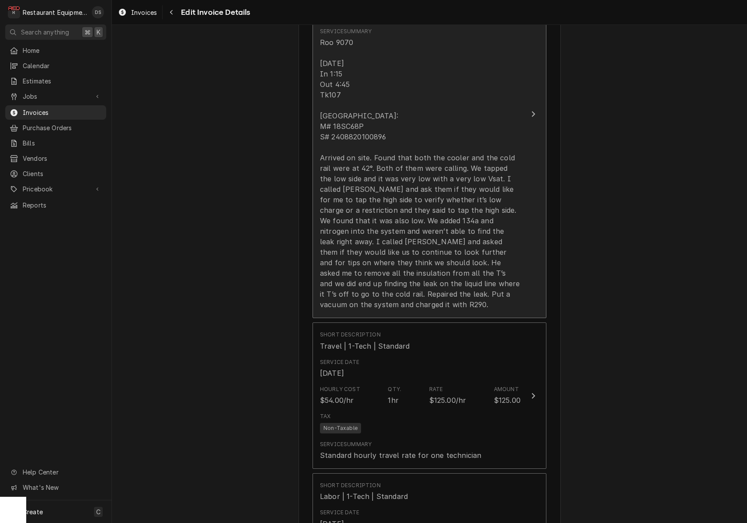
scroll to position [685, 0]
click at [435, 137] on div "Roo 9070 10/01/25 In 1:15 Out 4:45 Tk107 Delfield: M# 18SC68P S# 2408820100896 …" at bounding box center [420, 174] width 201 height 273
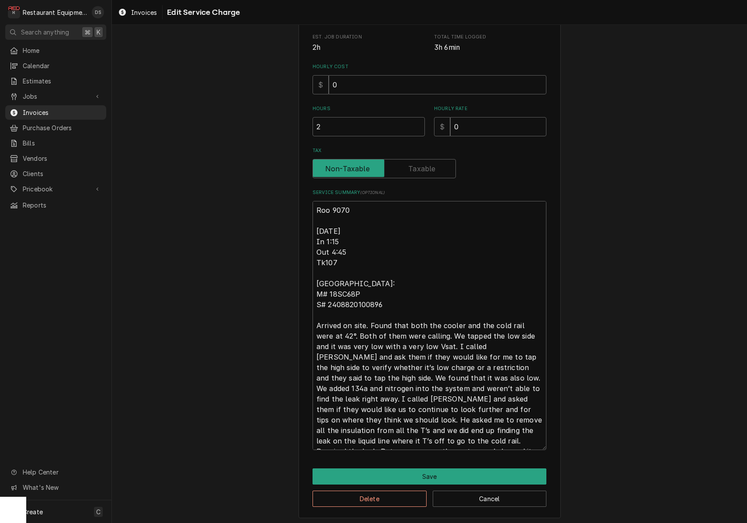
scroll to position [178, 0]
drag, startPoint x: 317, startPoint y: 228, endPoint x: 546, endPoint y: 440, distance: 312.3
click at [550, 443] on div "Use the fields below to edit this service charge Short Description Service Call…" at bounding box center [429, 191] width 262 height 655
click at [459, 471] on button "Save" at bounding box center [429, 477] width 234 height 16
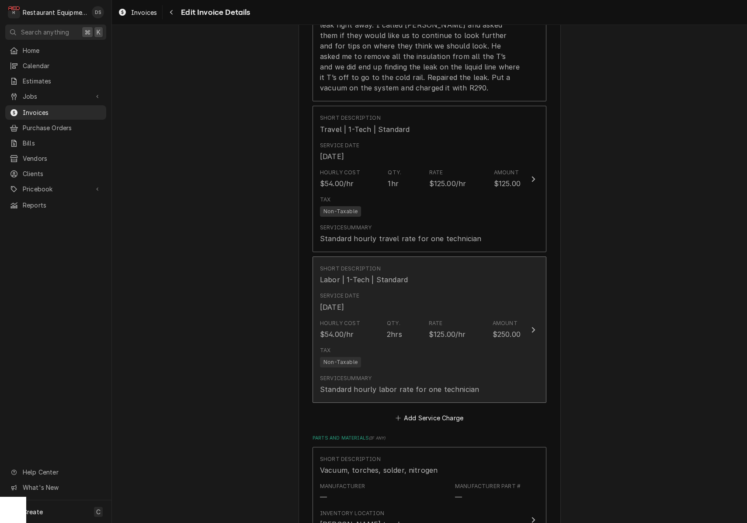
scroll to position [915, 0]
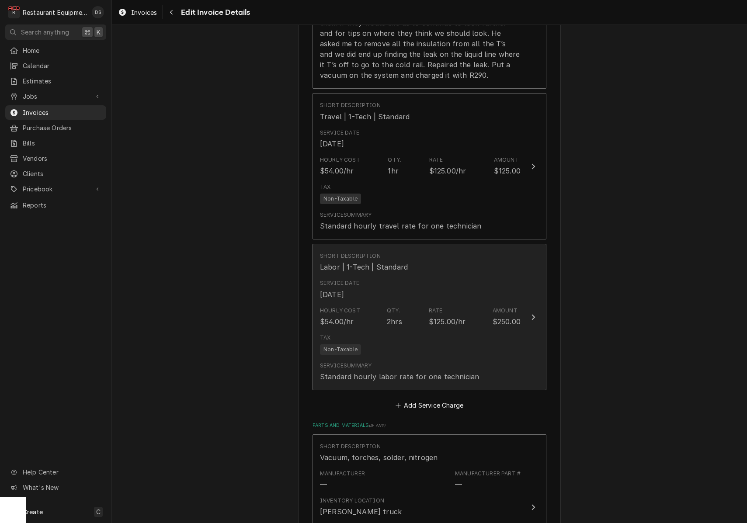
click at [462, 307] on div "Rate $125.00/hr" at bounding box center [447, 317] width 37 height 20
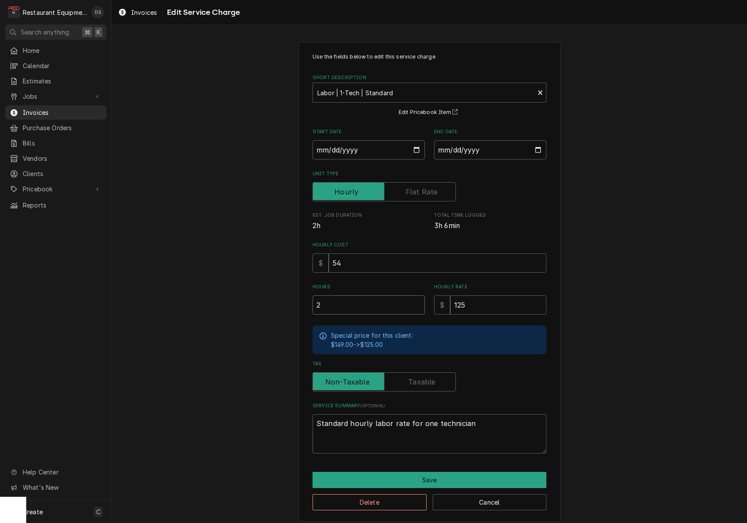
drag, startPoint x: 328, startPoint y: 304, endPoint x: 286, endPoint y: 302, distance: 42.0
click at [287, 302] on div "Use the fields below to edit this service charge Short Description Labor | 1-Te…" at bounding box center [429, 281] width 635 height 495
type textarea "x"
type input "3"
type textarea "x"
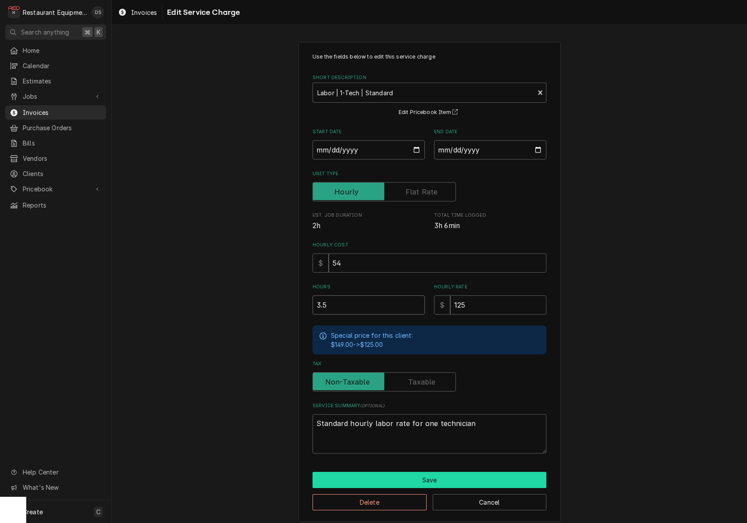
type input "3.5"
click at [440, 479] on button "Save" at bounding box center [429, 480] width 234 height 16
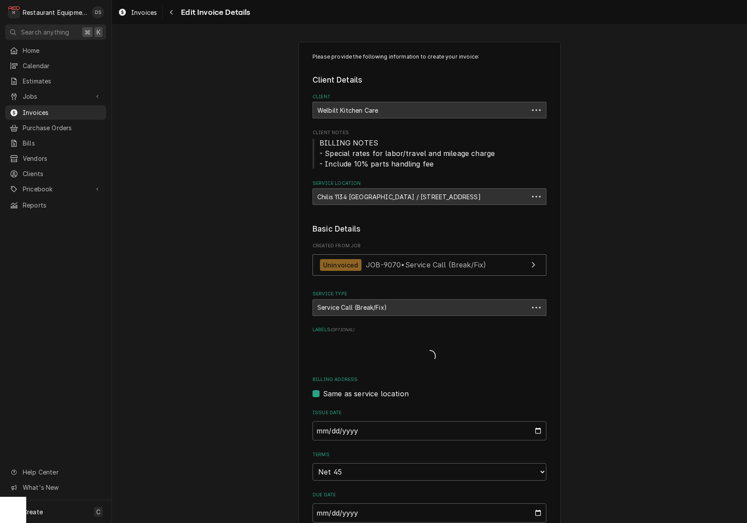
scroll to position [915, 0]
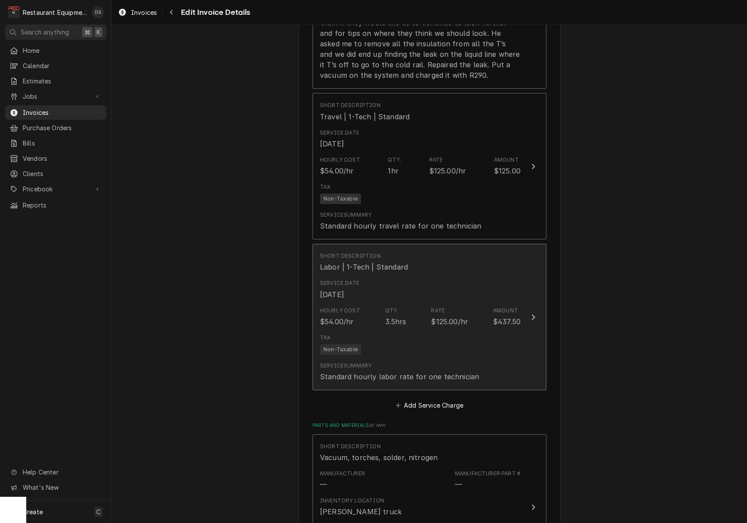
click at [490, 335] on div "Tax Non-Taxable" at bounding box center [420, 344] width 201 height 28
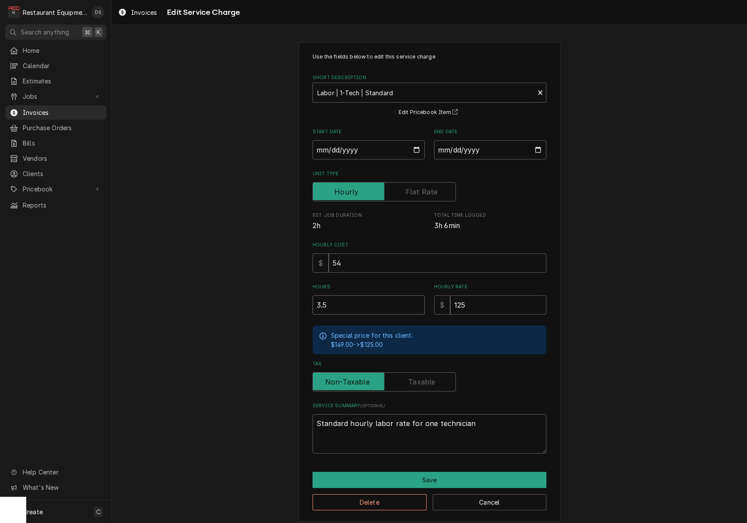
click at [375, 307] on input "3.5" at bounding box center [368, 304] width 112 height 19
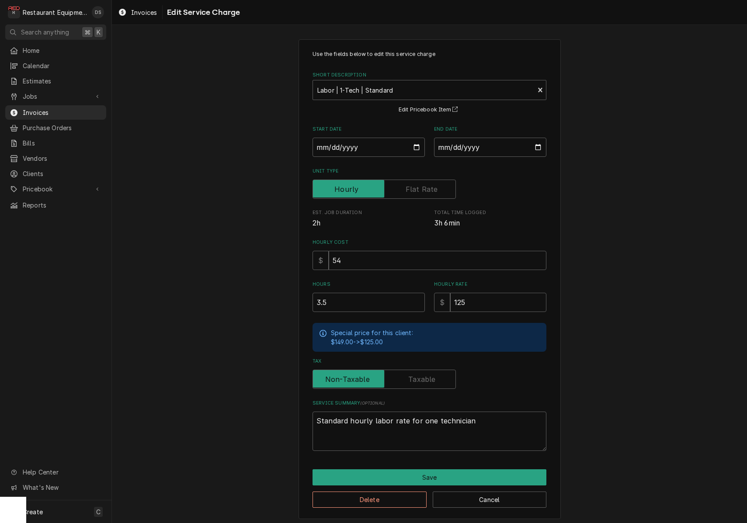
scroll to position [2, 0]
click at [465, 470] on button "Save" at bounding box center [429, 478] width 234 height 16
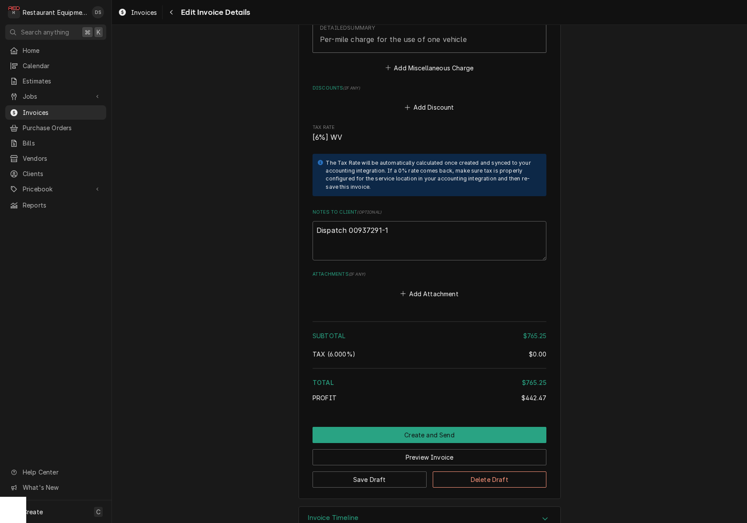
scroll to position [1907, 0]
drag, startPoint x: 388, startPoint y: 207, endPoint x: 350, endPoint y: 207, distance: 38.0
click at [350, 222] on textarea "Dispatch 00937291-1" at bounding box center [429, 241] width 234 height 39
click at [439, 450] on button "Preview Invoice" at bounding box center [429, 458] width 234 height 16
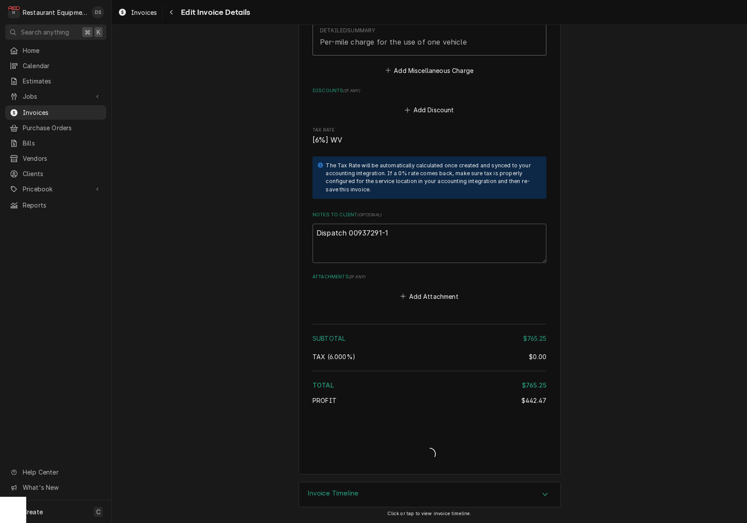
scroll to position [1879, 0]
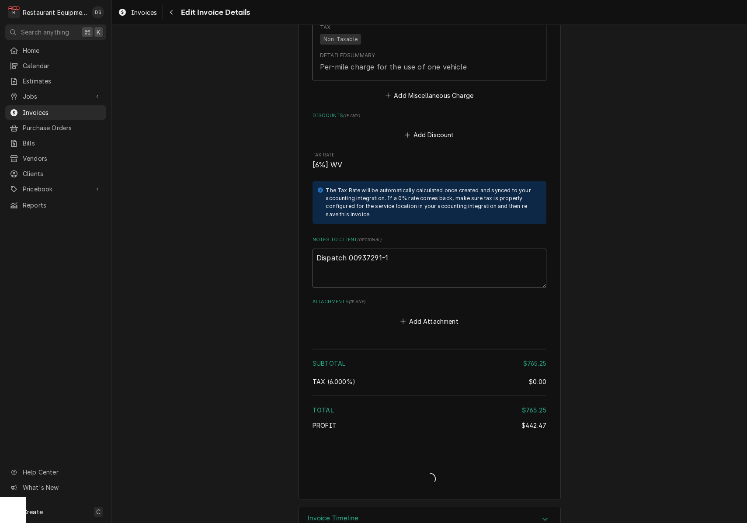
type textarea "x"
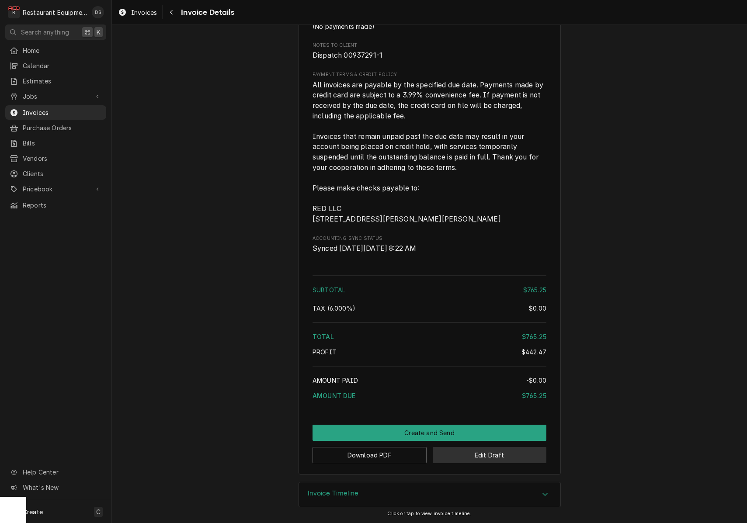
click at [513, 454] on button "Edit Draft" at bounding box center [490, 455] width 114 height 16
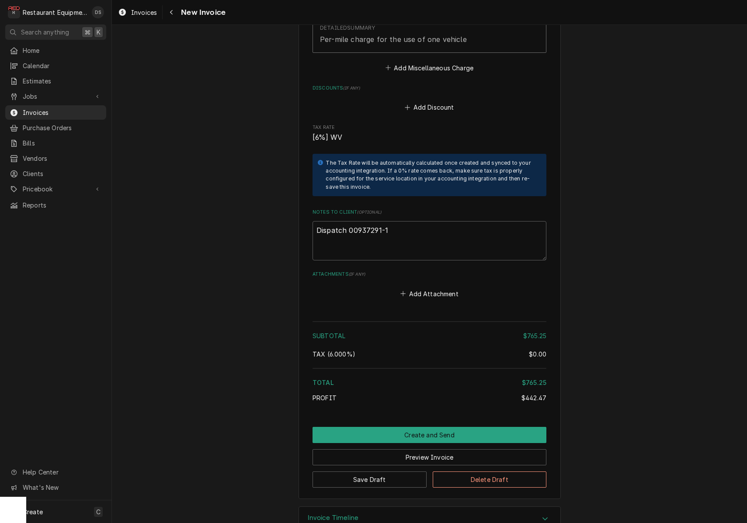
scroll to position [1907, 0]
click at [406, 222] on textarea "Dispatch 00937291-1" at bounding box center [429, 241] width 234 height 39
type textarea "x"
type textarea "Dispatch 00937291-1"
type textarea "x"
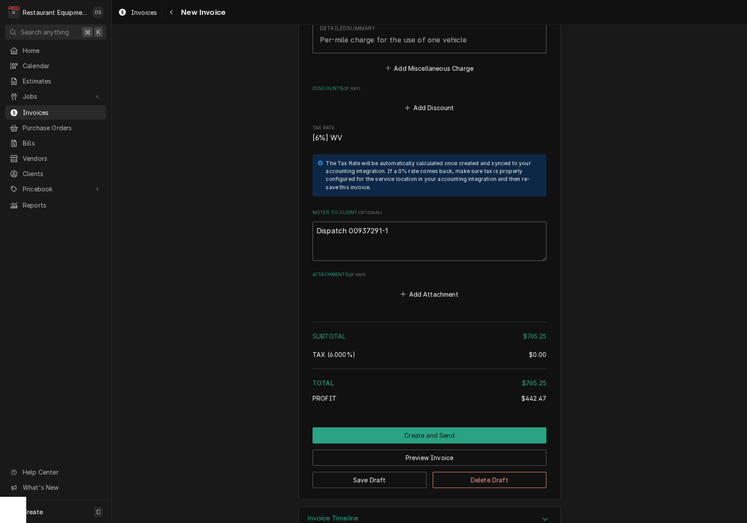
type textarea "Dispatch 00937291-1"
type textarea "x"
type textarea "Dispatch 00937291-1"
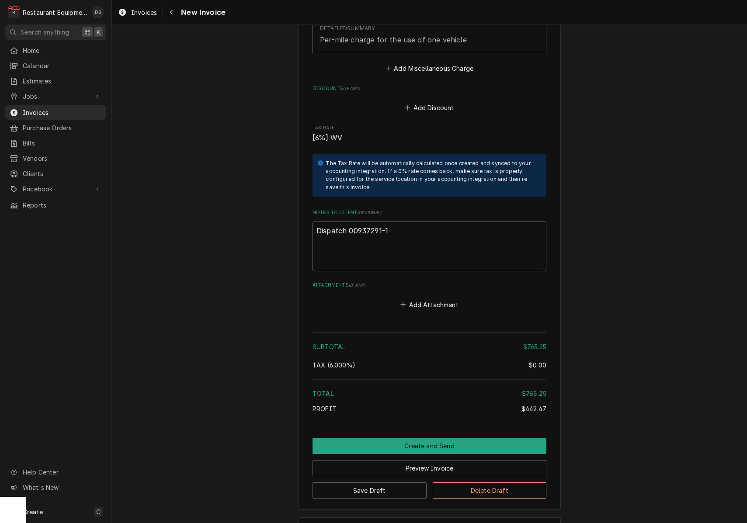
paste textarea "Claim KC-1035233"
type textarea "x"
type textarea "Dispatch 00937291-1 Claim KC-1035233"
click at [426, 460] on button "Preview Invoice" at bounding box center [429, 468] width 234 height 16
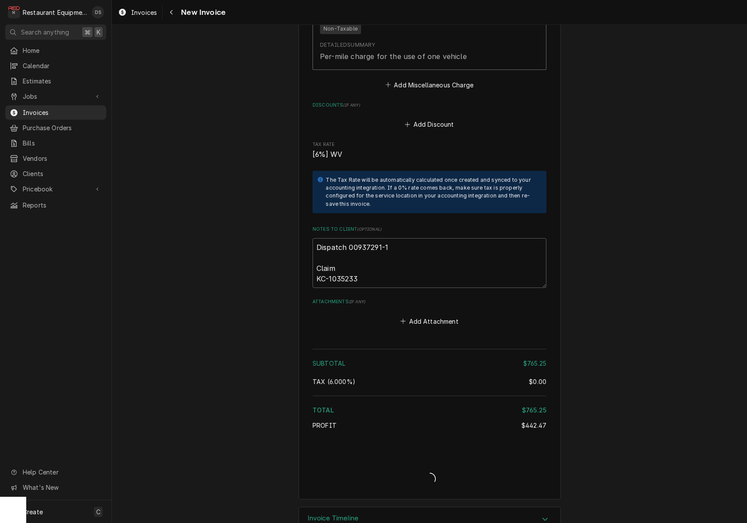
type textarea "x"
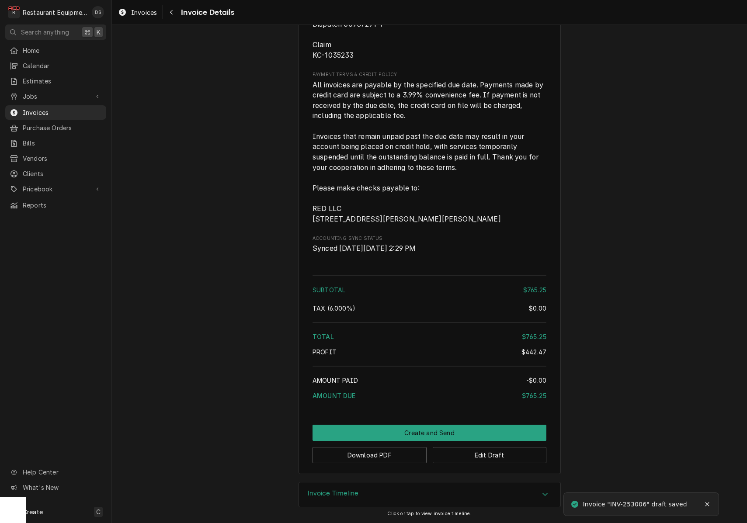
scroll to position [1767, 0]
click at [396, 456] on button "Download PDF" at bounding box center [369, 455] width 114 height 16
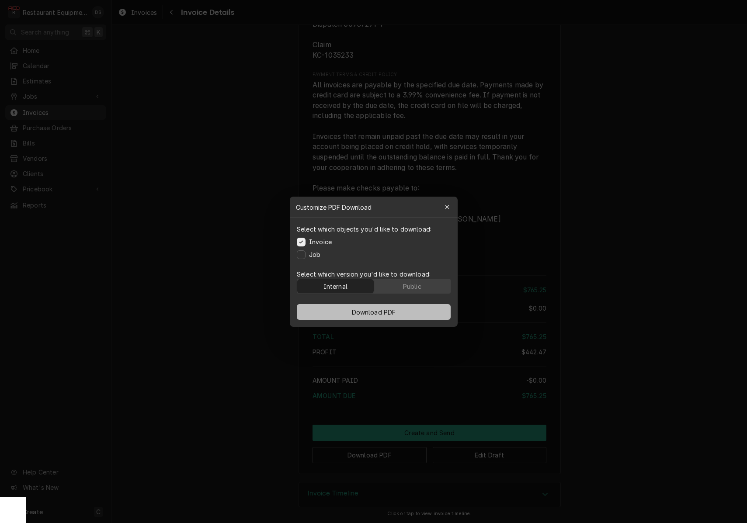
drag, startPoint x: 413, startPoint y: 284, endPoint x: 412, endPoint y: 312, distance: 28.4
click at [413, 284] on div "Public" at bounding box center [411, 285] width 18 height 9
click at [408, 314] on button "Download PDF" at bounding box center [374, 312] width 154 height 16
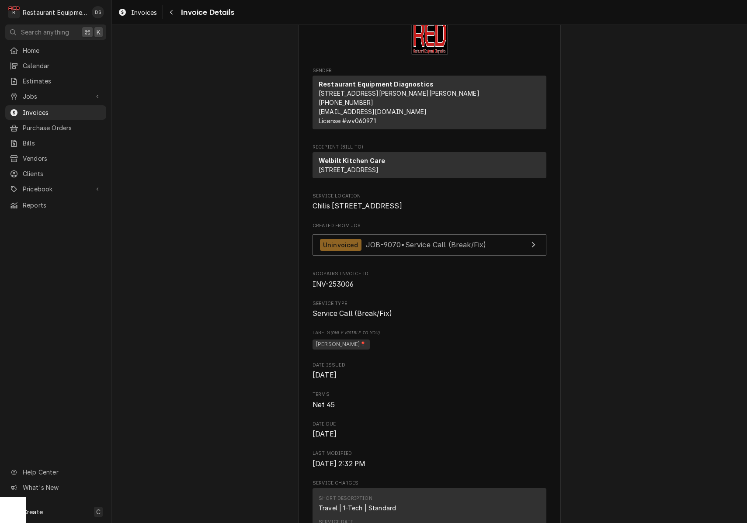
scroll to position [31, 0]
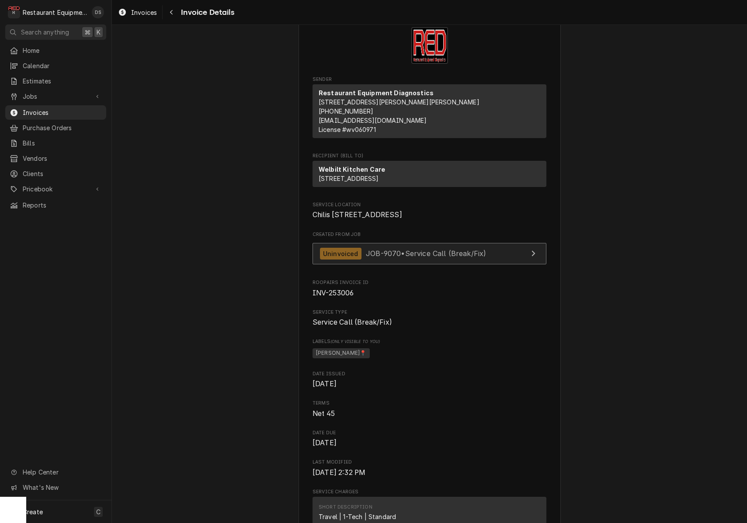
drag, startPoint x: 451, startPoint y: 291, endPoint x: 443, endPoint y: 288, distance: 8.6
click at [445, 258] on span "JOB-9070 • Service Call (Break/Fix)" at bounding box center [426, 253] width 120 height 9
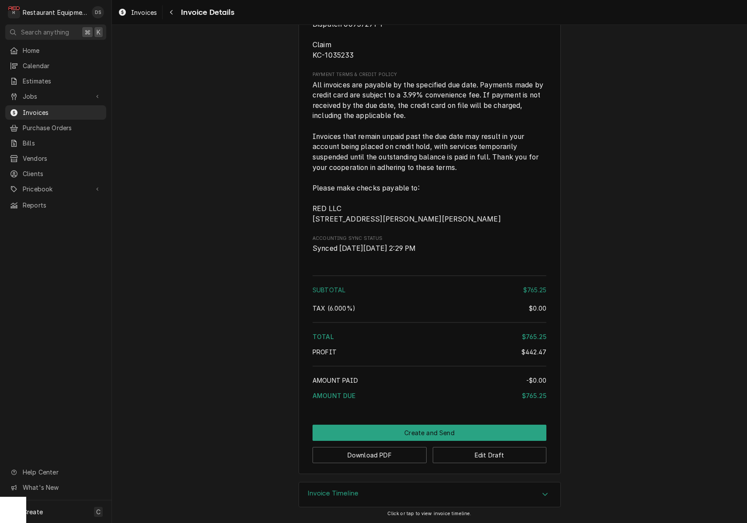
scroll to position [1767, 0]
click at [452, 429] on button "Create and Send" at bounding box center [429, 433] width 234 height 16
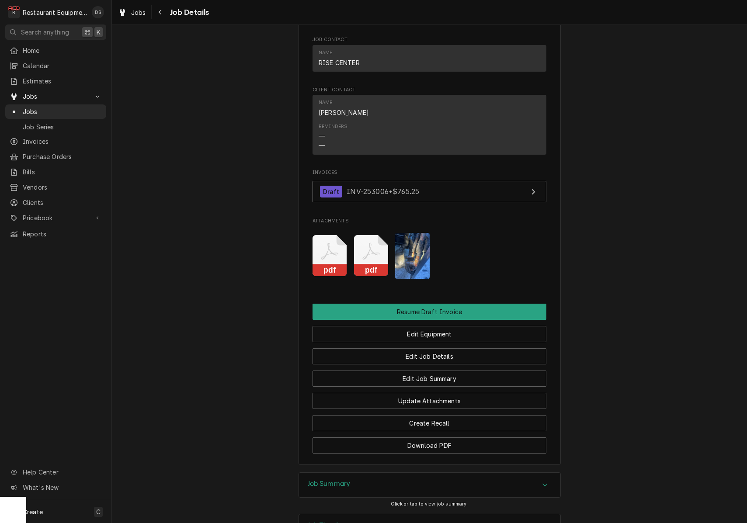
scroll to position [731, 0]
click at [409, 262] on img "Attachments" at bounding box center [412, 255] width 35 height 46
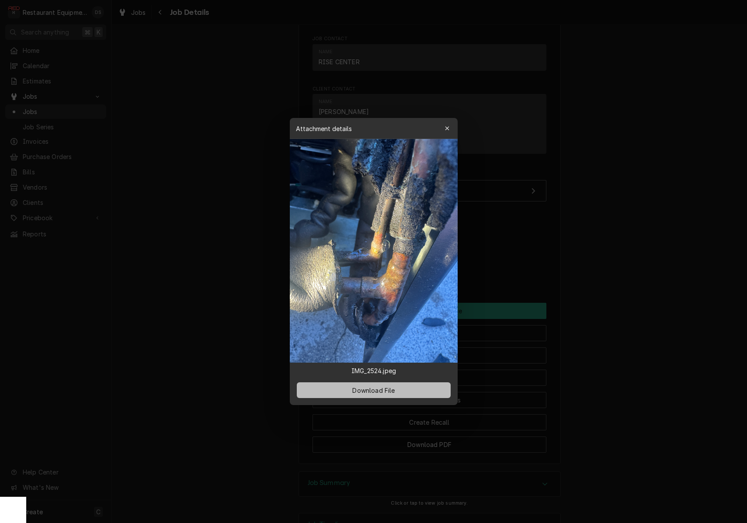
click at [395, 392] on span "Download File" at bounding box center [373, 390] width 46 height 9
click at [447, 127] on icon "button" at bounding box center [446, 128] width 5 height 6
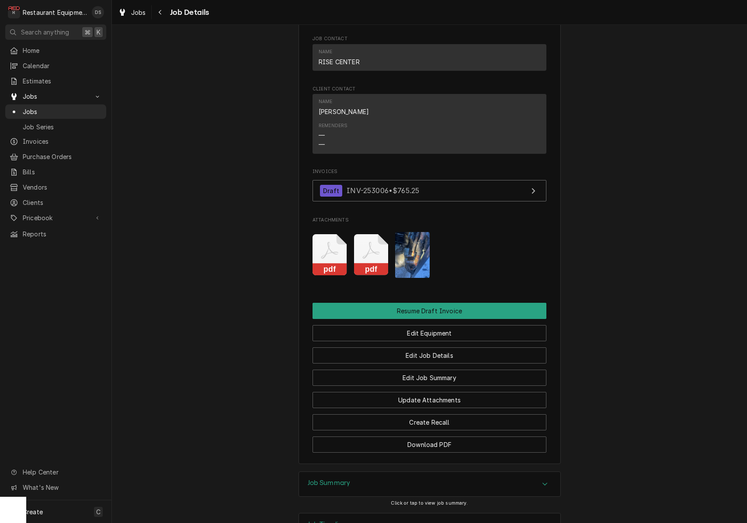
click at [230, 0] on div "Jobs Job Details" at bounding box center [429, 12] width 635 height 24
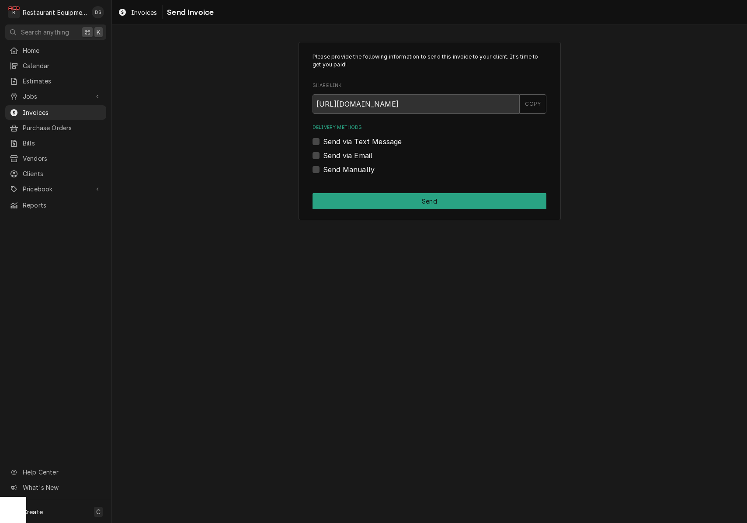
click at [323, 170] on label "Send Manually" at bounding box center [349, 169] width 52 height 10
click at [323, 170] on input "Send Manually" at bounding box center [440, 173] width 234 height 19
checkbox input "true"
click at [391, 196] on button "Send" at bounding box center [429, 201] width 234 height 16
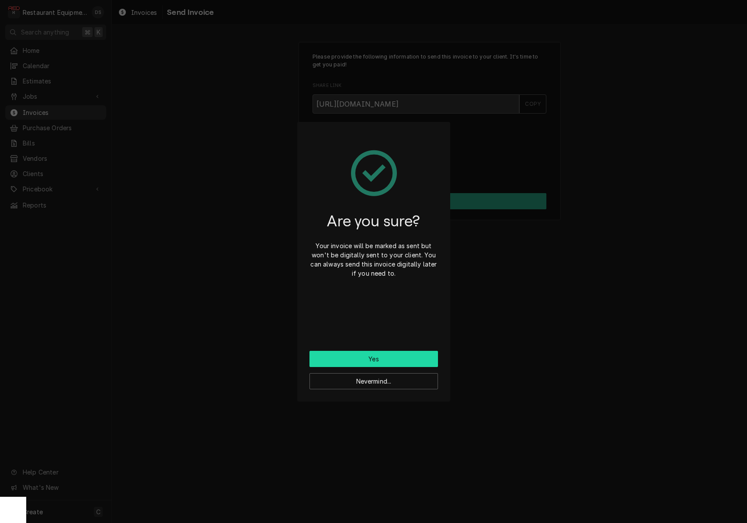
click at [406, 361] on button "Yes" at bounding box center [373, 359] width 128 height 16
